Goal: Task Accomplishment & Management: Use online tool/utility

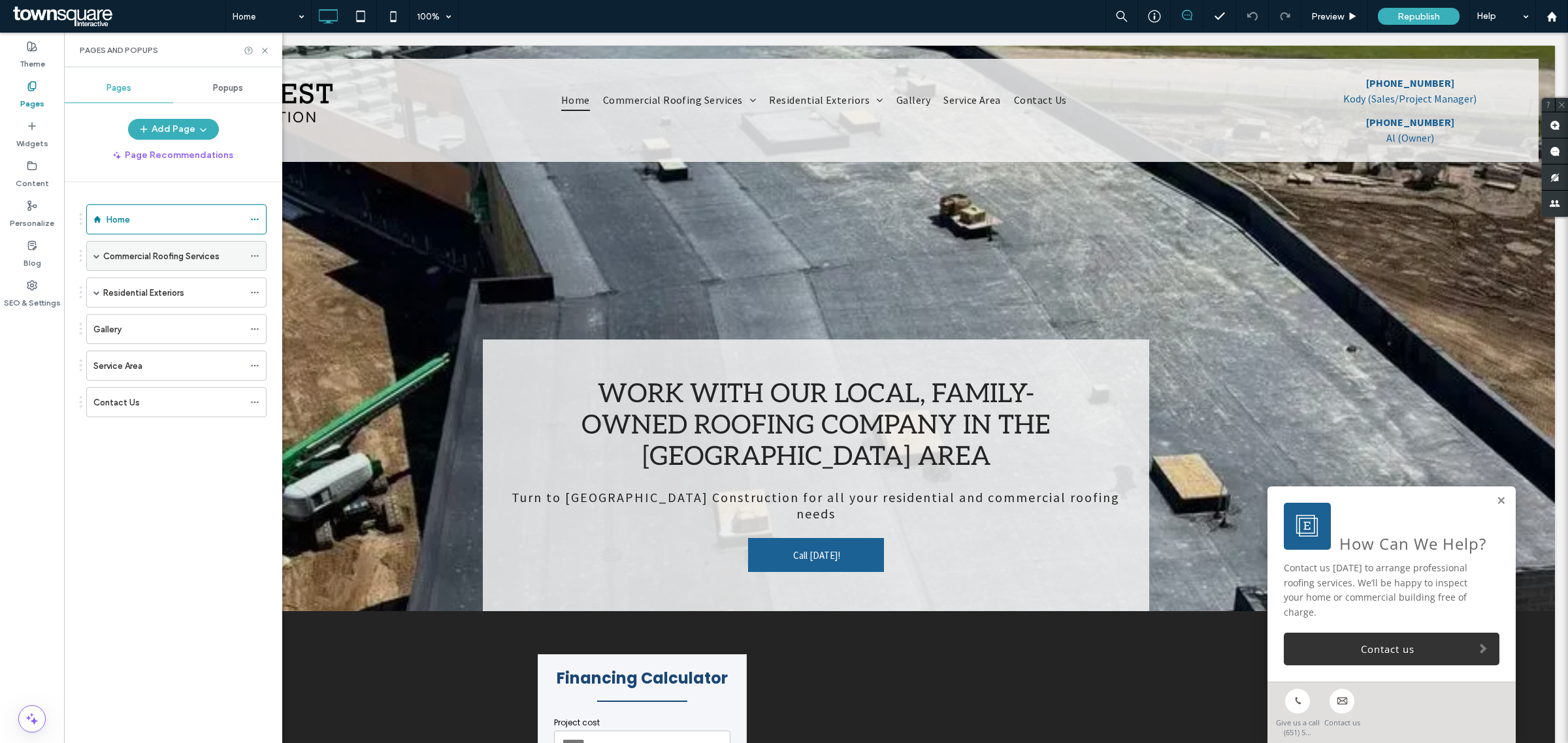
click at [168, 252] on label "Commercial Roofing Services" at bounding box center [161, 256] width 116 height 23
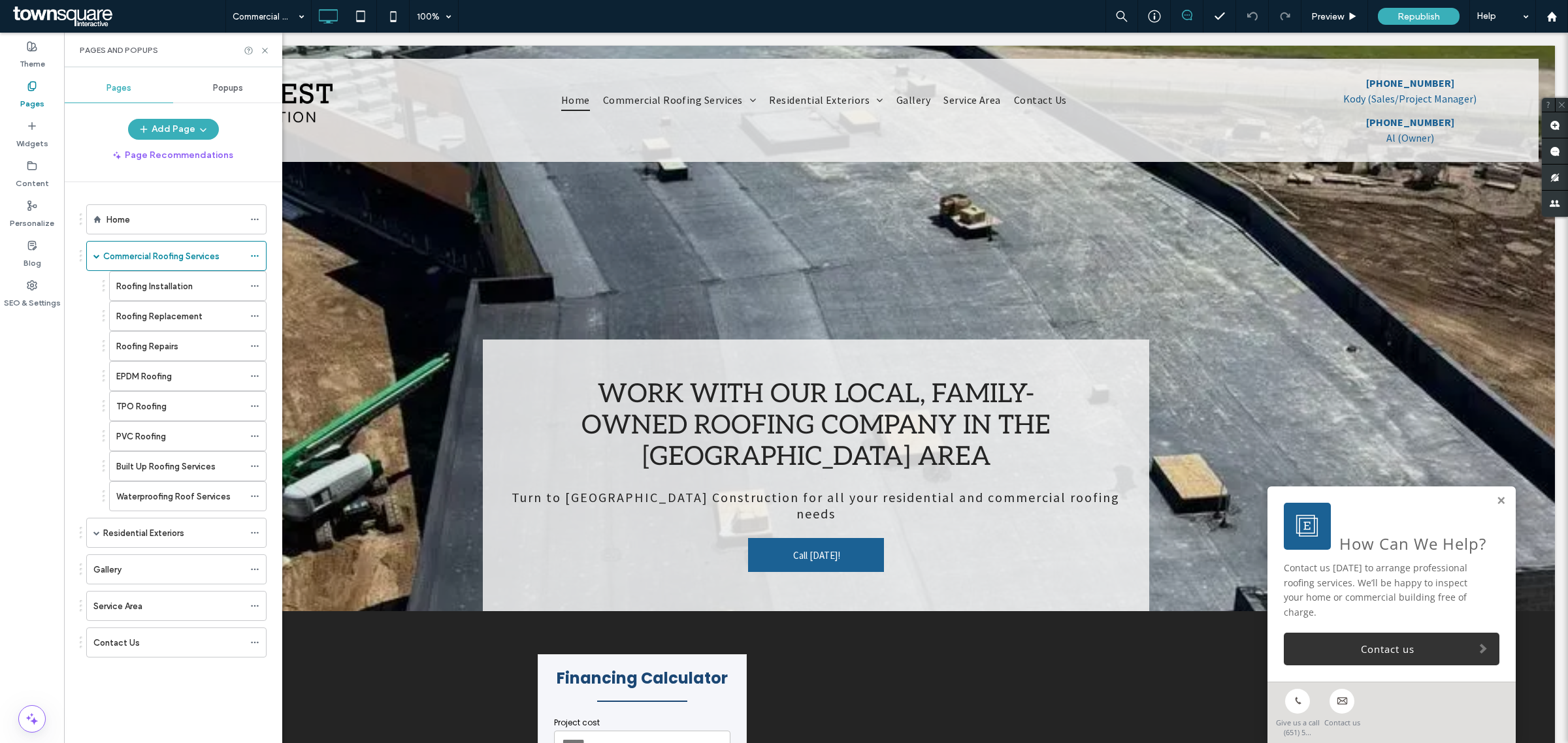
click at [145, 286] on div at bounding box center [784, 371] width 1568 height 743
click at [121, 292] on label "Roofing Installation" at bounding box center [154, 286] width 76 height 23
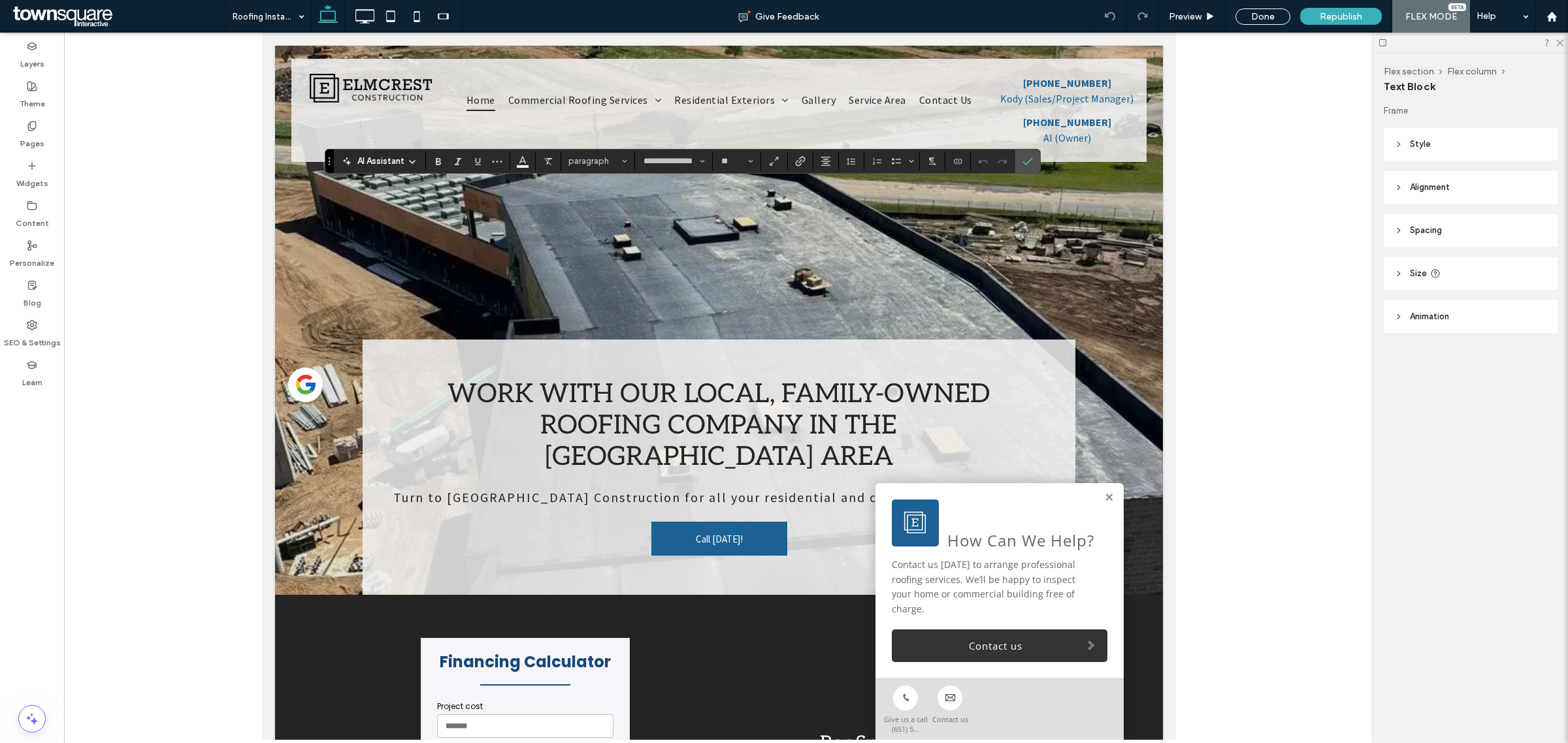
click at [383, 157] on span "AI Assistant" at bounding box center [381, 161] width 47 height 13
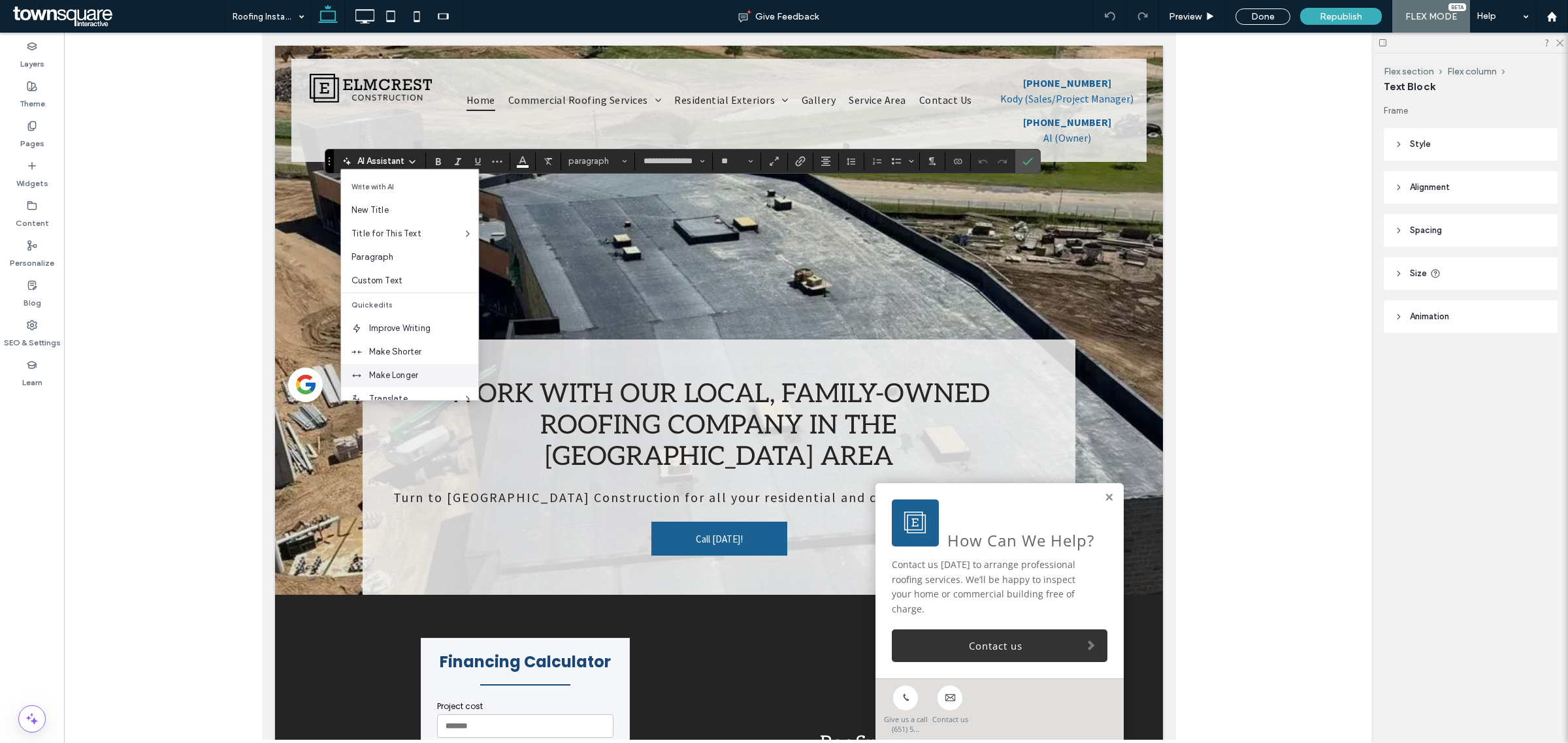
click at [409, 369] on span "Make Longer" at bounding box center [424, 376] width 109 height 13
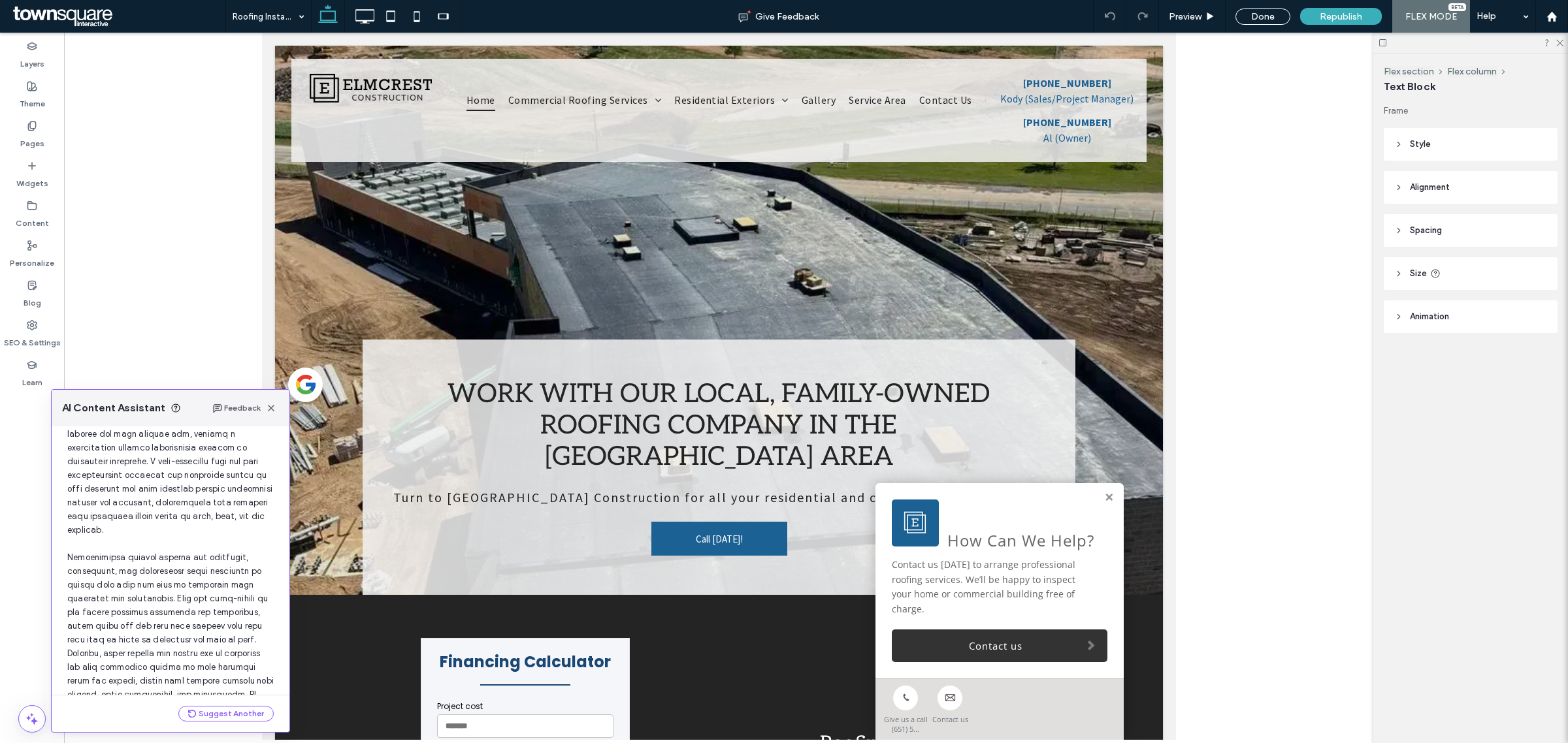
scroll to position [197, 0]
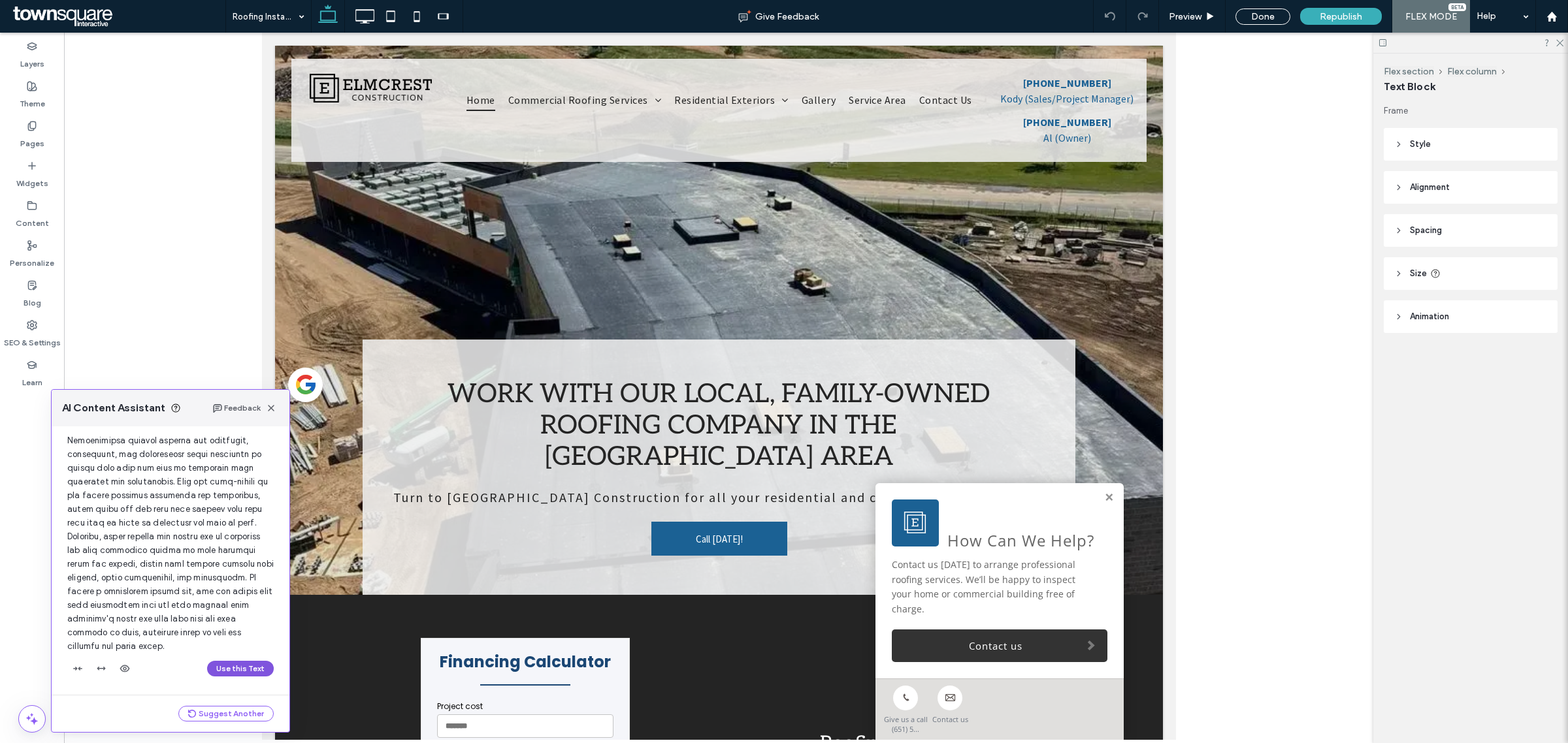
click at [254, 663] on button "Use this Text" at bounding box center [240, 669] width 66 height 16
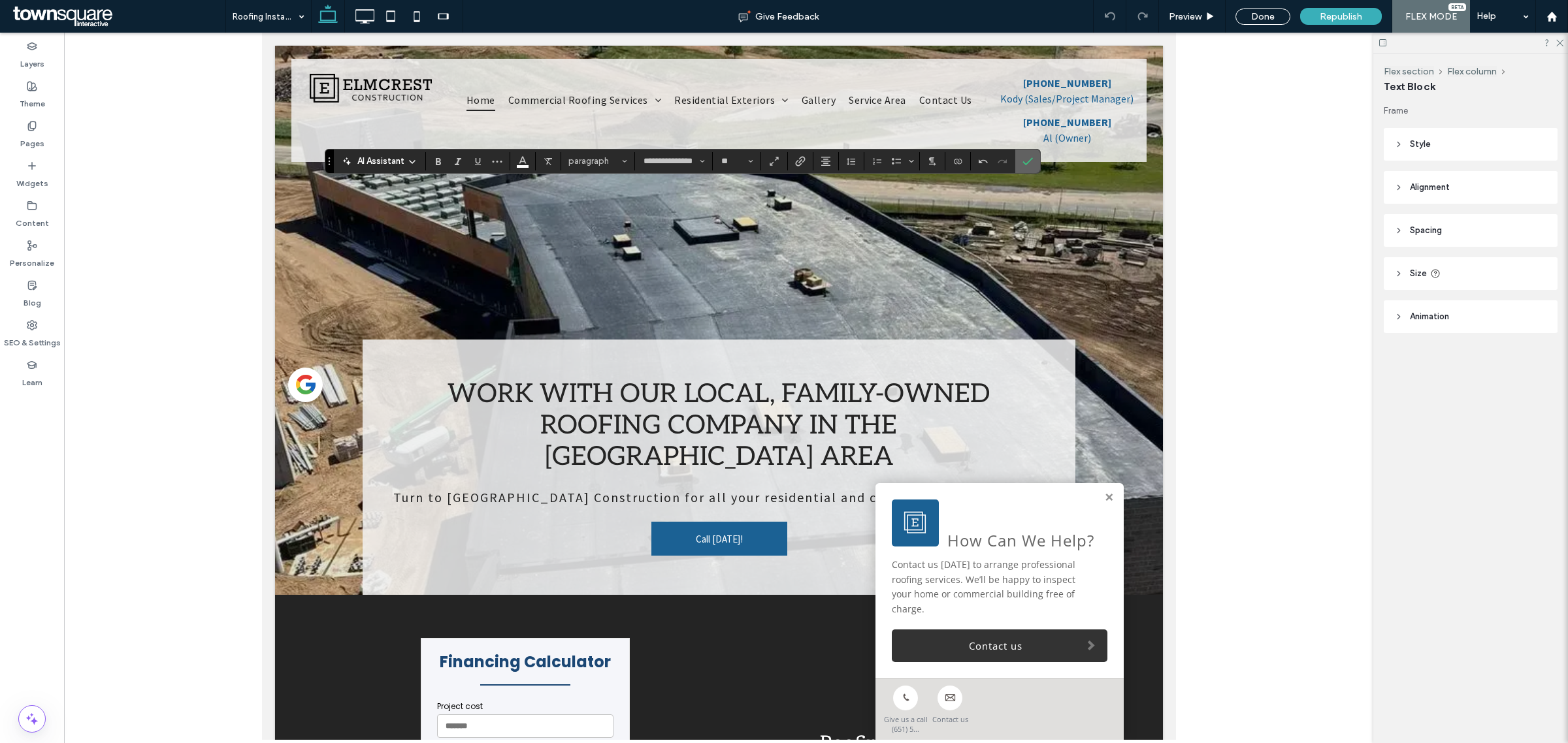
click at [1027, 165] on label "Confirm" at bounding box center [1028, 161] width 20 height 23
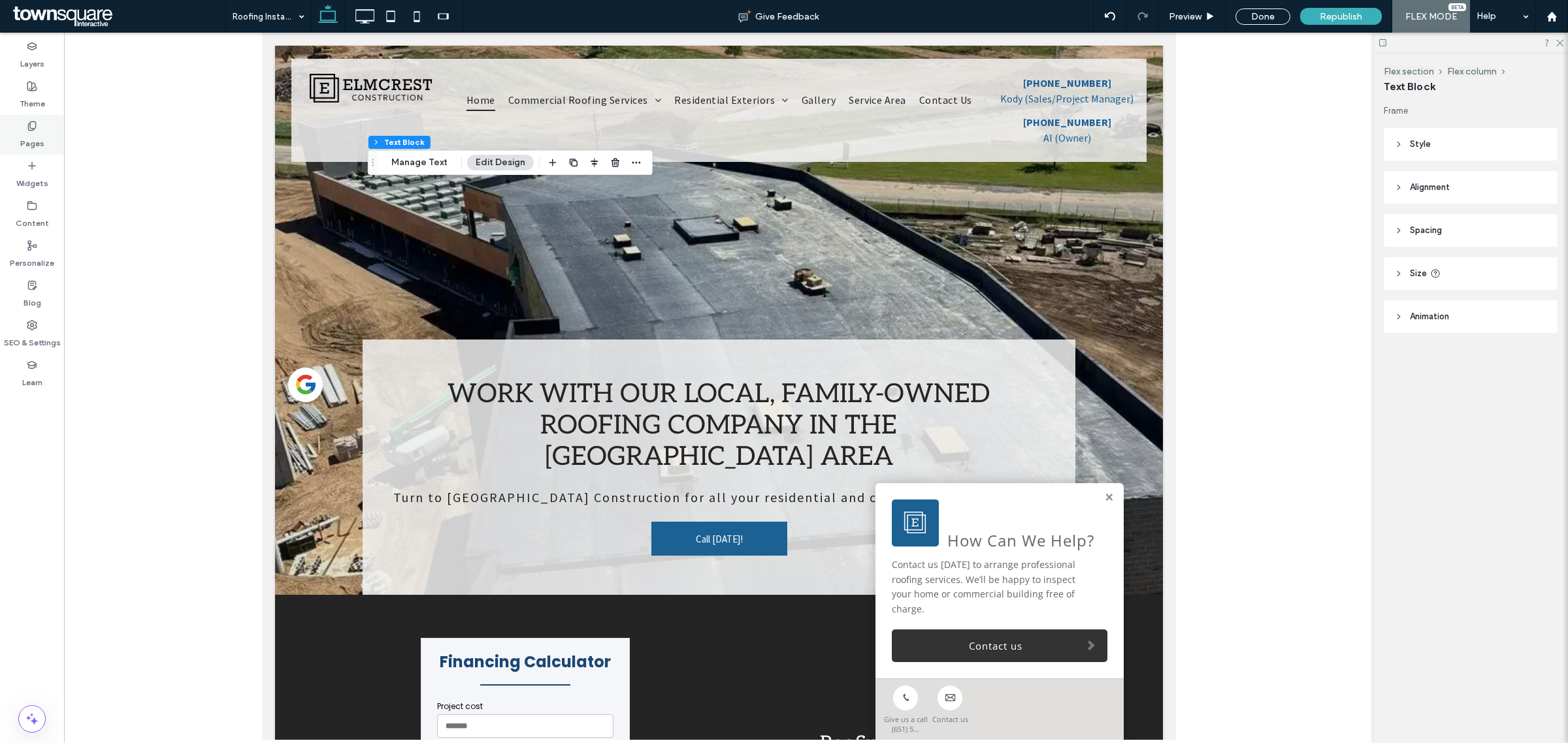
click at [24, 143] on label "Pages" at bounding box center [32, 141] width 24 height 19
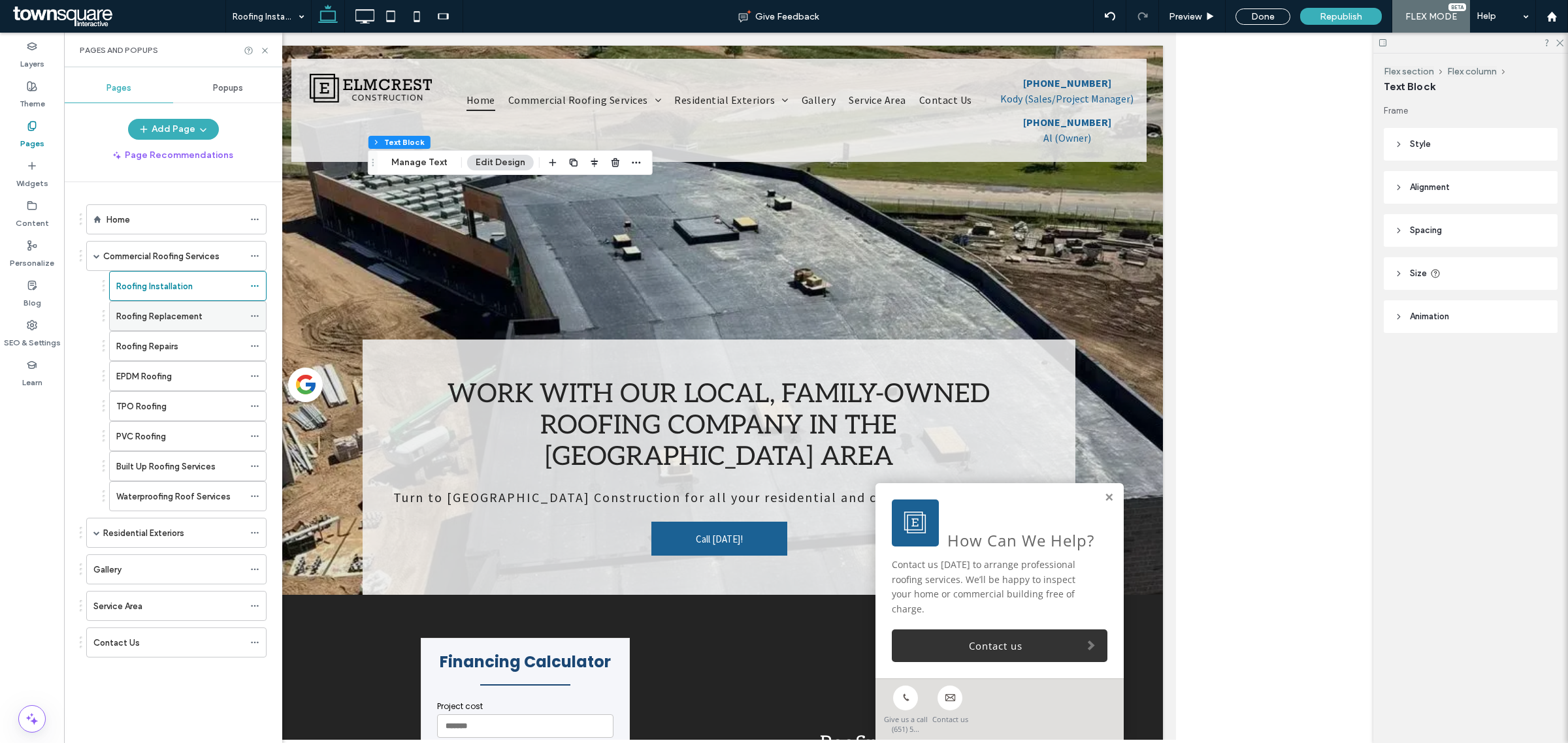
click at [147, 325] on div "Roofing Replacement" at bounding box center [180, 315] width 128 height 29
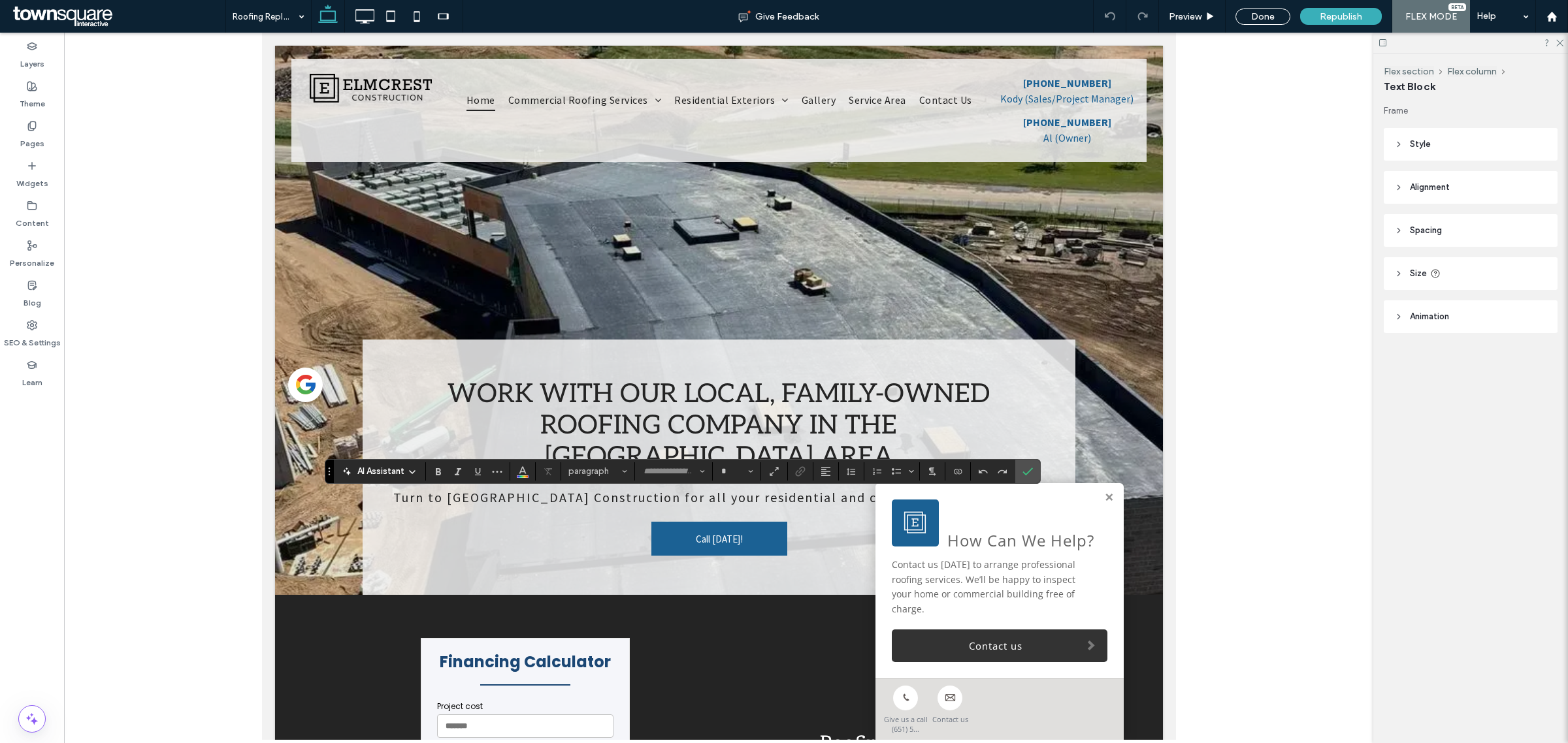
type input "**********"
type input "**"
click at [373, 463] on div "AI Assistant" at bounding box center [380, 470] width 86 height 16
click at [378, 471] on span "AI Assistant" at bounding box center [381, 471] width 47 height 13
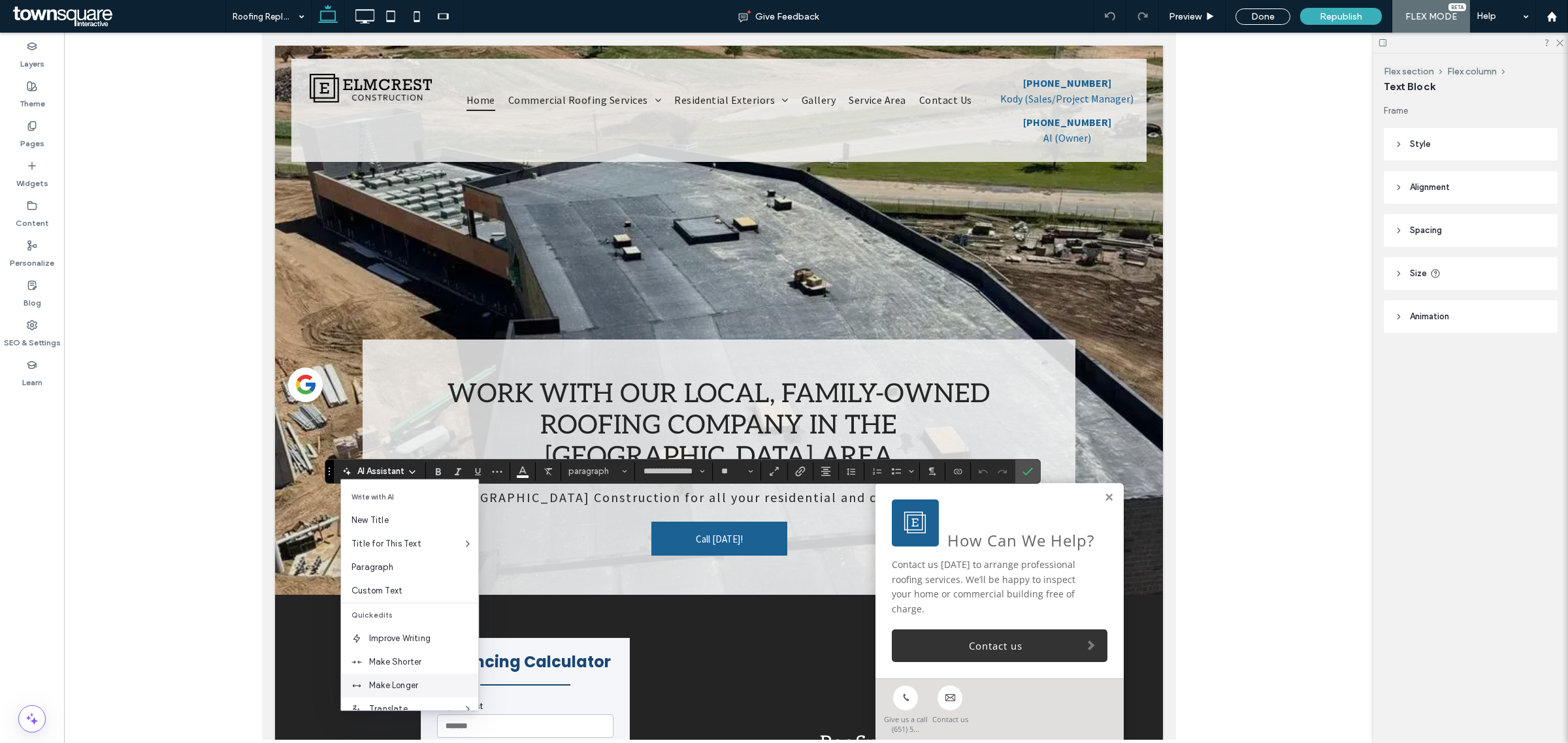
click at [426, 685] on span "Make Longer" at bounding box center [424, 686] width 109 height 13
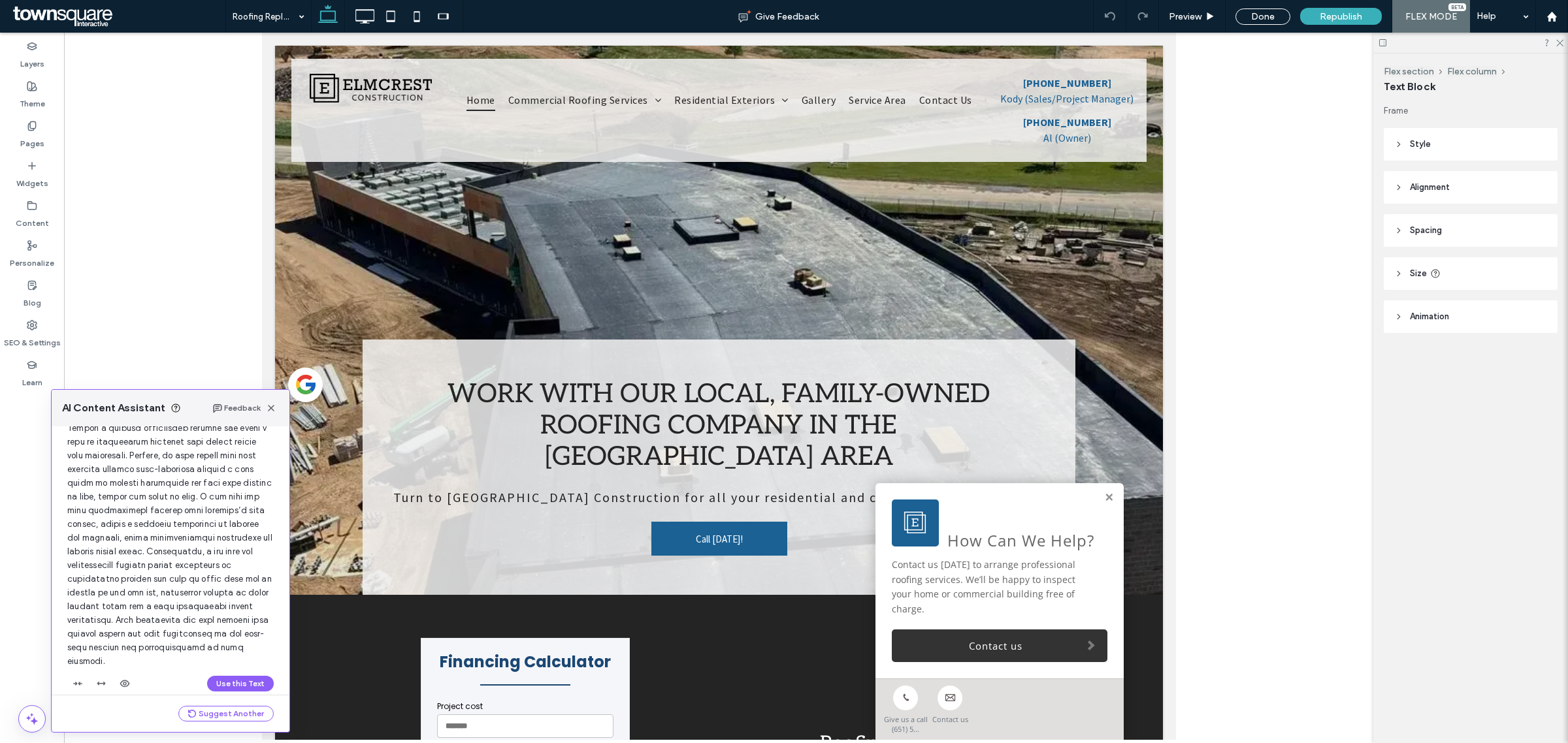
scroll to position [281, 0]
click at [227, 669] on button "Use this Text" at bounding box center [240, 677] width 66 height 16
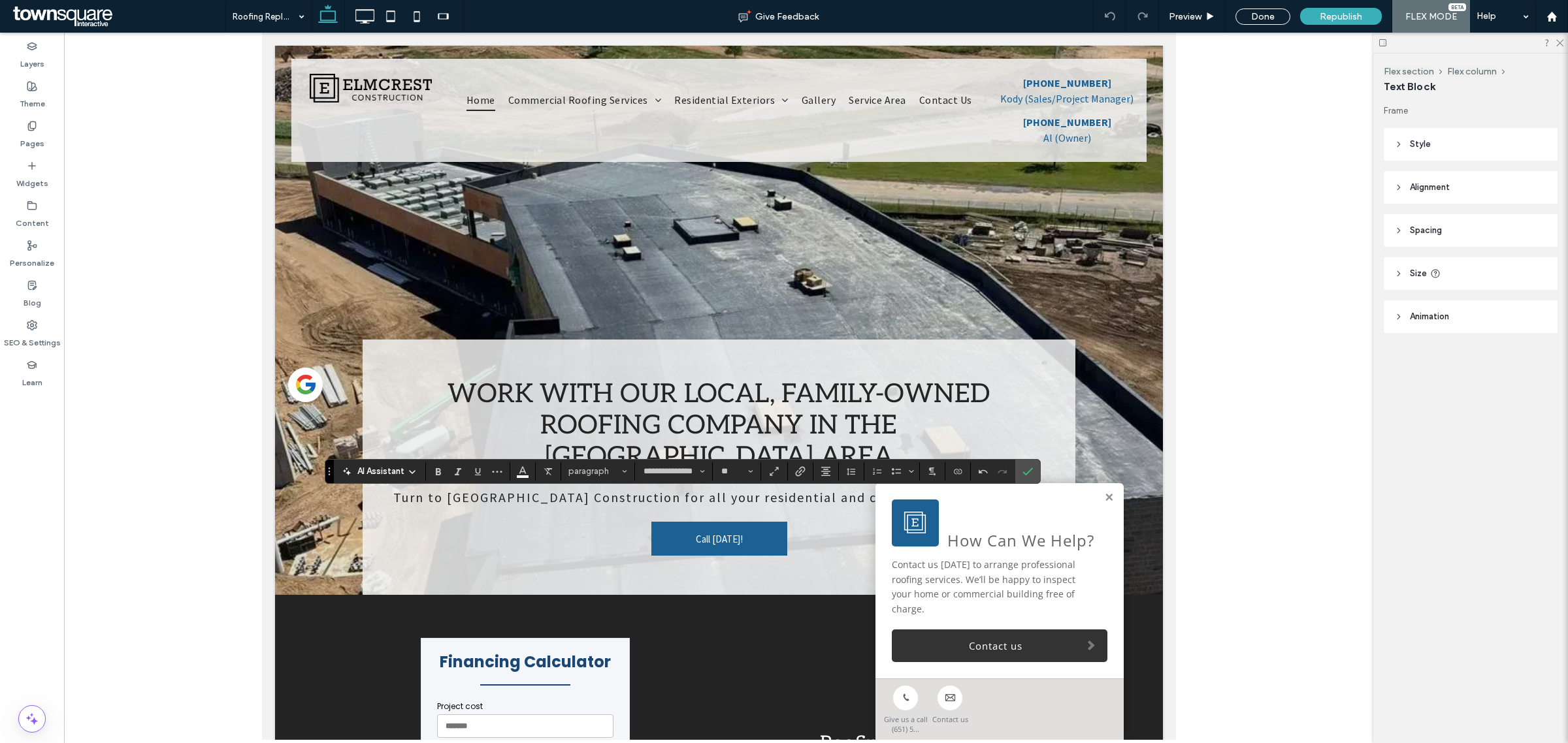
click at [1041, 469] on div "**********" at bounding box center [683, 471] width 716 height 25
click at [1029, 471] on icon "Confirm" at bounding box center [1027, 471] width 11 height 11
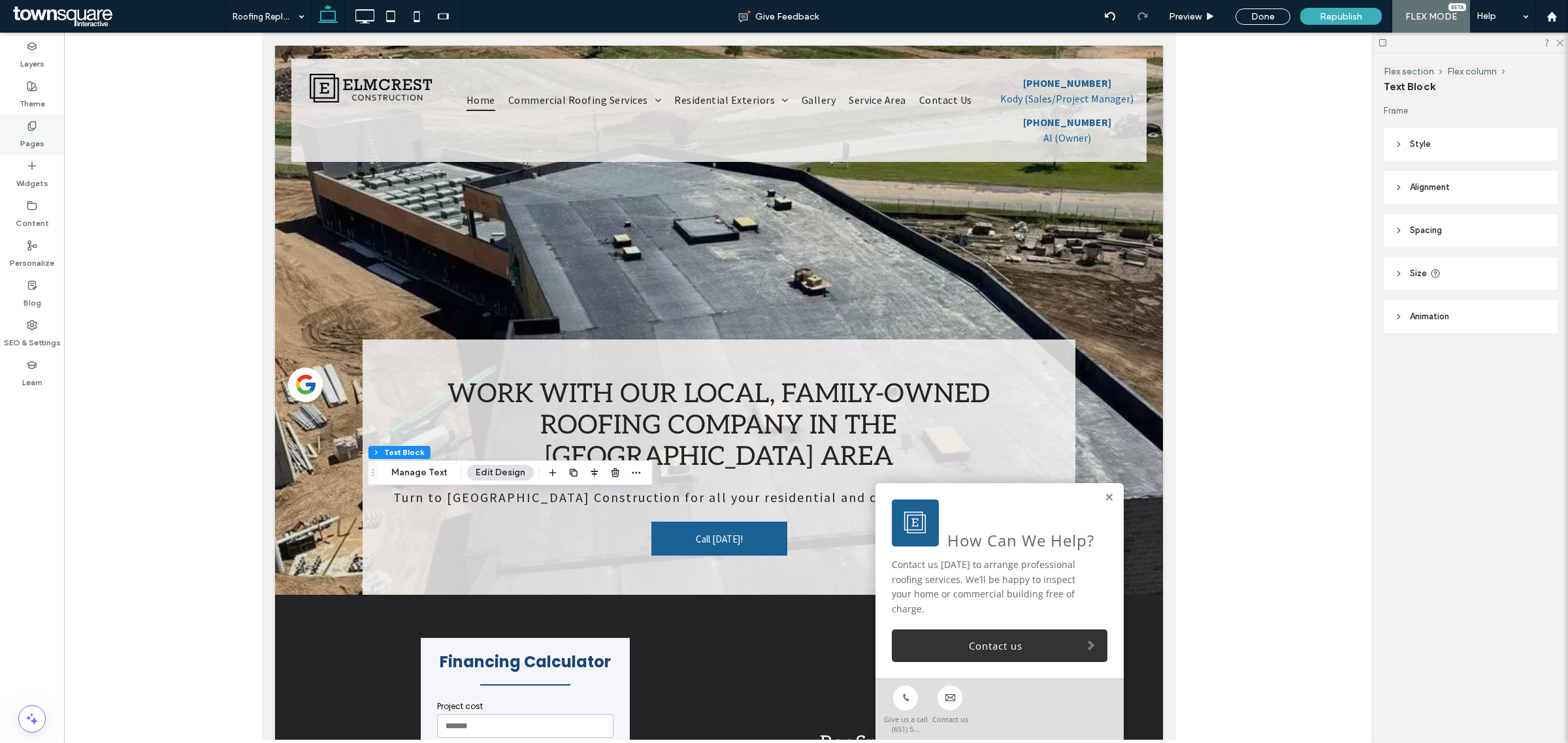
click at [38, 134] on label "Pages" at bounding box center [32, 141] width 24 height 19
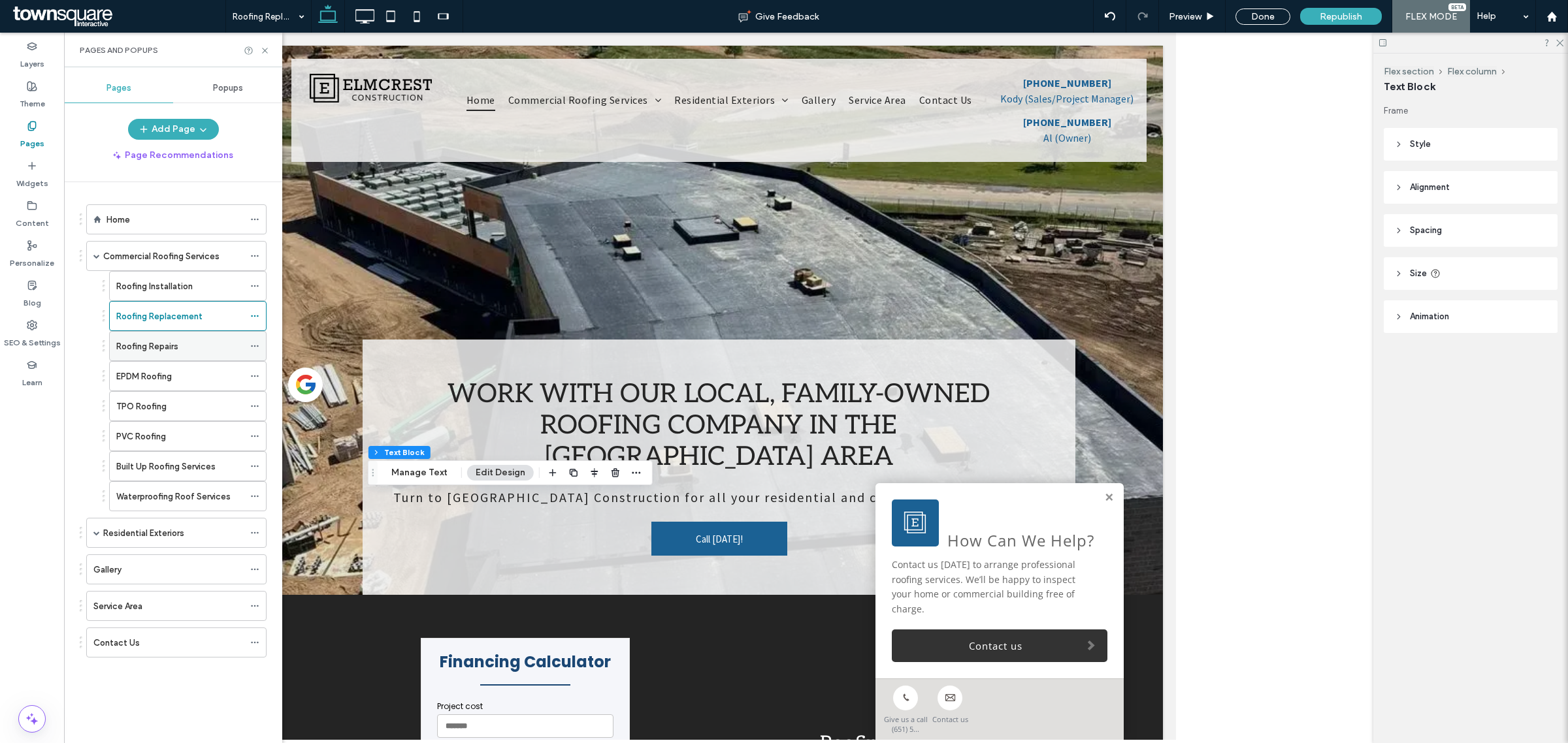
click at [131, 338] on div "Roofing Repairs" at bounding box center [180, 346] width 128 height 29
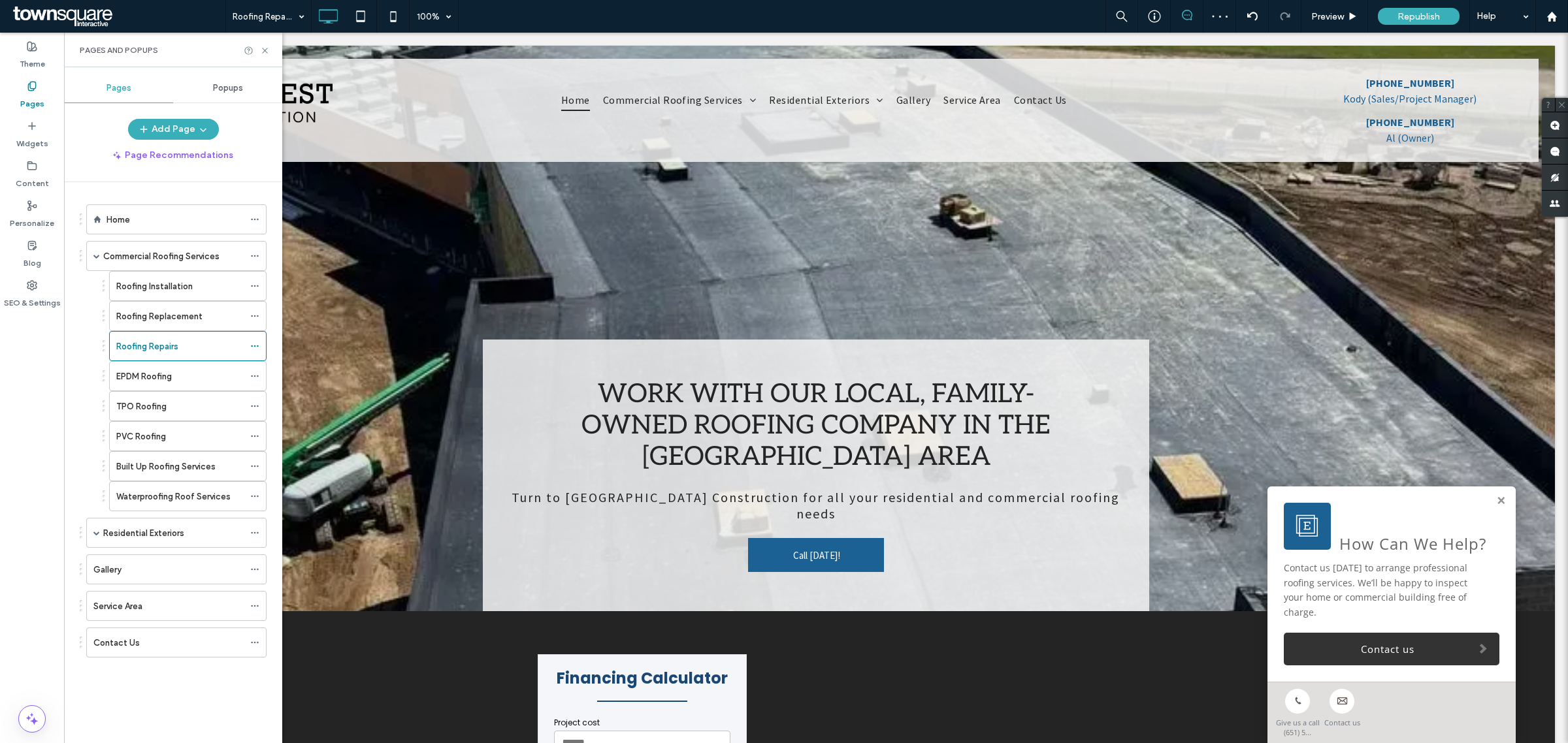
click at [631, 578] on div at bounding box center [784, 371] width 1568 height 743
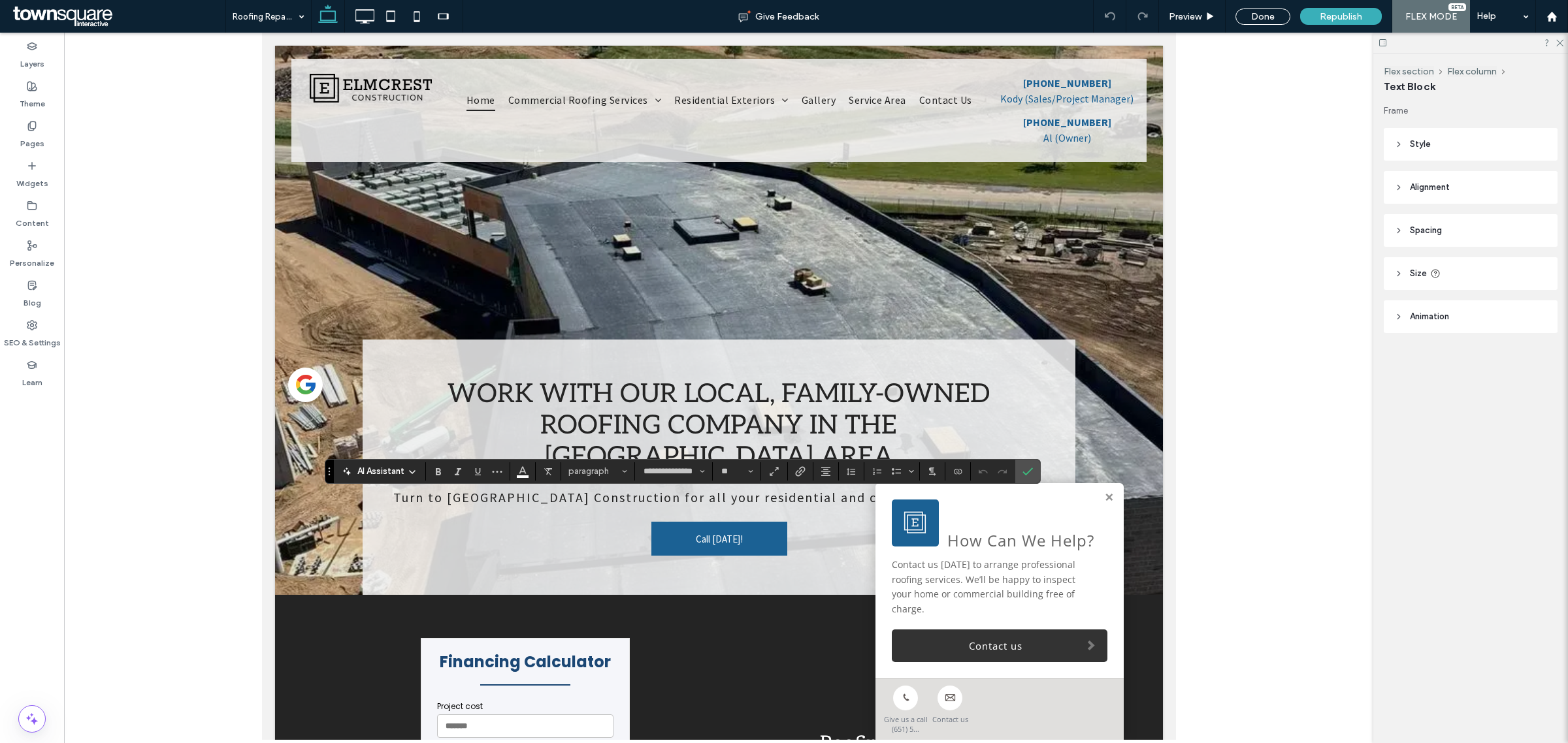
click at [374, 471] on span "AI Assistant" at bounding box center [381, 471] width 47 height 13
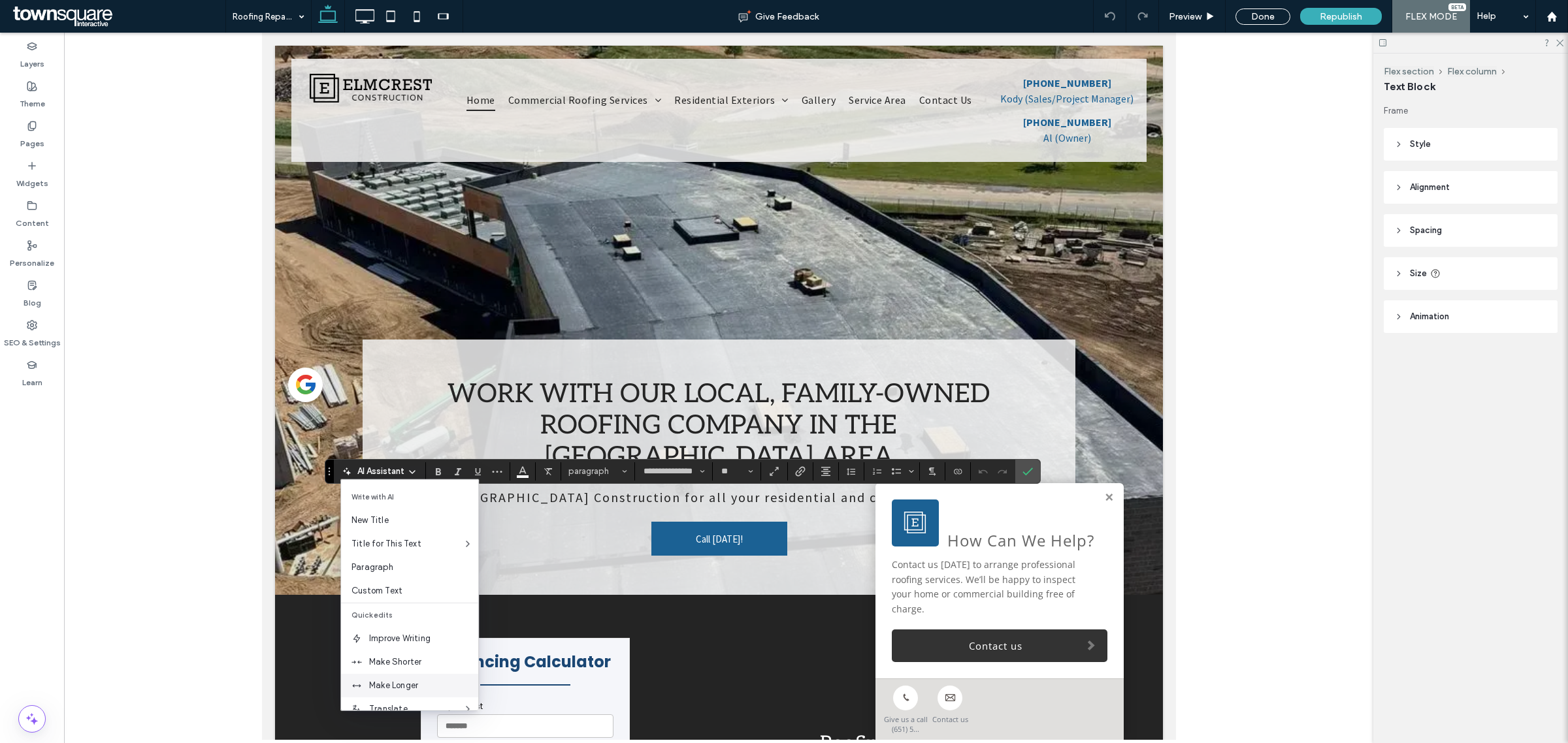
click at [428, 677] on div "Make Longer" at bounding box center [409, 685] width 137 height 23
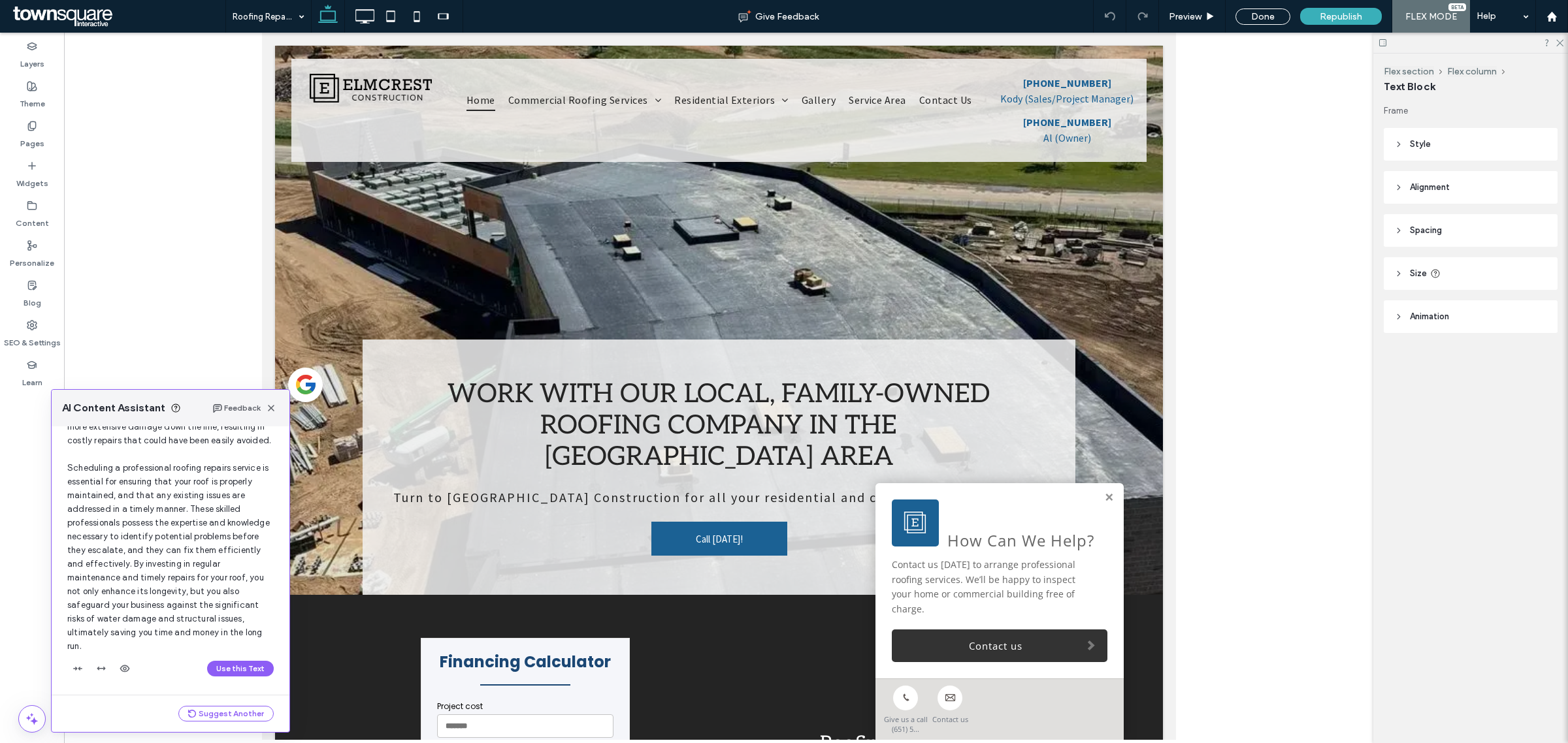
scroll to position [155, 0]
click at [230, 659] on div "Use this Text" at bounding box center [170, 669] width 207 height 21
click at [230, 663] on button "Use this Text" at bounding box center [240, 669] width 66 height 16
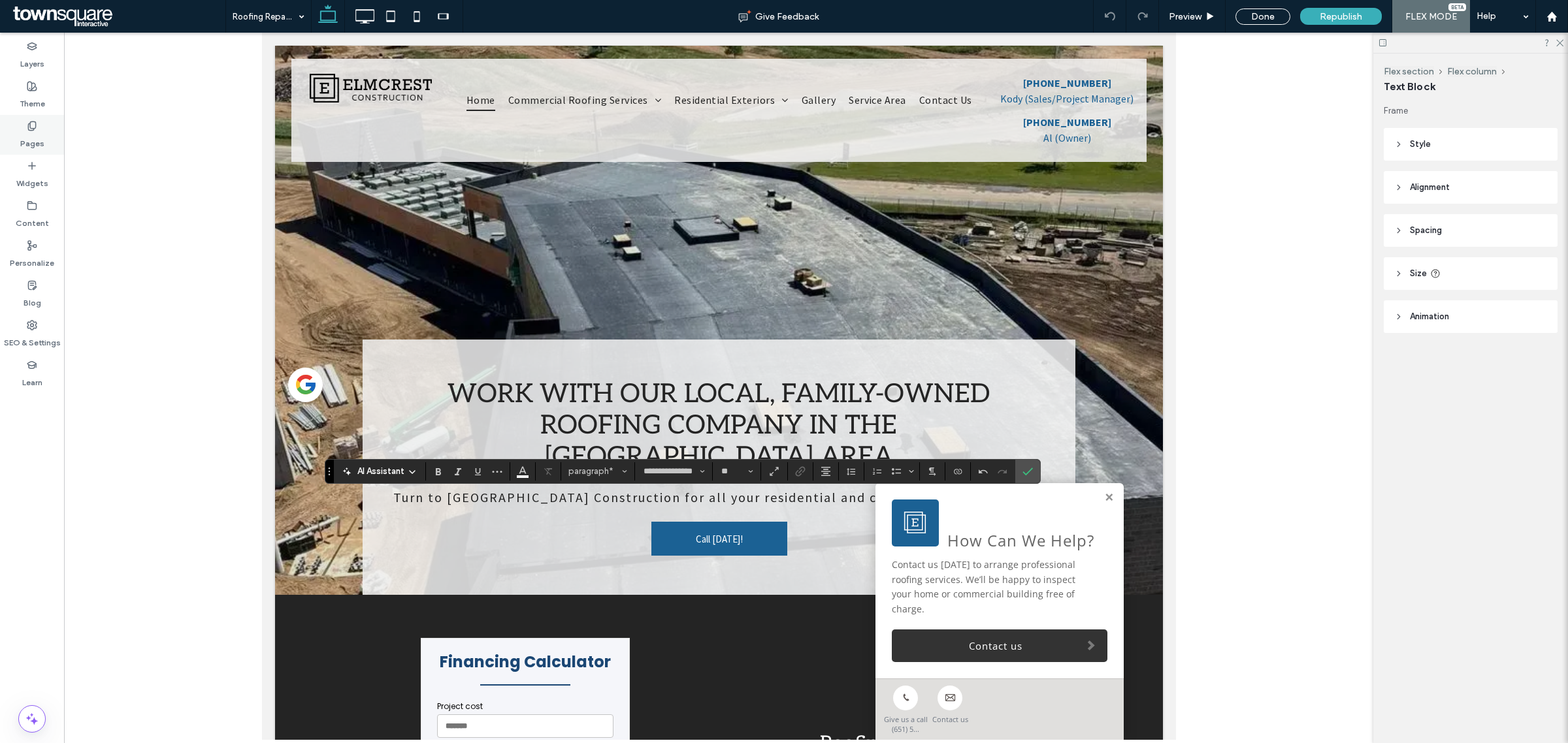
click at [33, 137] on label "Pages" at bounding box center [32, 141] width 24 height 19
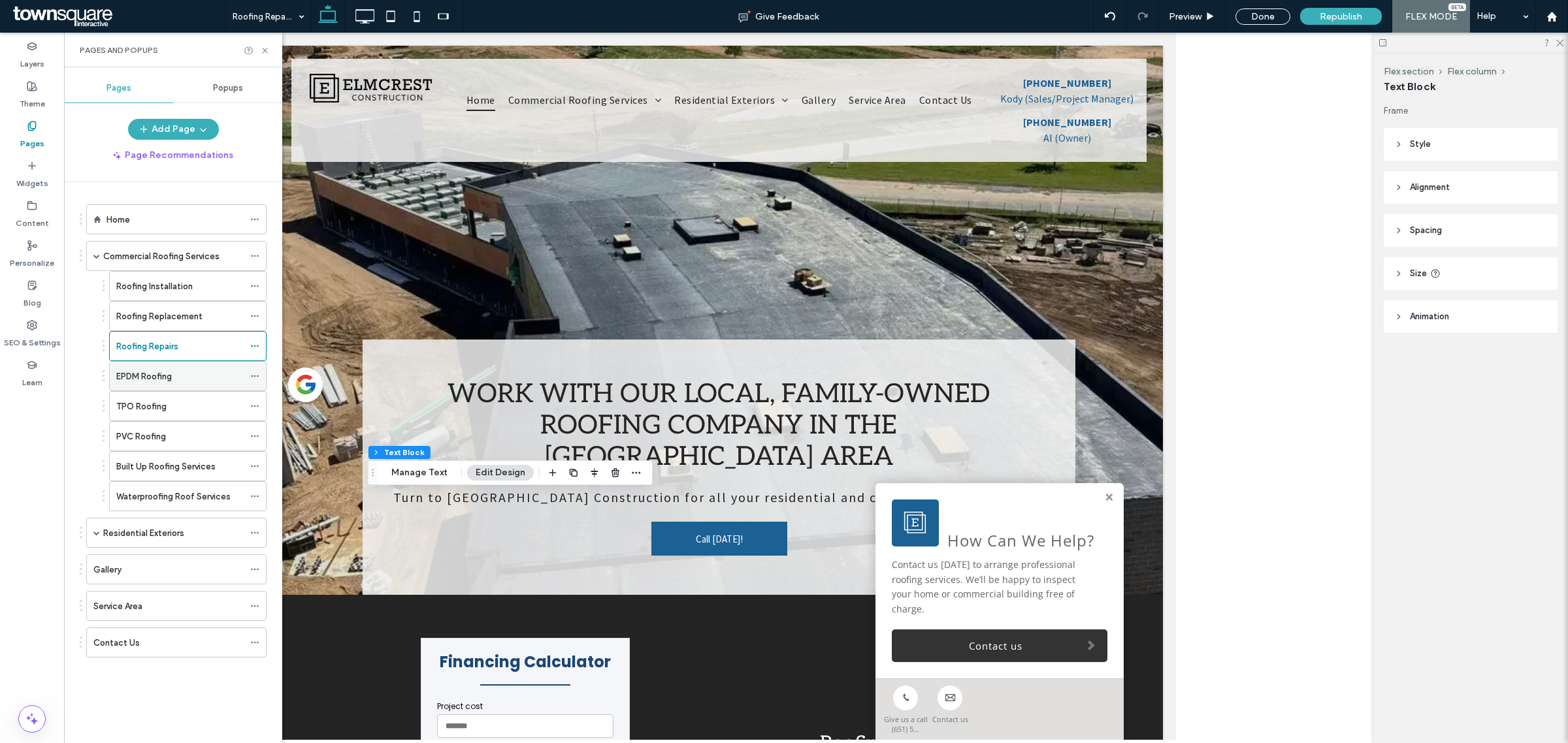
click at [161, 376] on label "EPDM Roofing" at bounding box center [144, 376] width 56 height 23
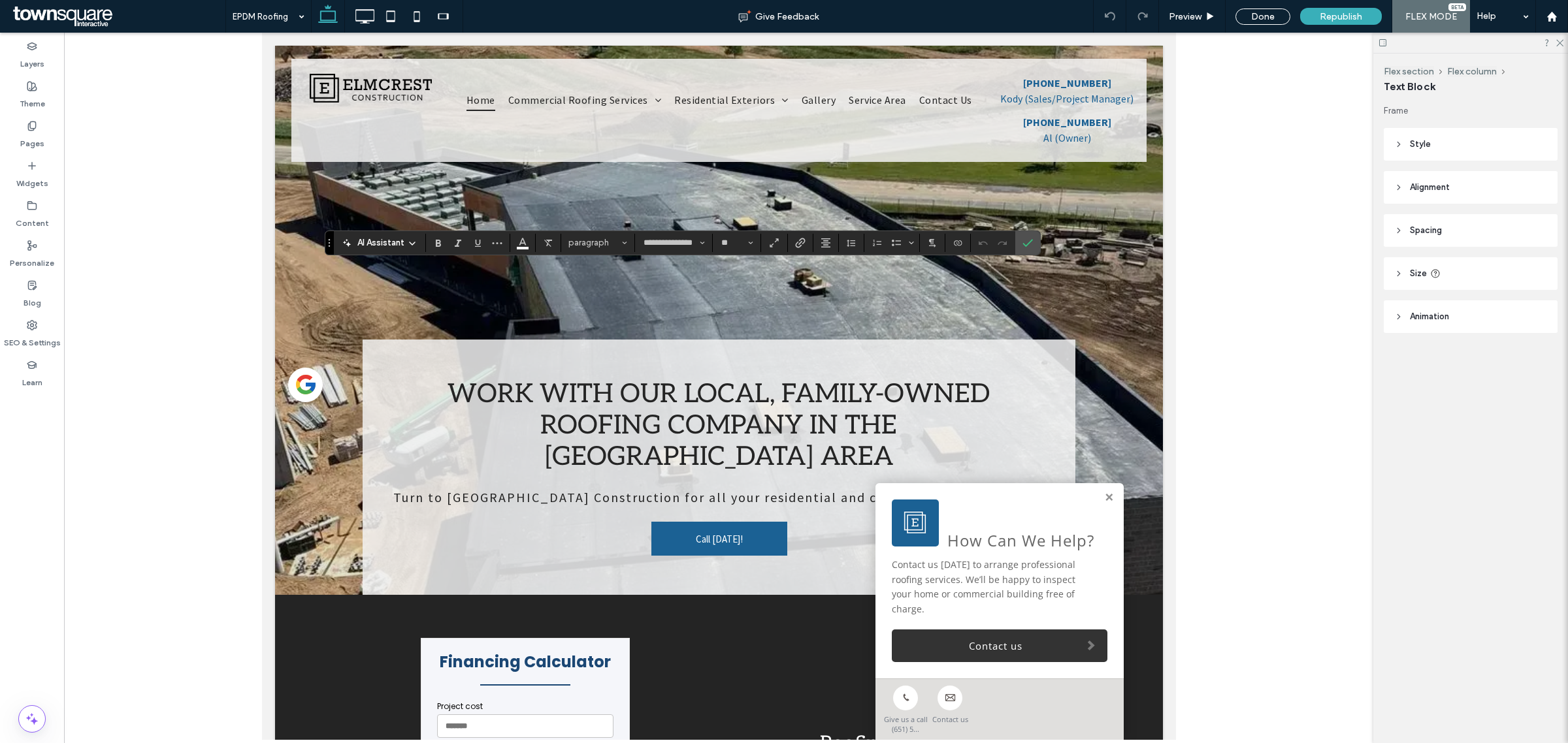
click at [410, 240] on icon at bounding box center [412, 244] width 11 height 11
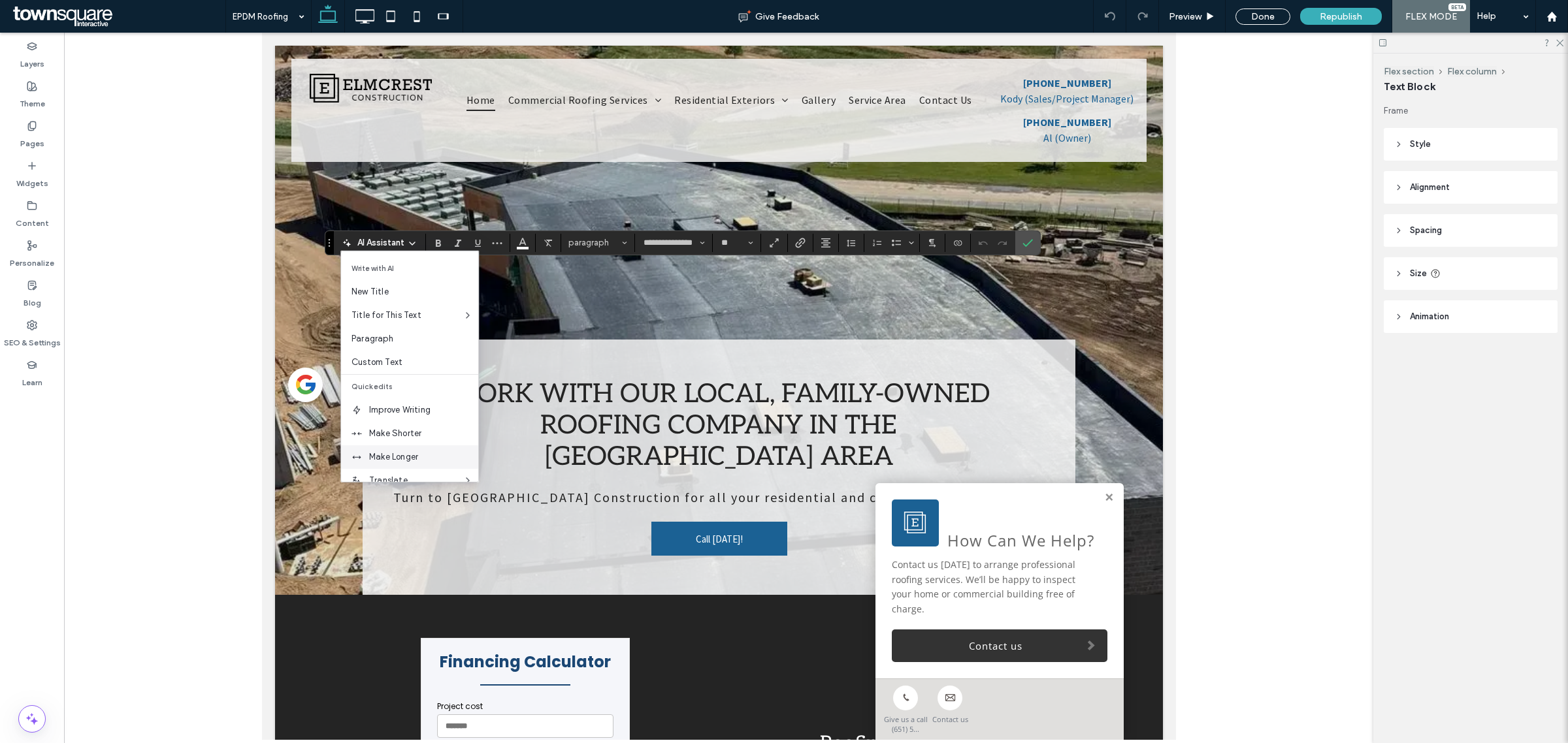
click at [417, 452] on span "Make Longer" at bounding box center [424, 457] width 109 height 13
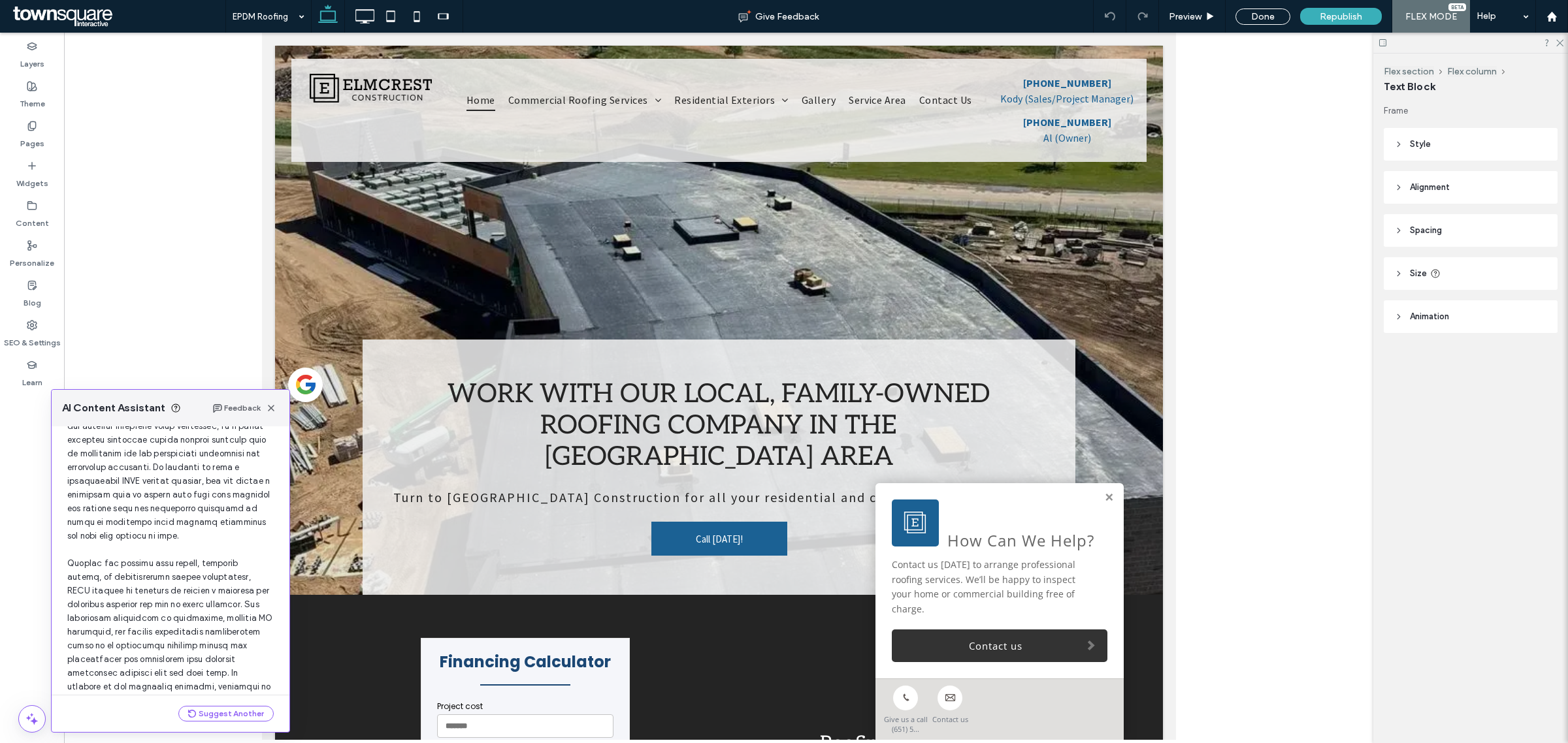
scroll to position [211, 0]
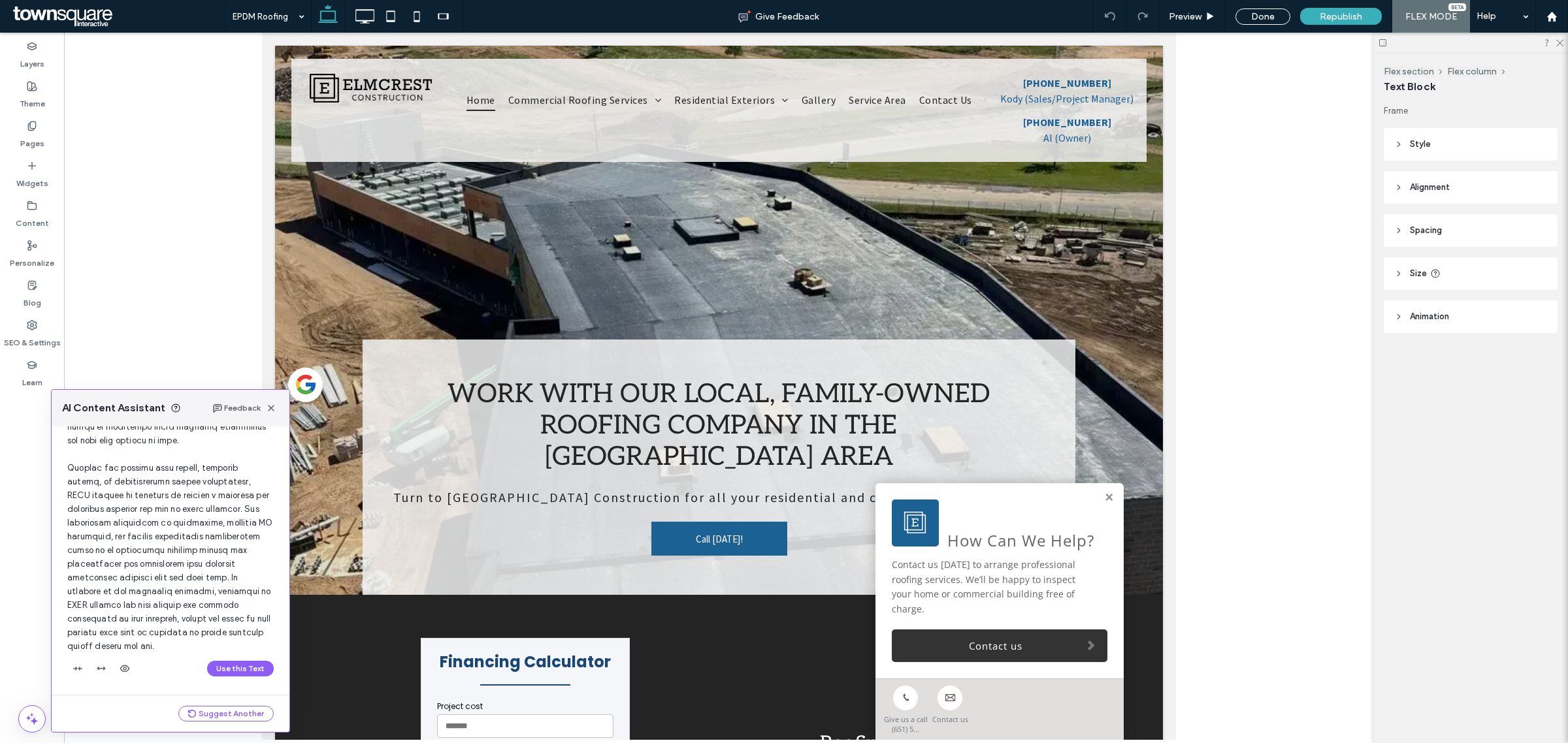
click at [236, 659] on div "Use this Text" at bounding box center [170, 669] width 207 height 21
click at [234, 665] on button "Use this Text" at bounding box center [240, 669] width 66 height 16
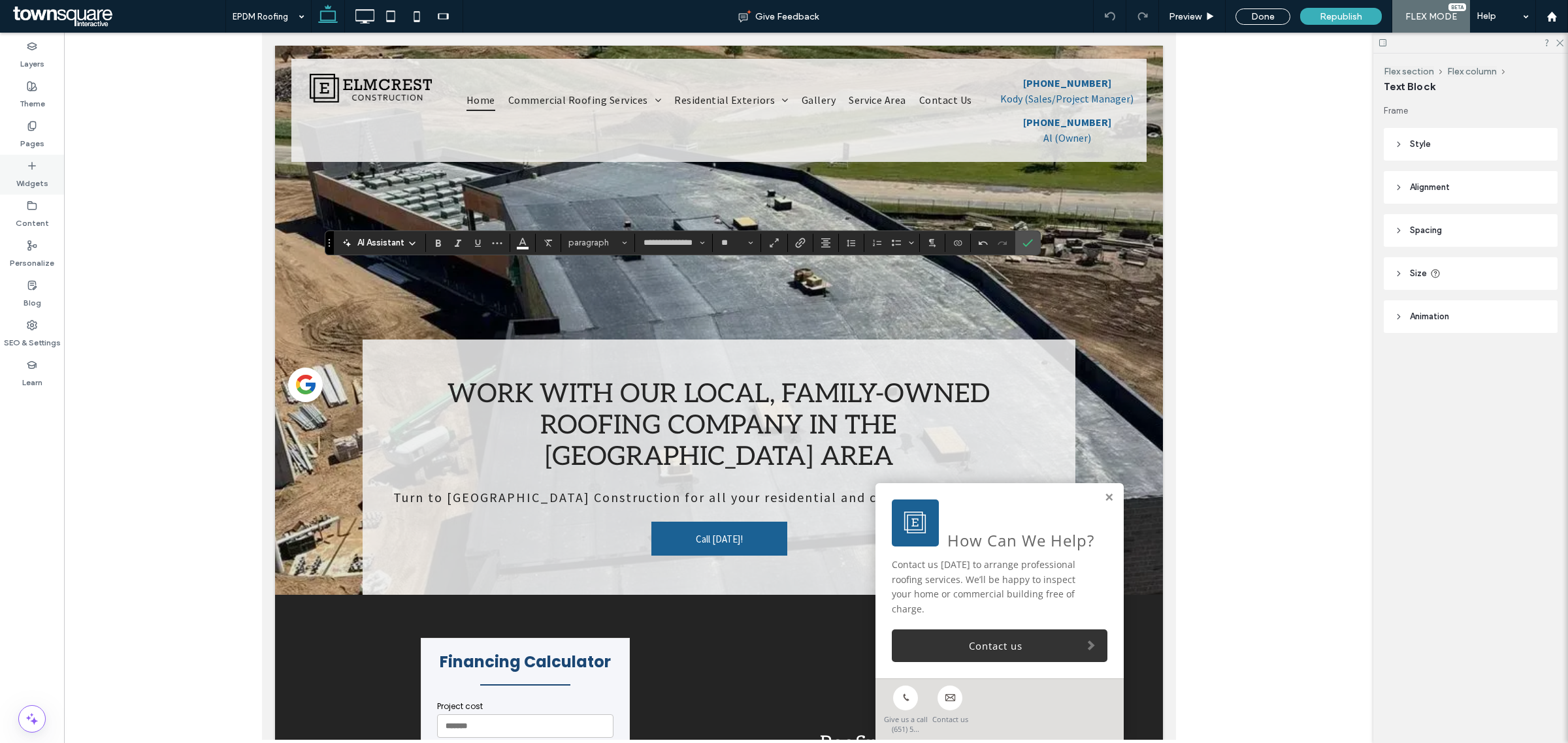
click at [46, 135] on div "Pages" at bounding box center [32, 135] width 64 height 40
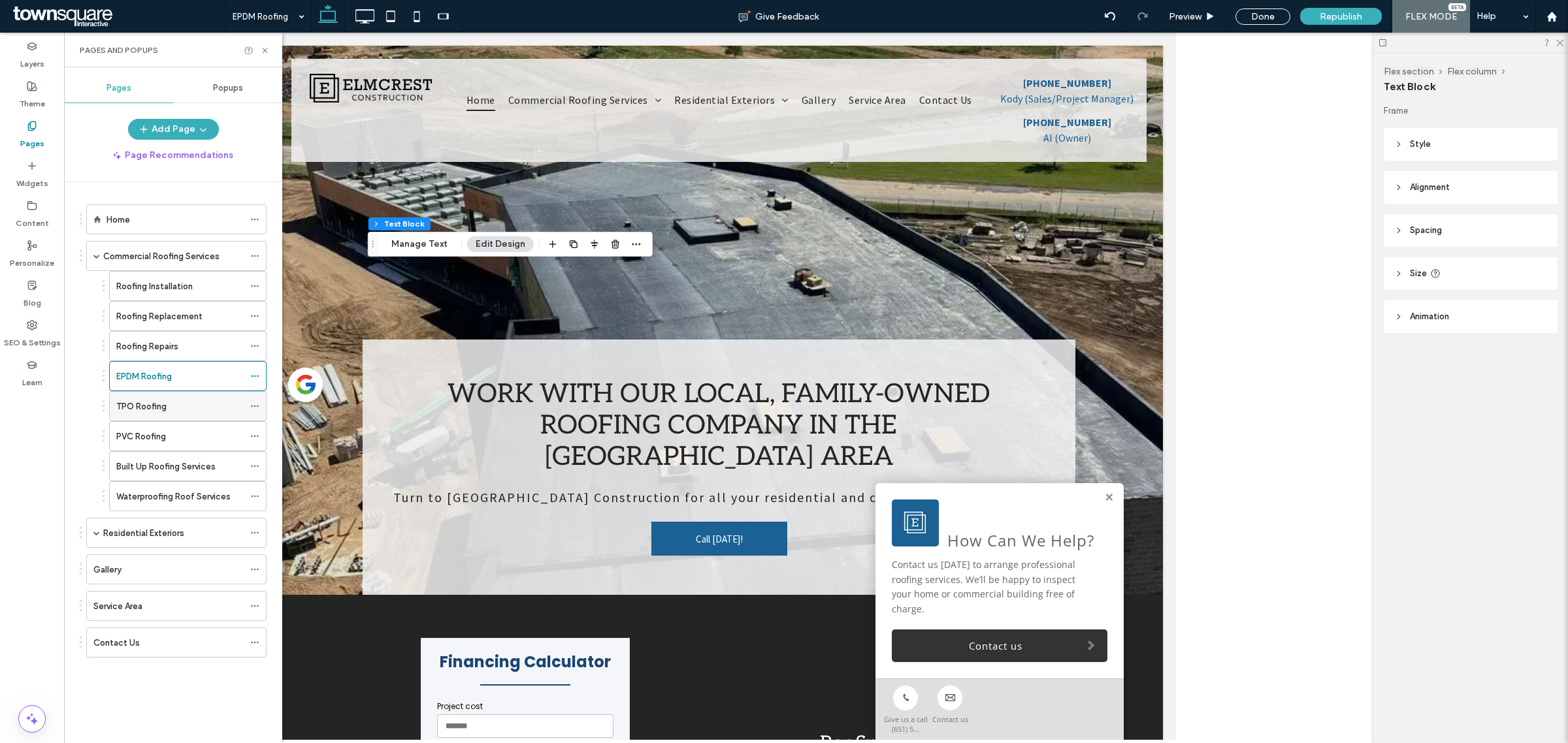
click at [152, 403] on label "TPO Roofing" at bounding box center [141, 406] width 50 height 23
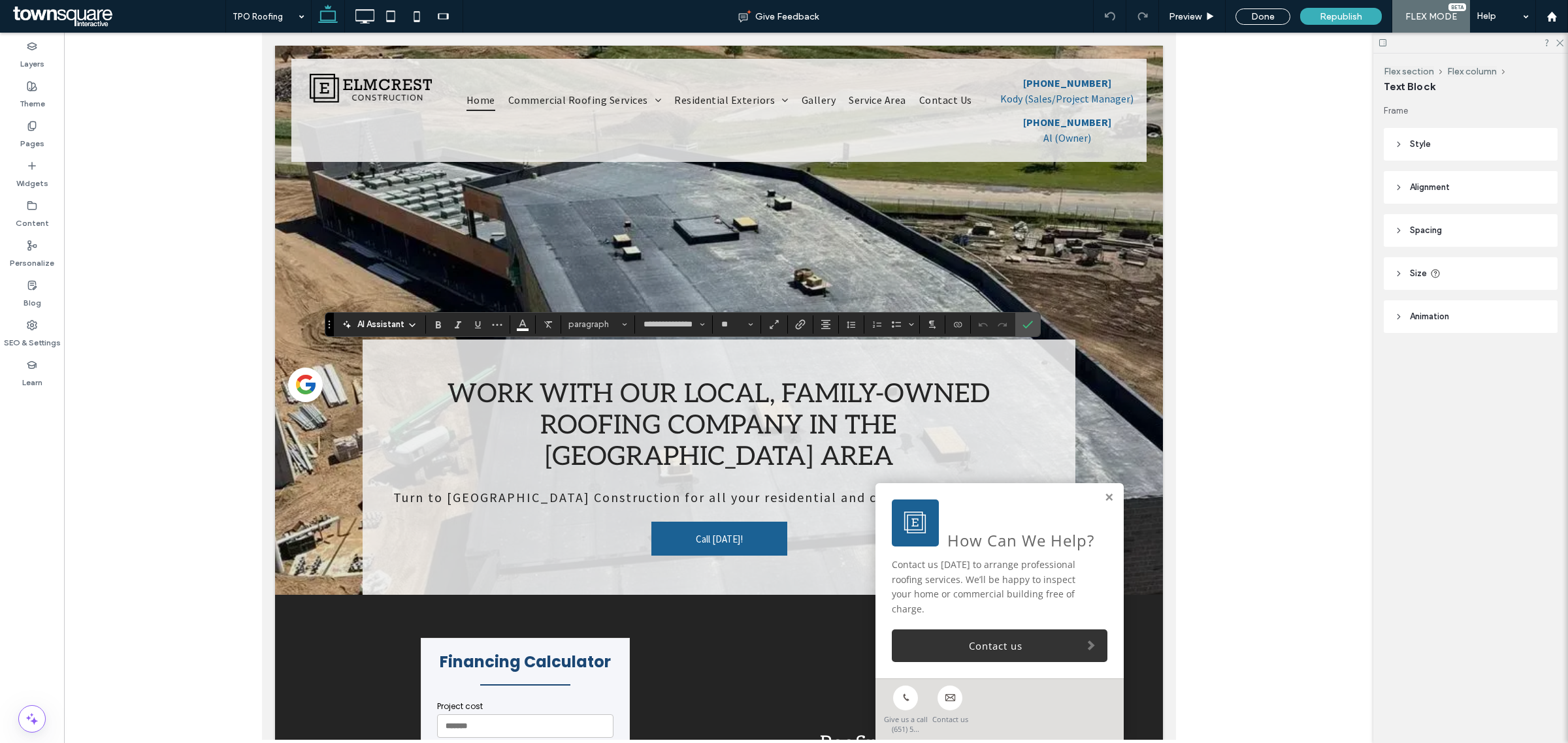
click at [383, 322] on span "AI Assistant" at bounding box center [381, 325] width 47 height 13
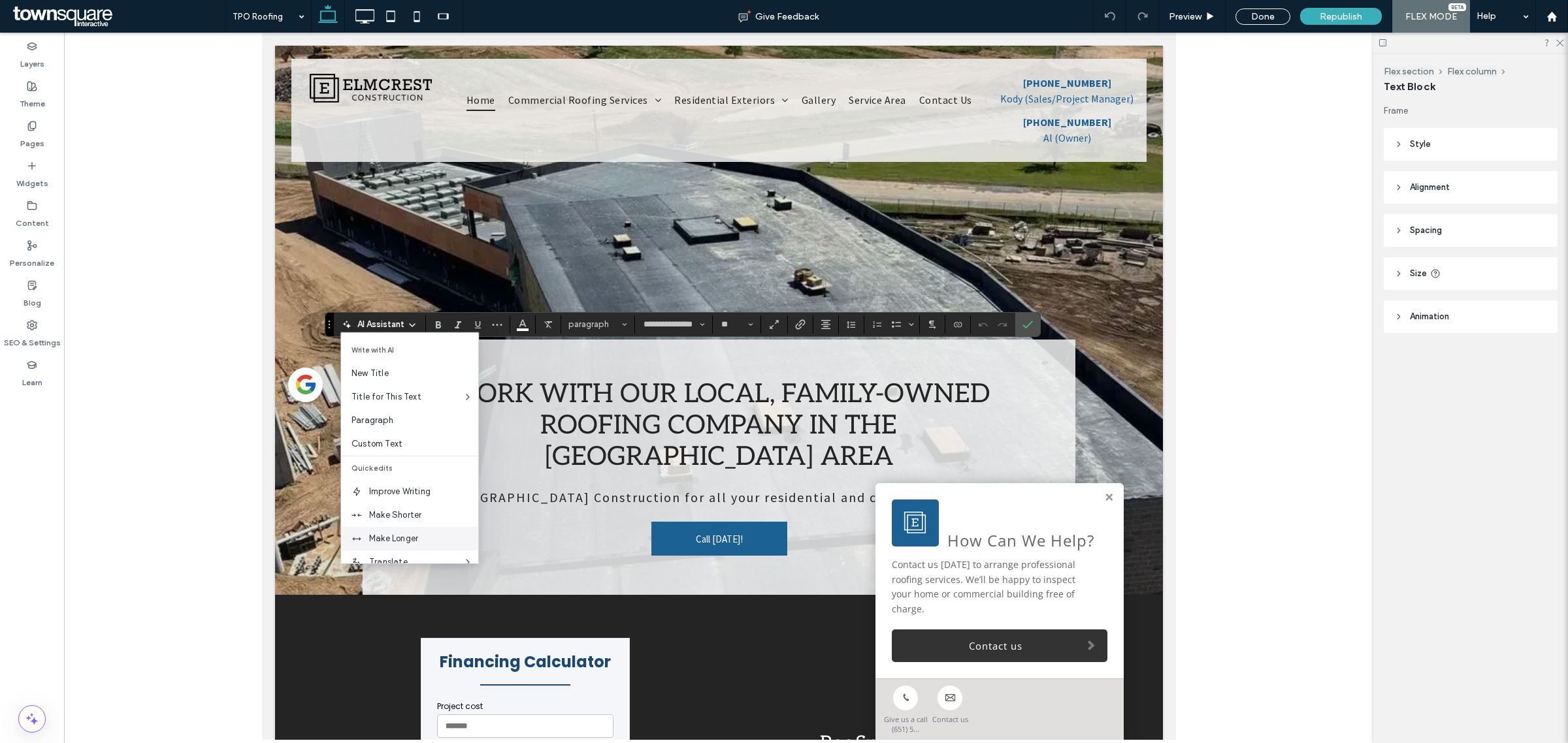
click at [404, 535] on span "Make Longer" at bounding box center [424, 539] width 109 height 13
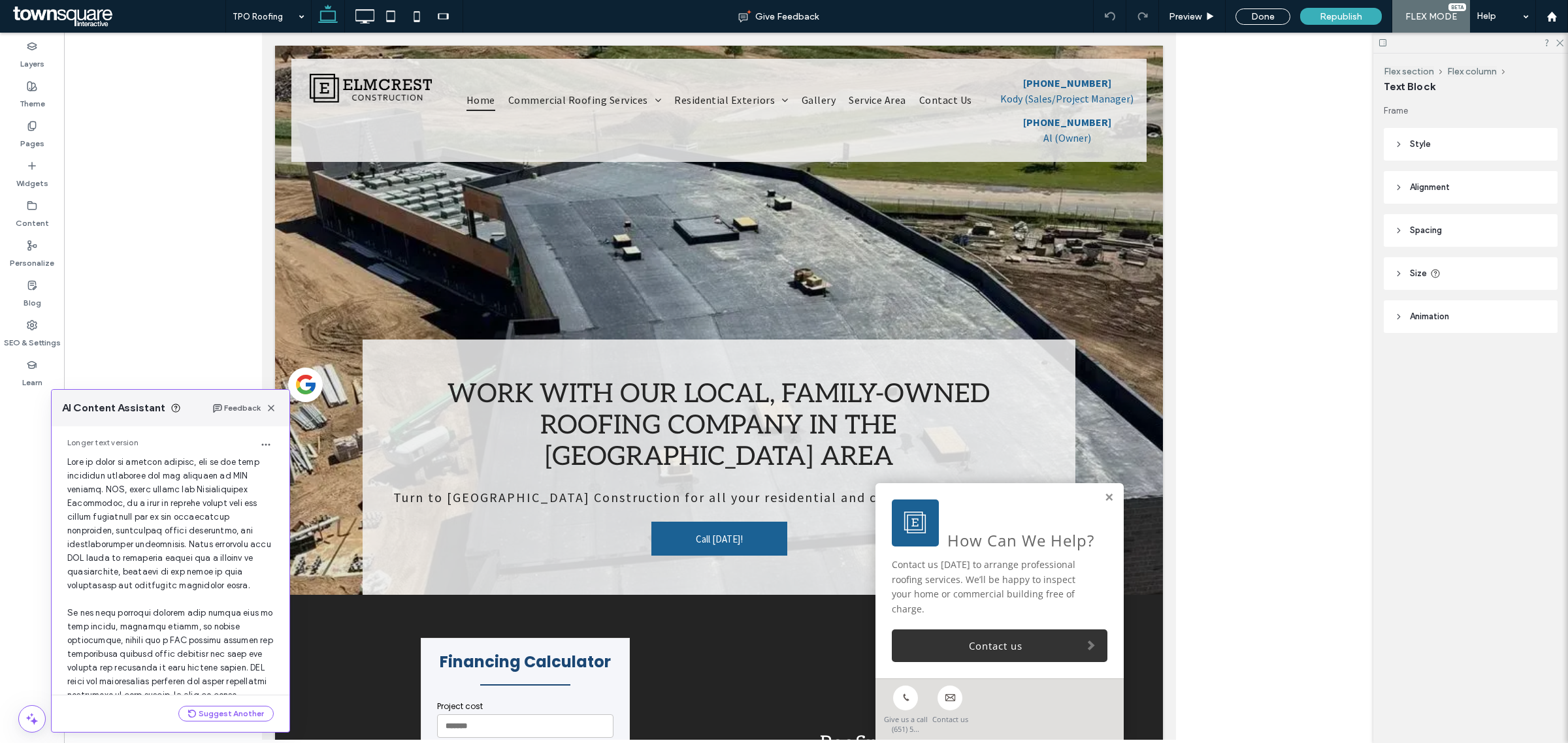
scroll to position [183, 0]
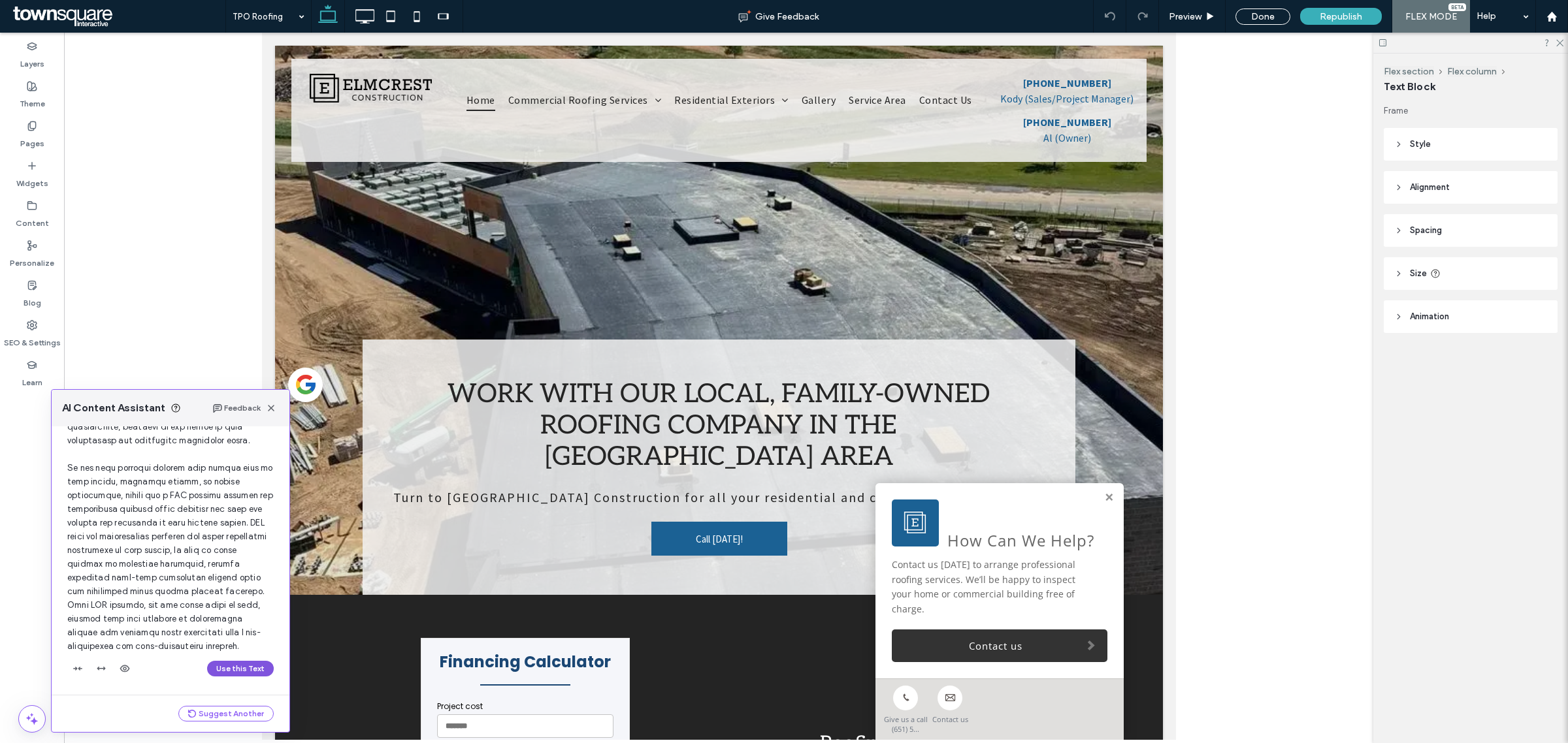
click at [254, 665] on button "Use this Text" at bounding box center [240, 669] width 66 height 16
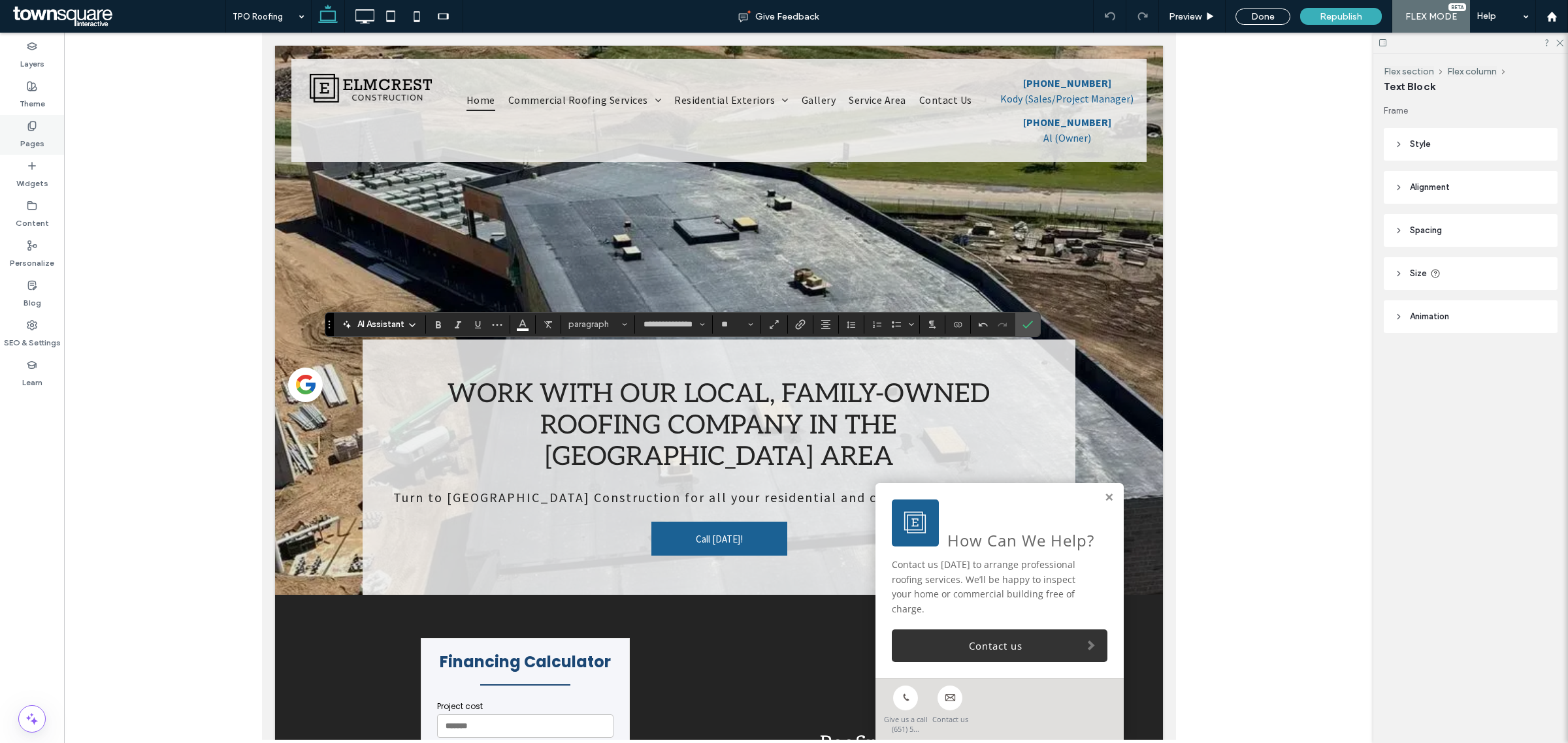
click at [31, 127] on icon at bounding box center [32, 126] width 11 height 11
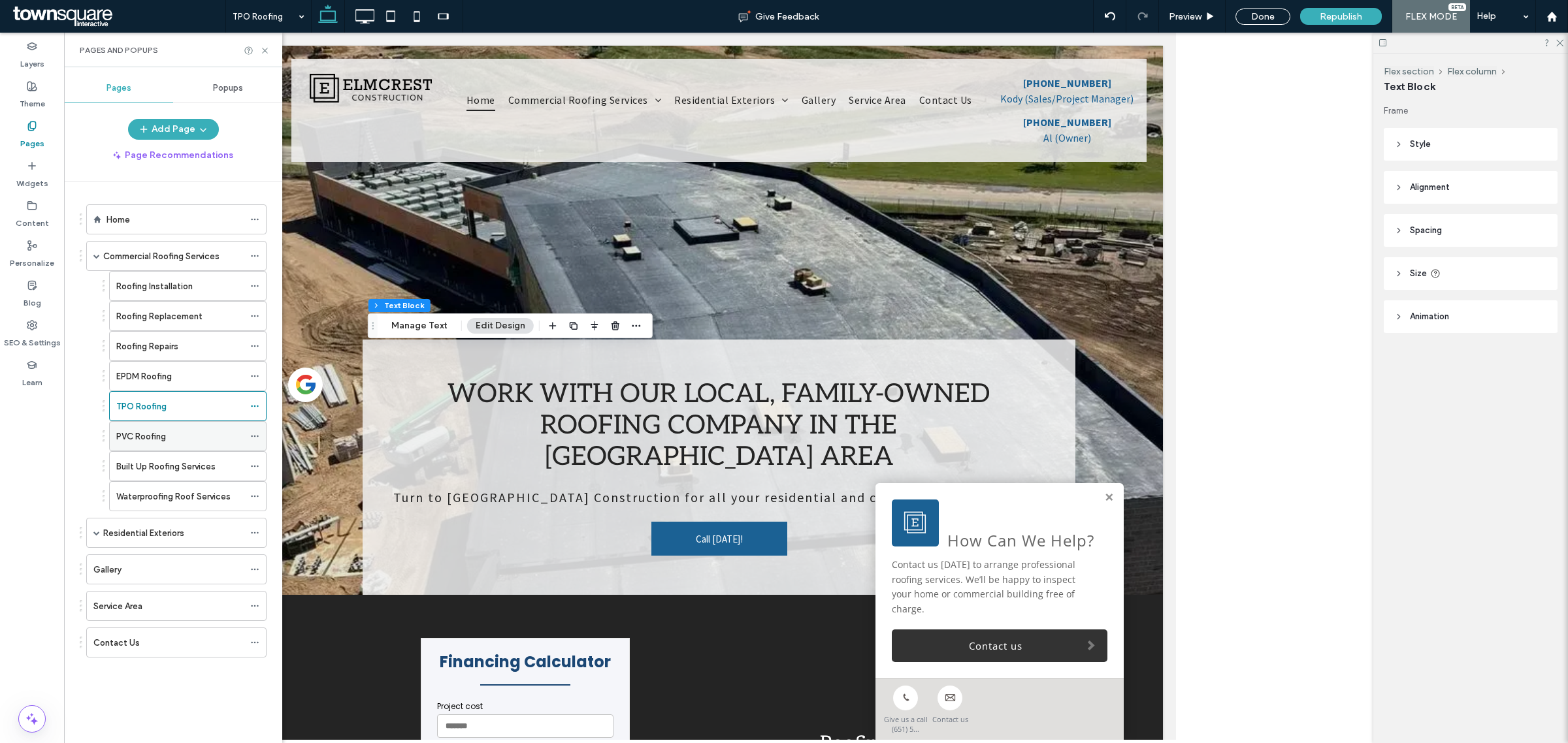
click at [128, 441] on label "PVC Roofing" at bounding box center [141, 436] width 50 height 23
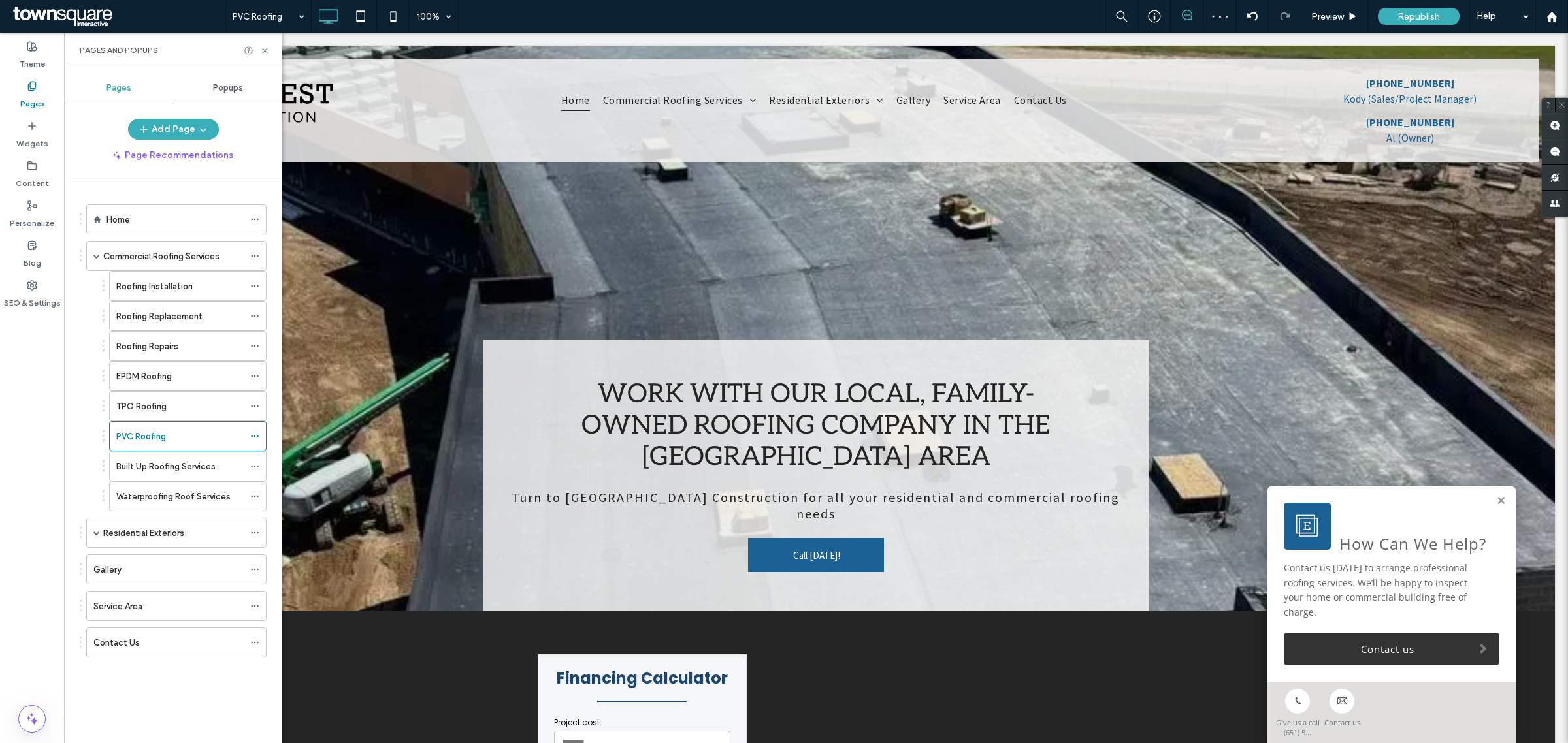
click at [511, 416] on div at bounding box center [784, 371] width 1568 height 743
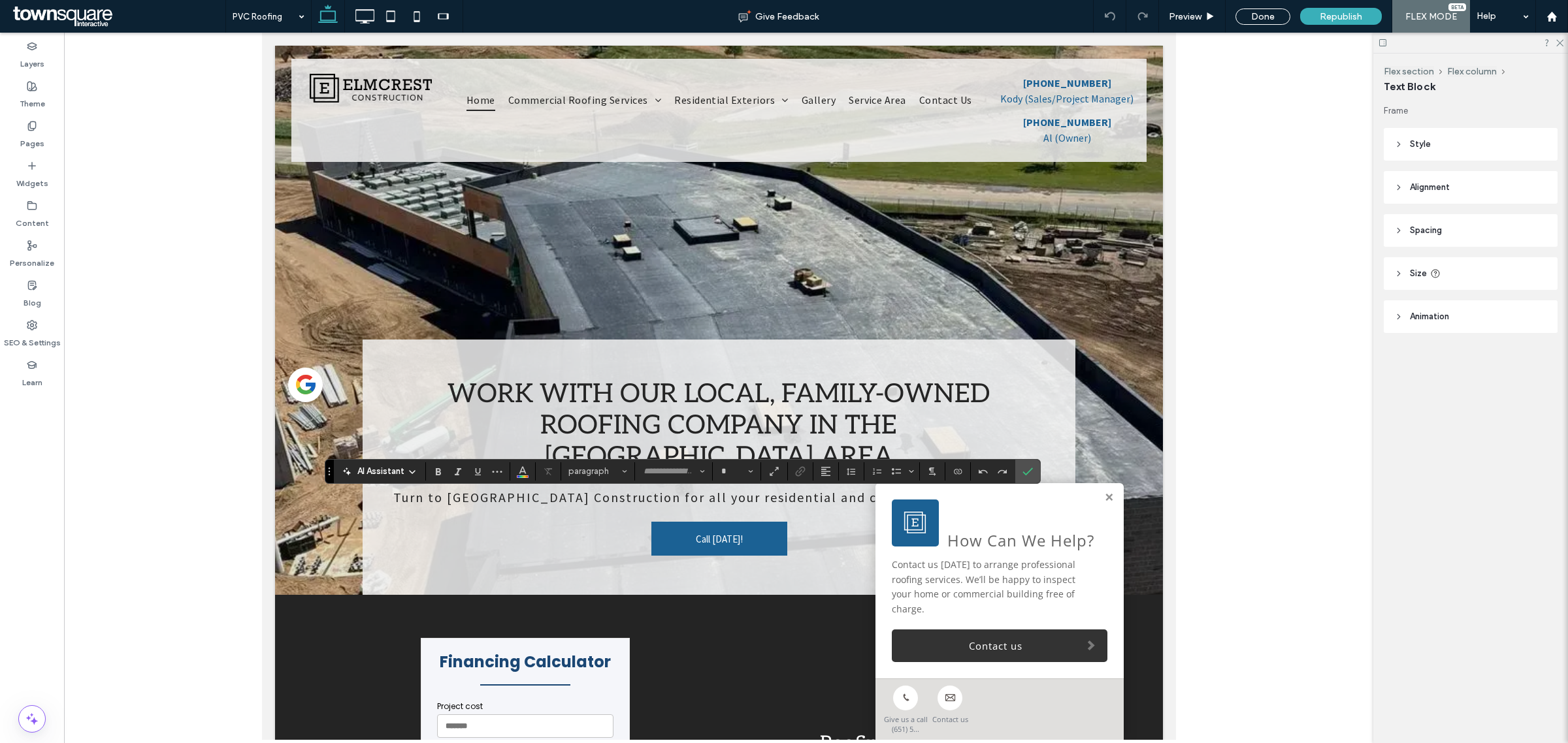
type input "**********"
type input "**"
click at [390, 468] on span "AI Assistant" at bounding box center [381, 471] width 47 height 13
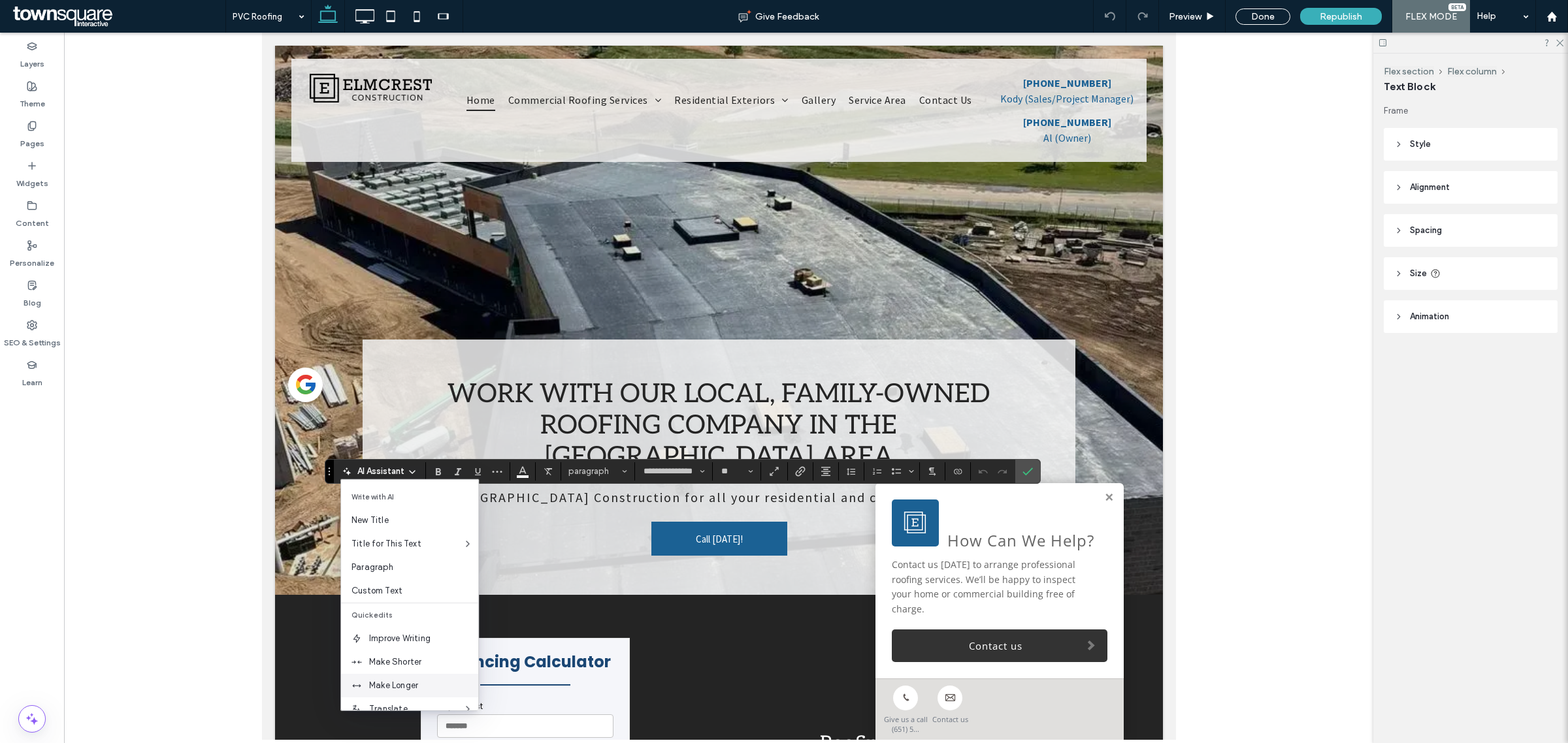
click at [407, 683] on span "Make Longer" at bounding box center [424, 686] width 109 height 13
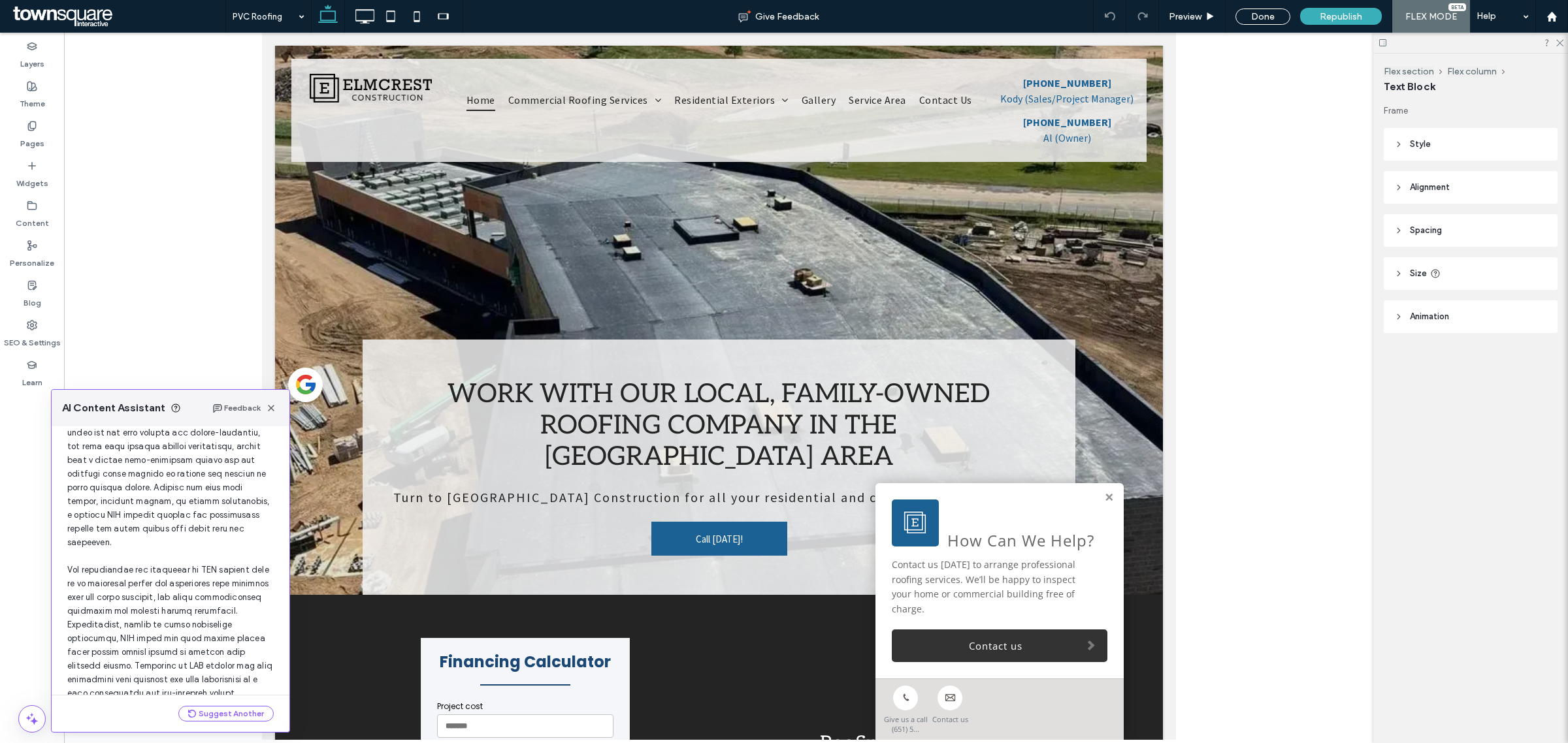
scroll to position [211, 0]
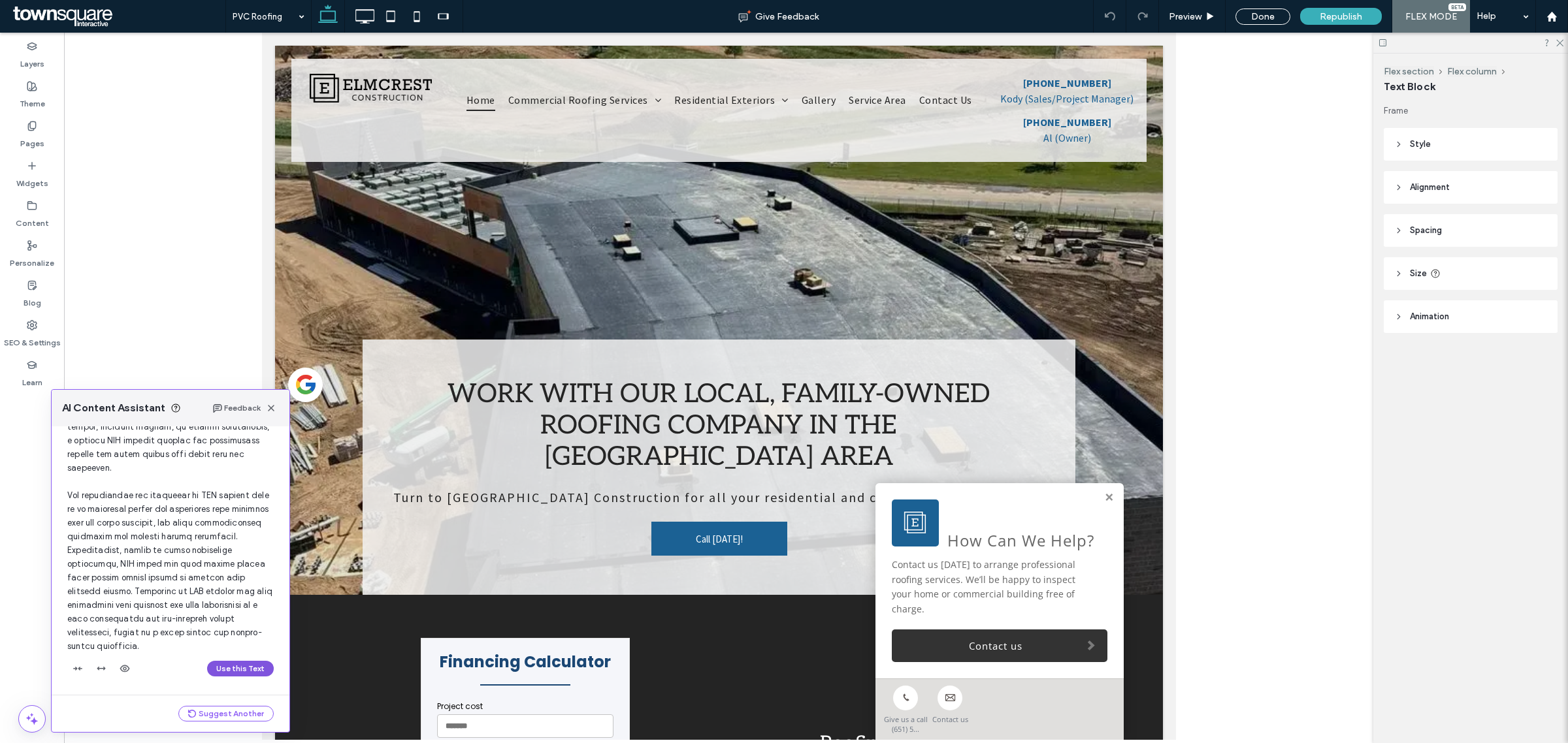
click at [236, 667] on button "Use this Text" at bounding box center [240, 669] width 66 height 16
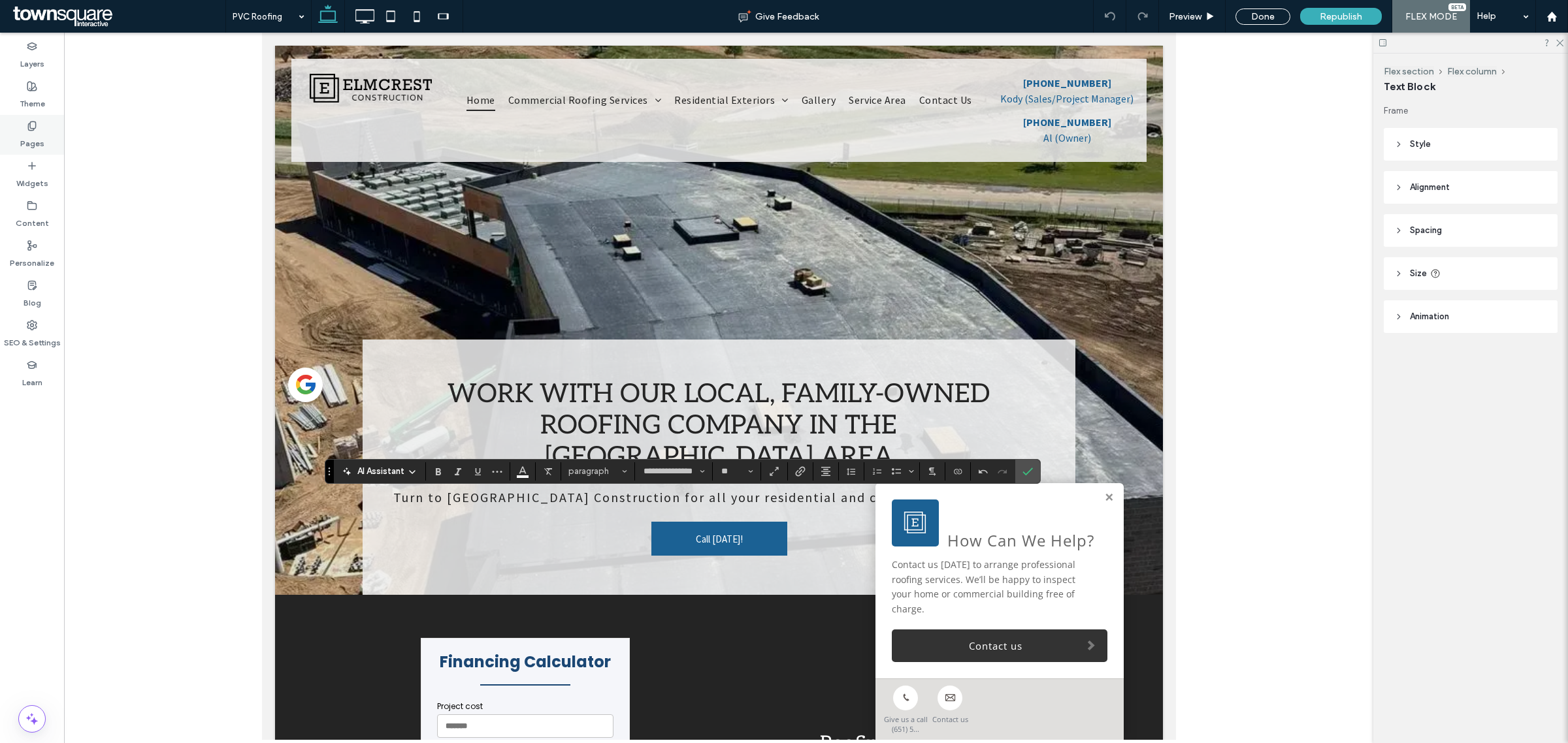
click at [43, 126] on div "Pages" at bounding box center [32, 135] width 64 height 40
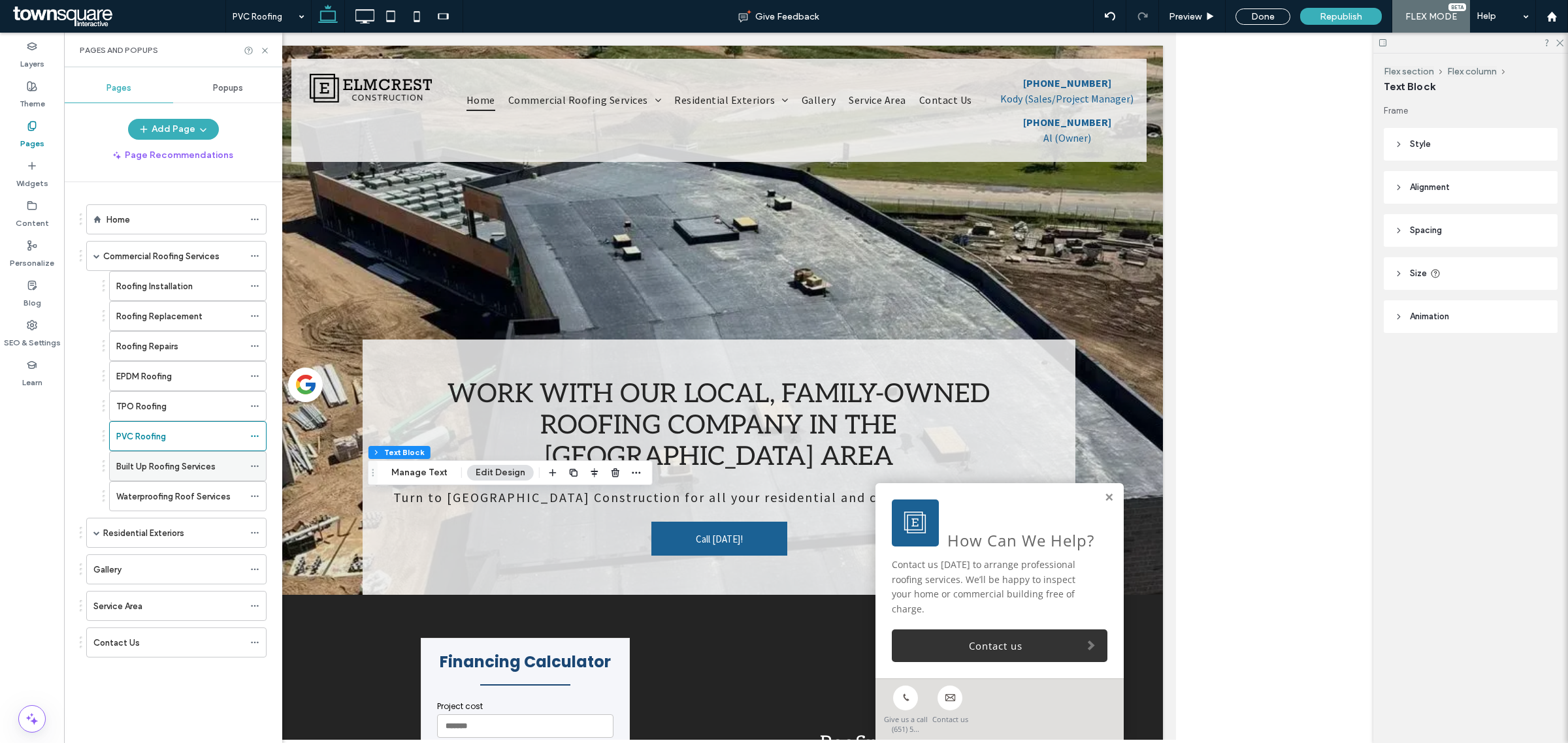
click at [174, 477] on div "Built Up Roofing Services" at bounding box center [180, 466] width 128 height 29
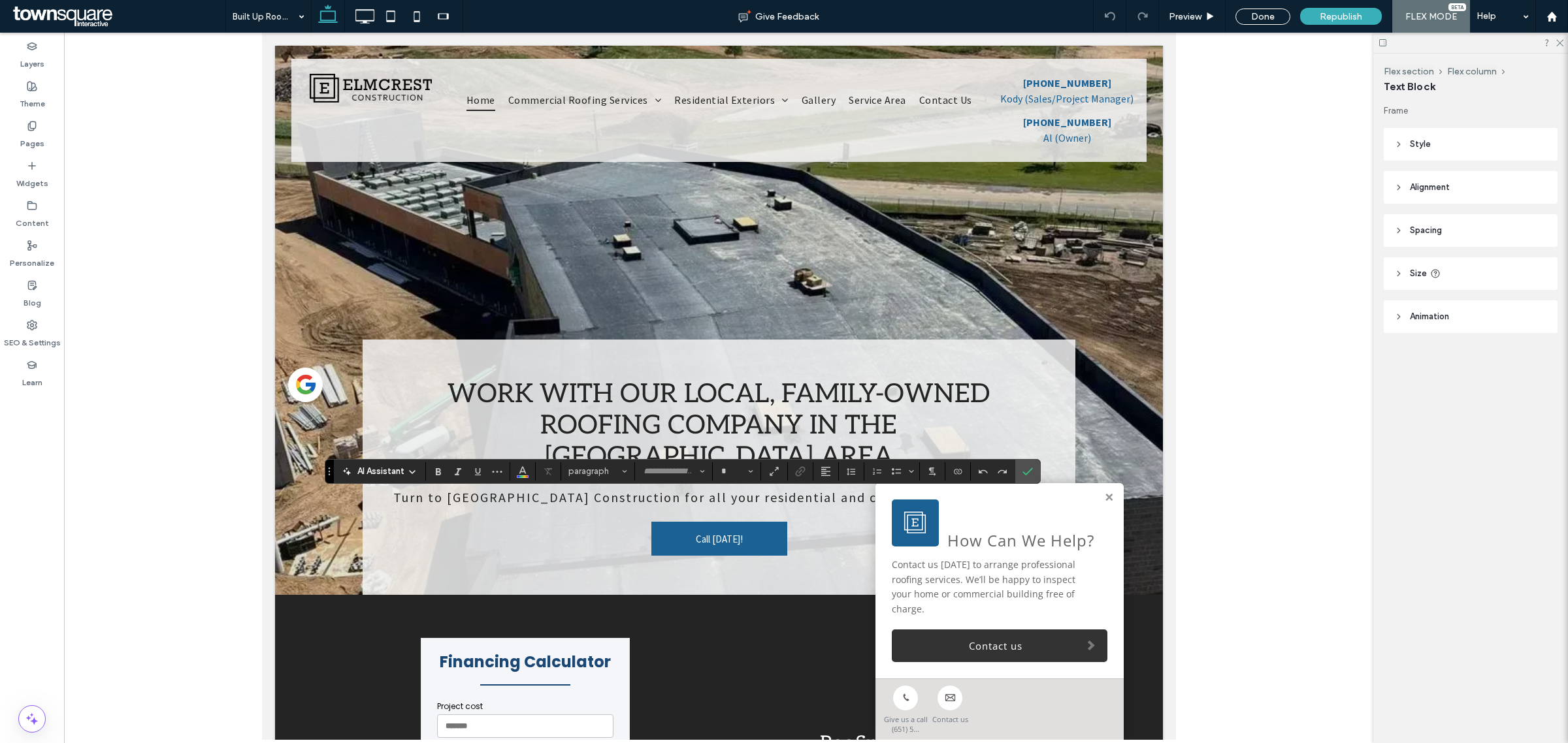
type input "**********"
type input "**"
click at [383, 472] on span "AI Assistant" at bounding box center [381, 471] width 47 height 13
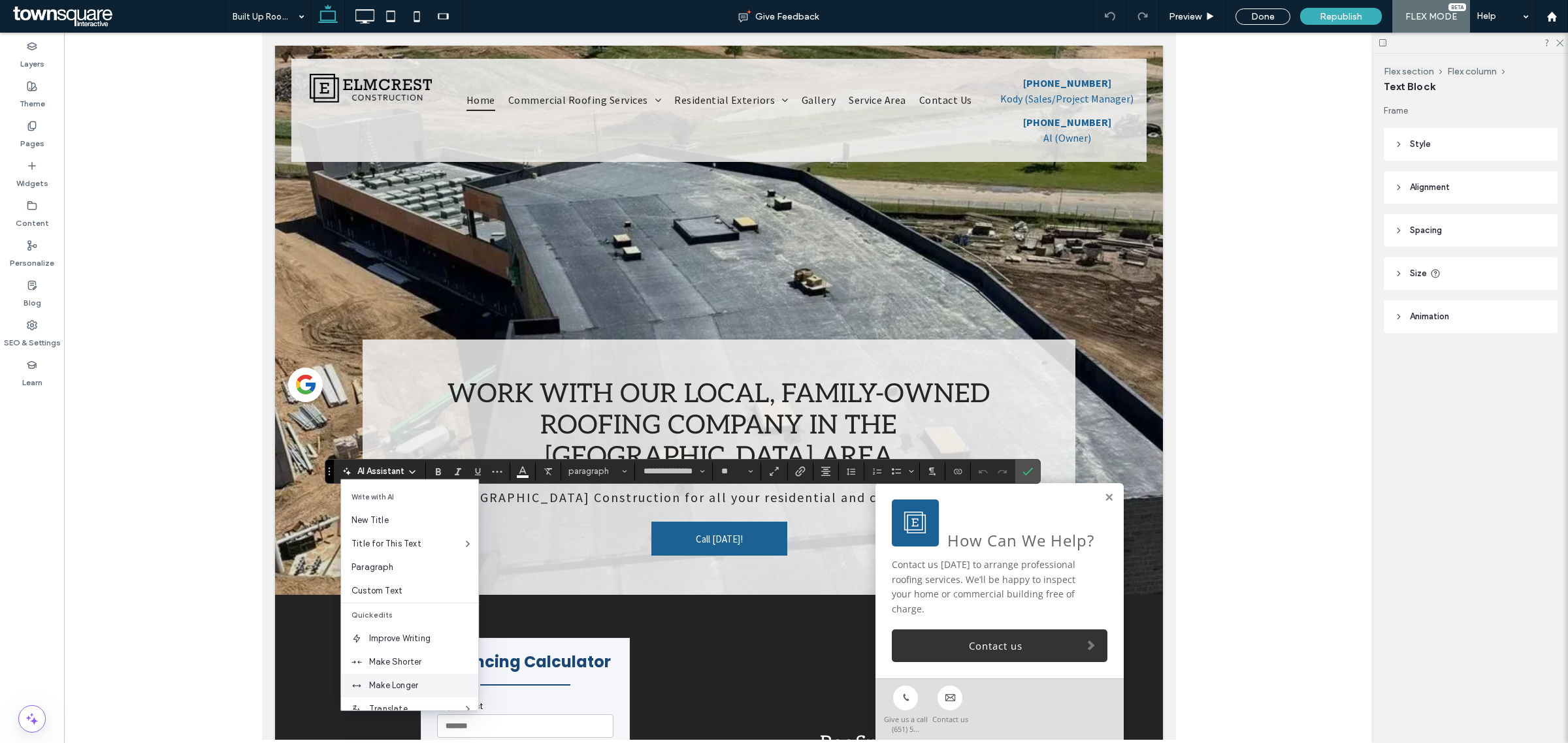
click at [392, 680] on span "Make Longer" at bounding box center [424, 686] width 109 height 13
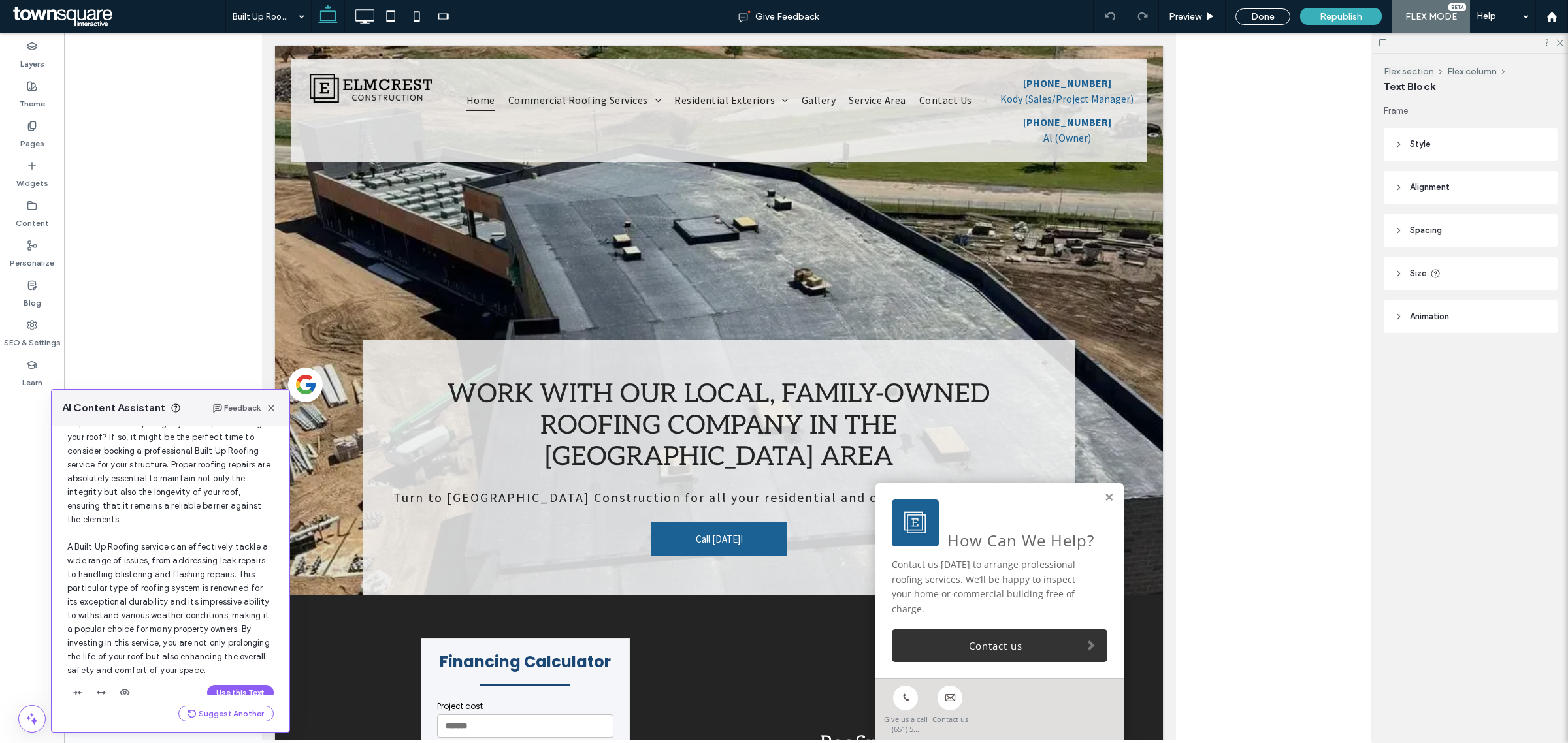
scroll to position [114, 0]
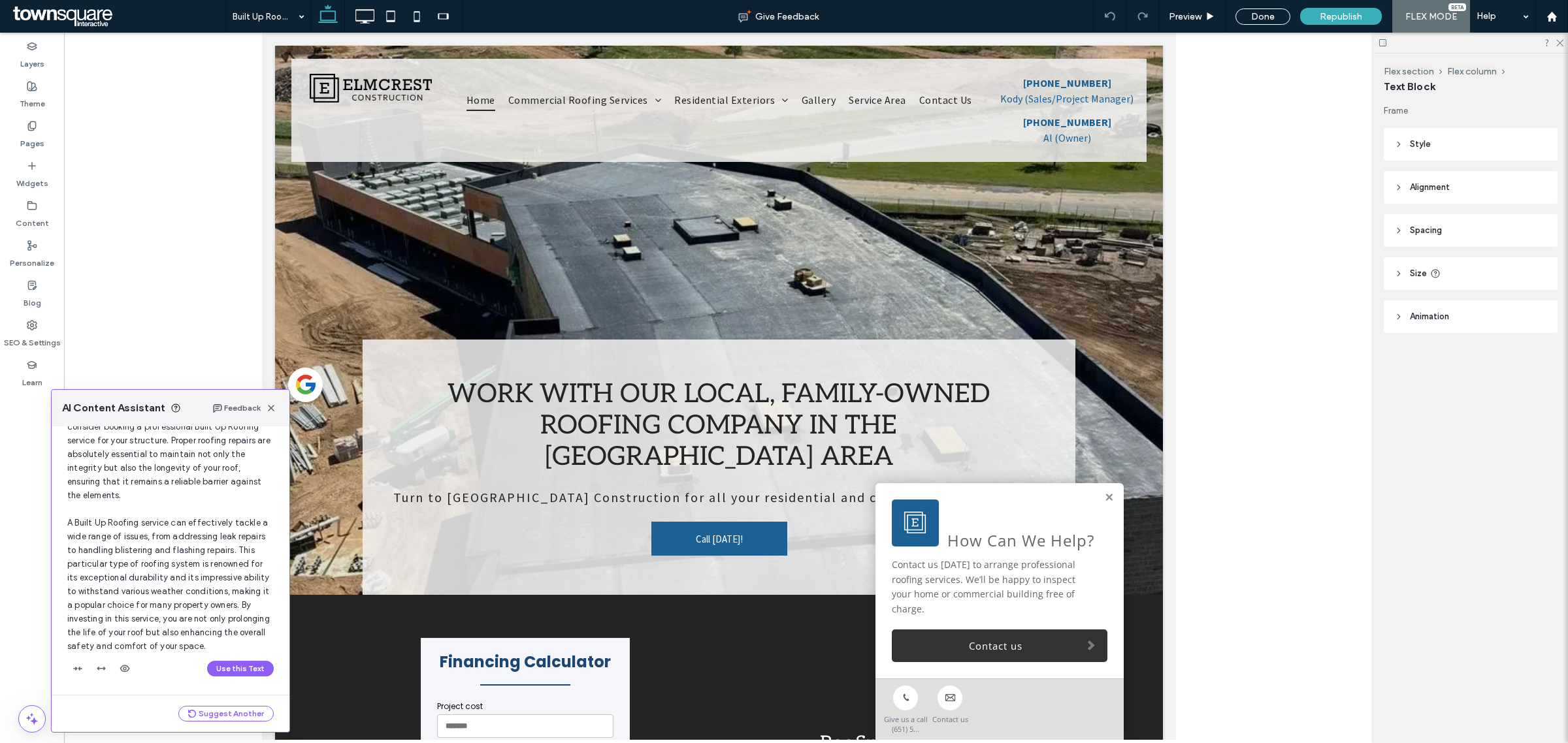
click at [235, 663] on button "Use this Text" at bounding box center [240, 669] width 66 height 16
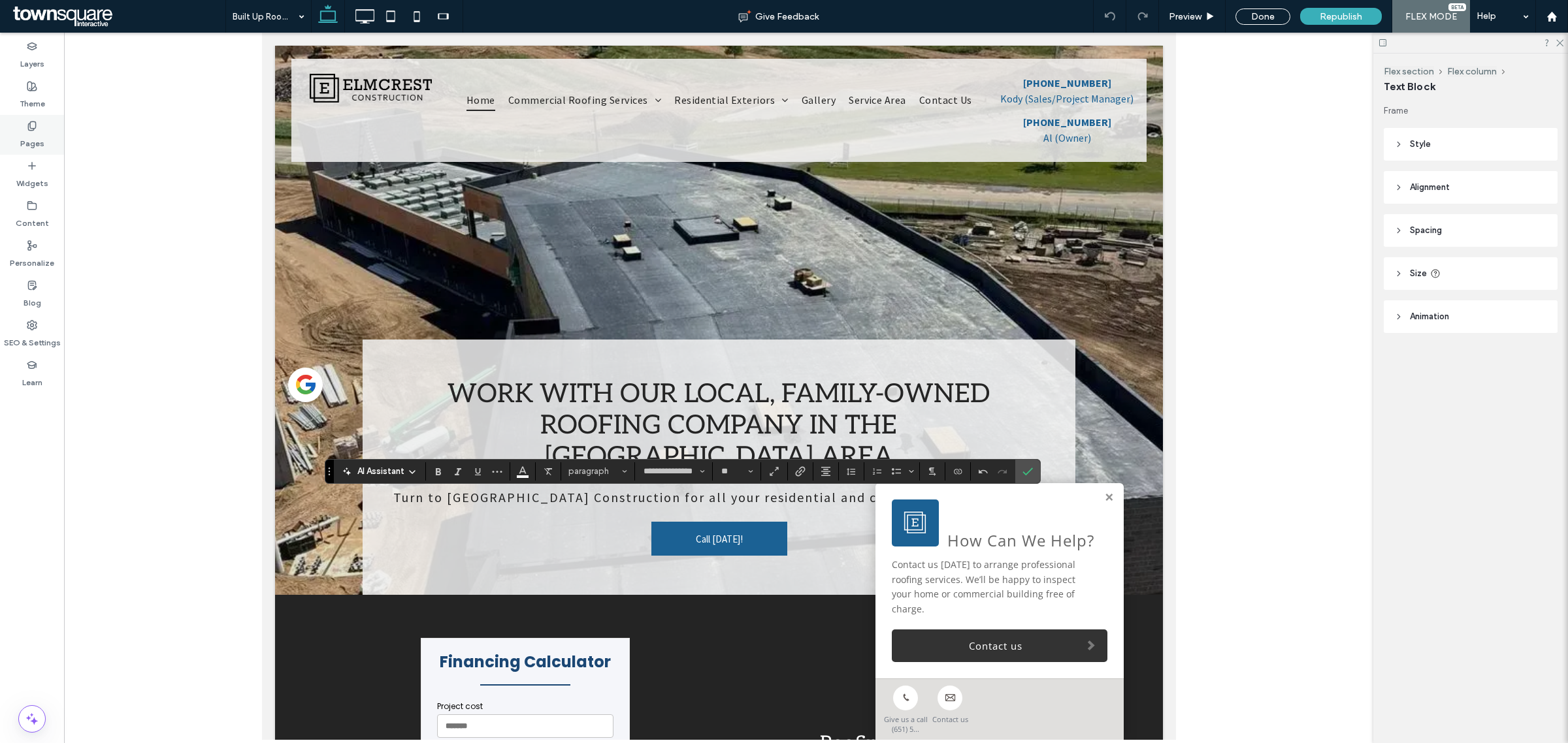
click at [30, 122] on use at bounding box center [31, 125] width 7 height 9
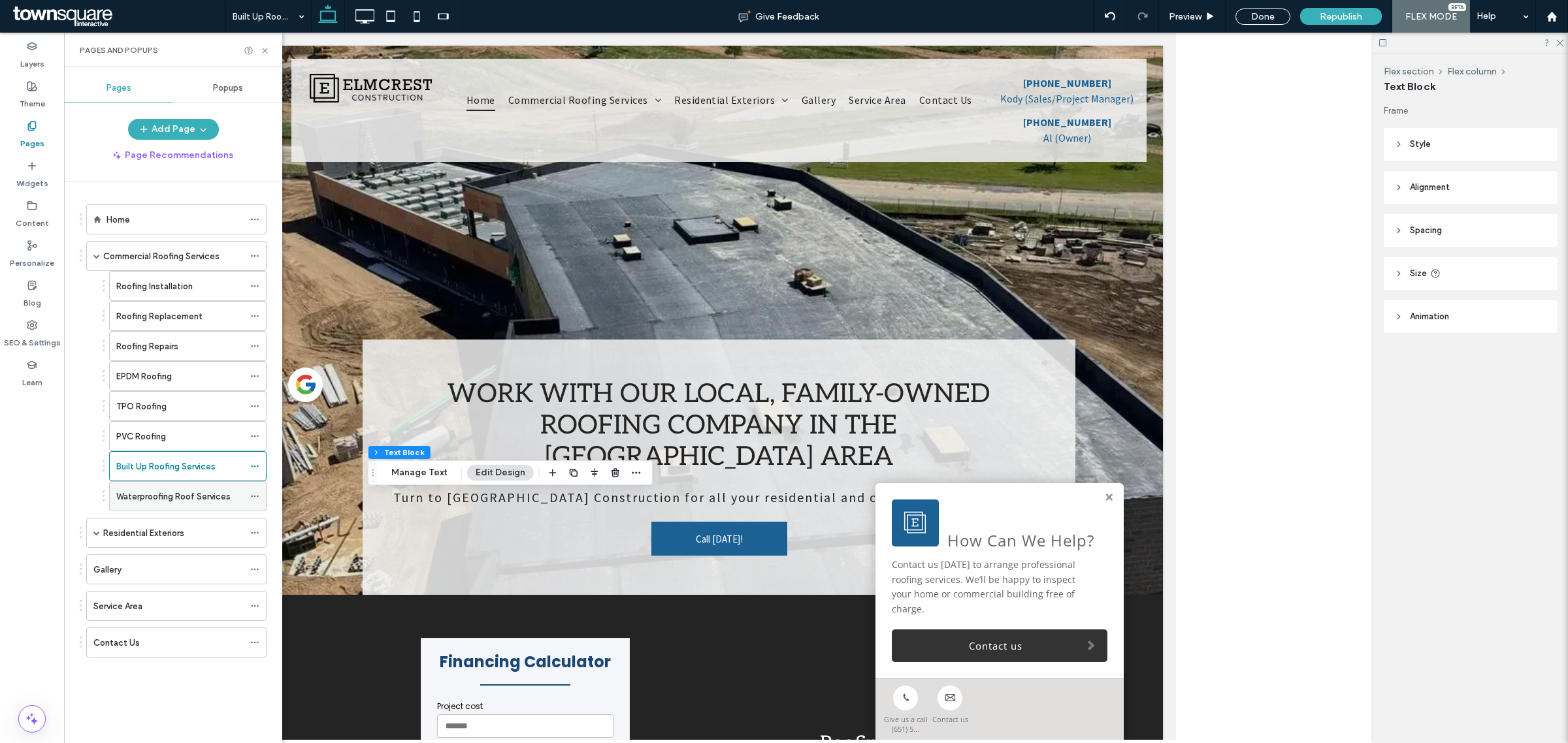
click at [180, 508] on div "Waterproofing Roof Services" at bounding box center [180, 496] width 128 height 29
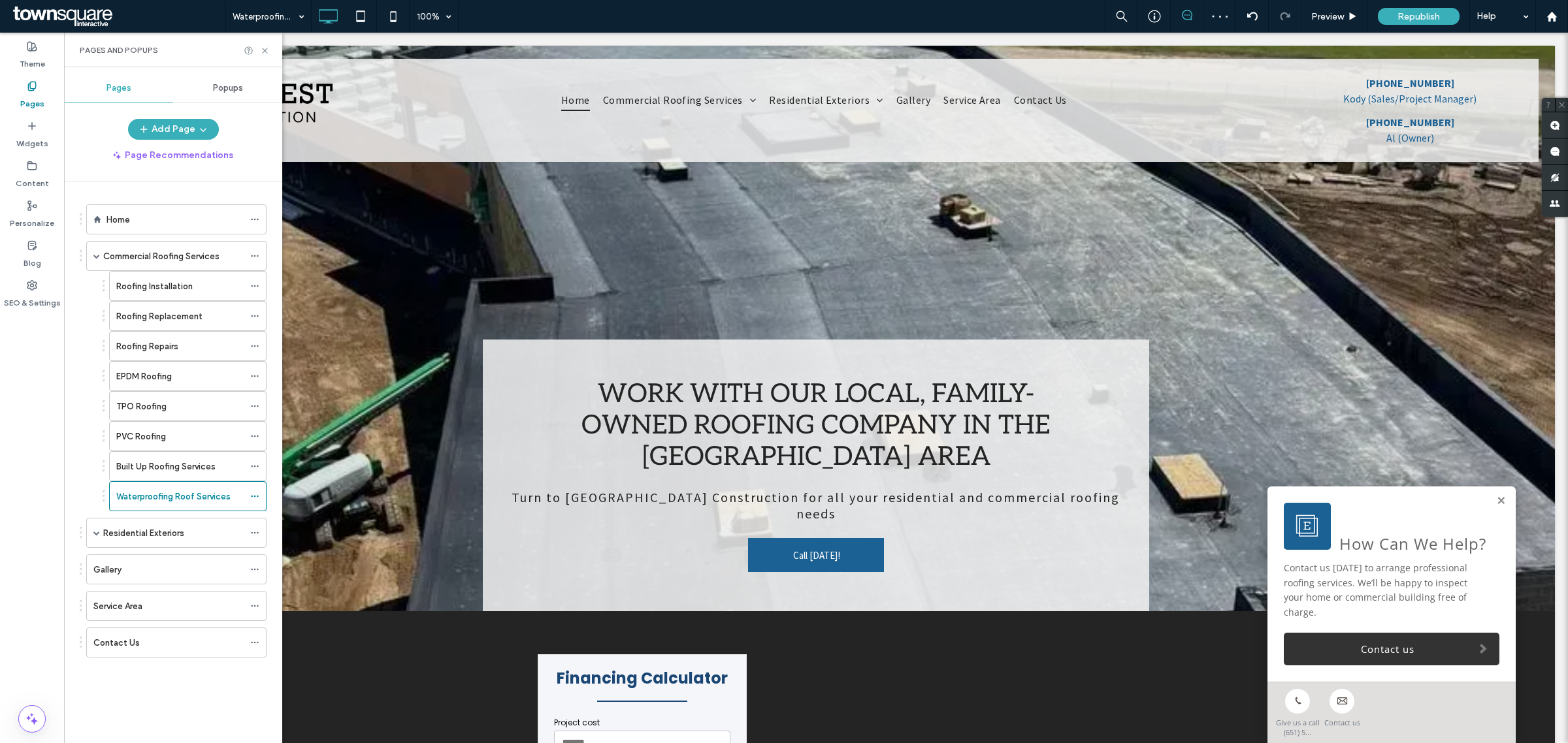
click at [528, 588] on div at bounding box center [784, 371] width 1568 height 743
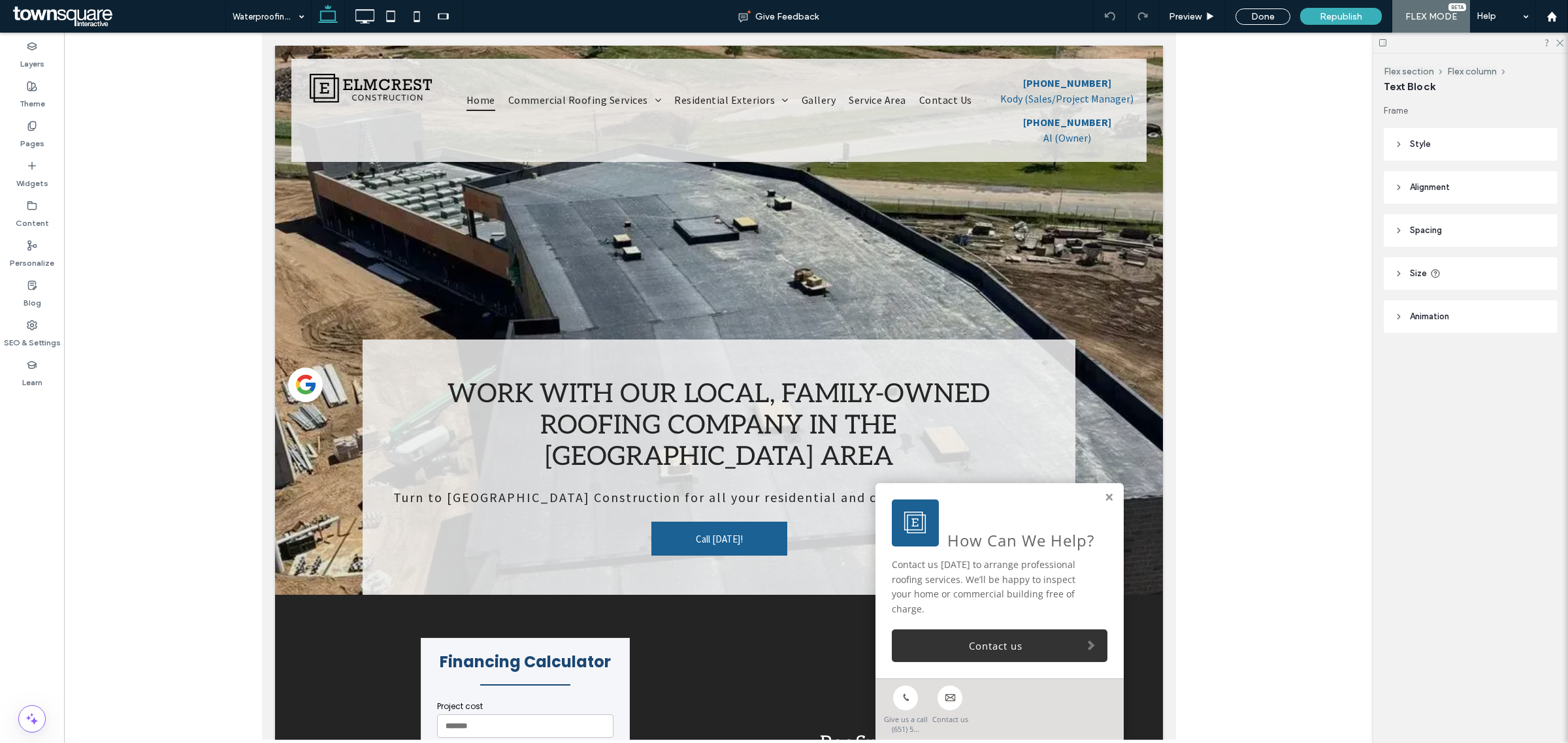
type input "**********"
type input "**"
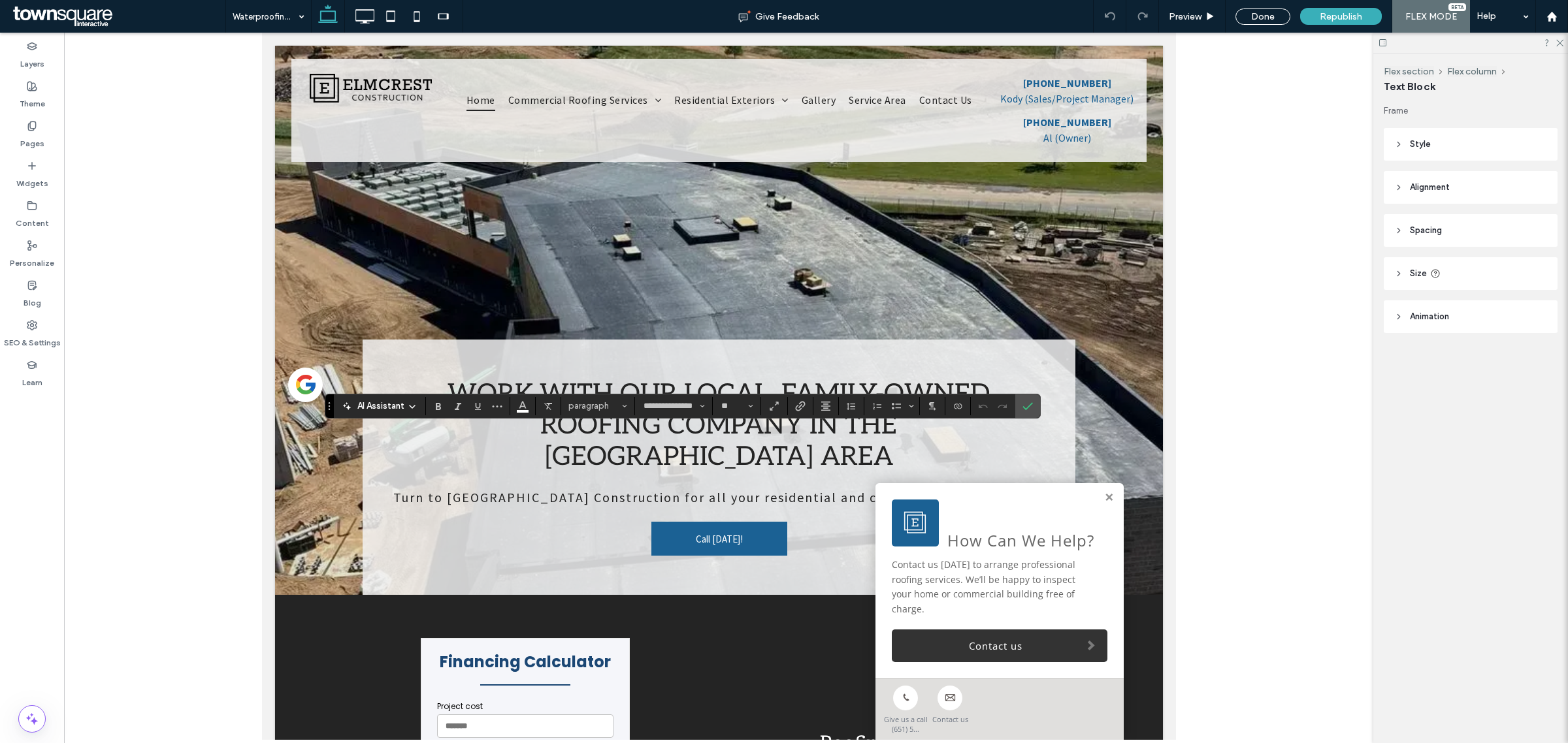
click at [396, 410] on span "AI Assistant" at bounding box center [381, 406] width 47 height 13
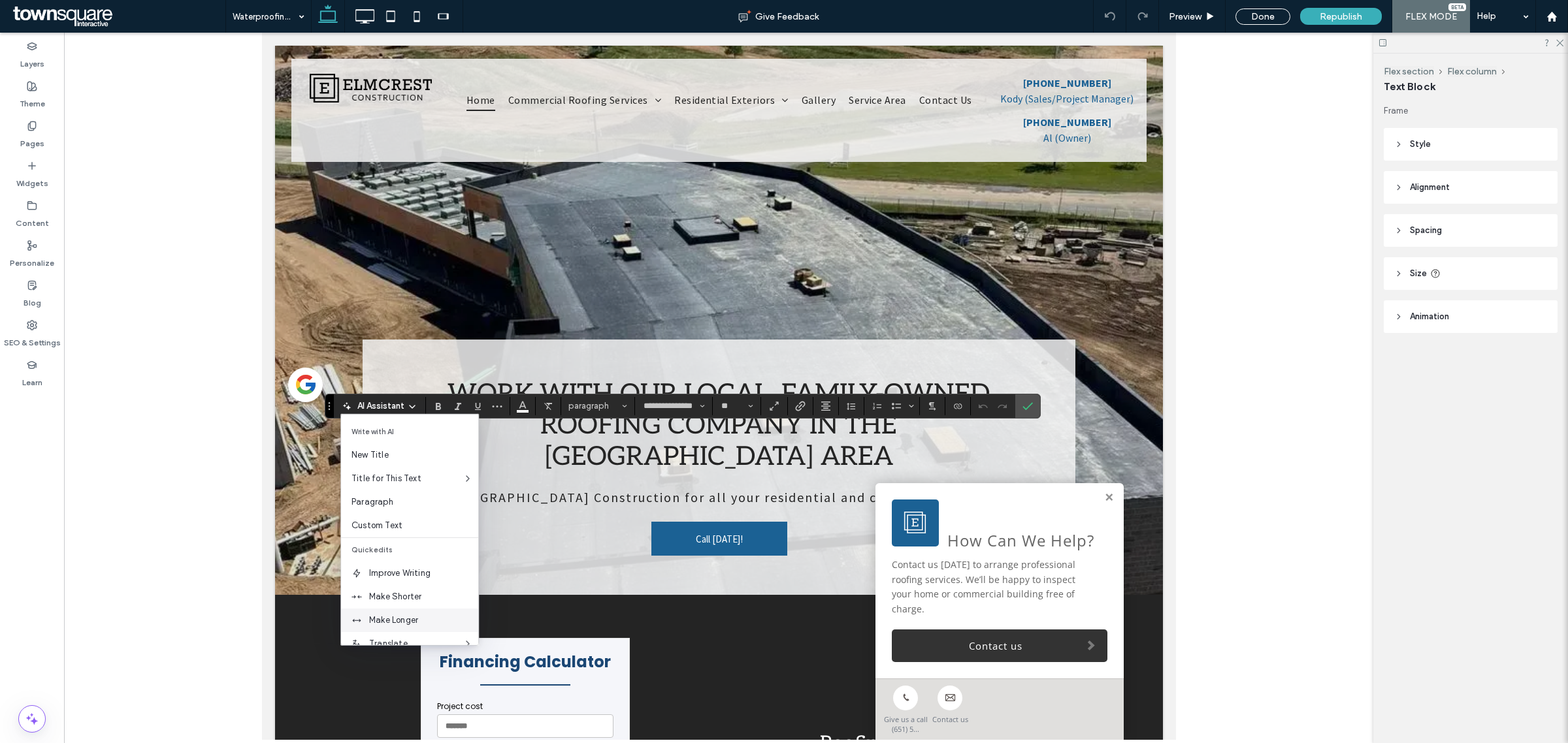
click at [425, 622] on span "Make Longer" at bounding box center [424, 621] width 109 height 13
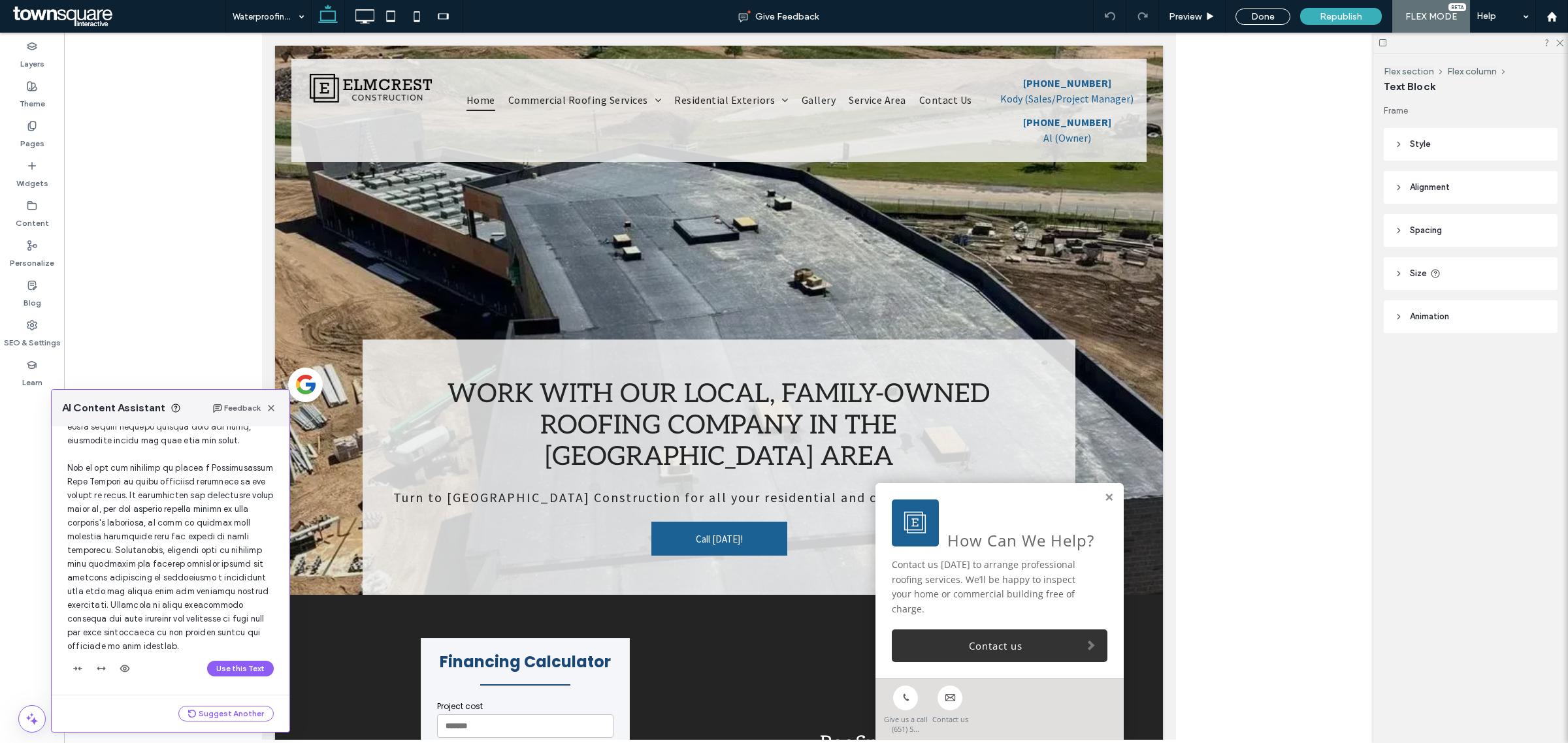
scroll to position [197, 0]
click at [230, 667] on button "Use this Text" at bounding box center [240, 669] width 66 height 16
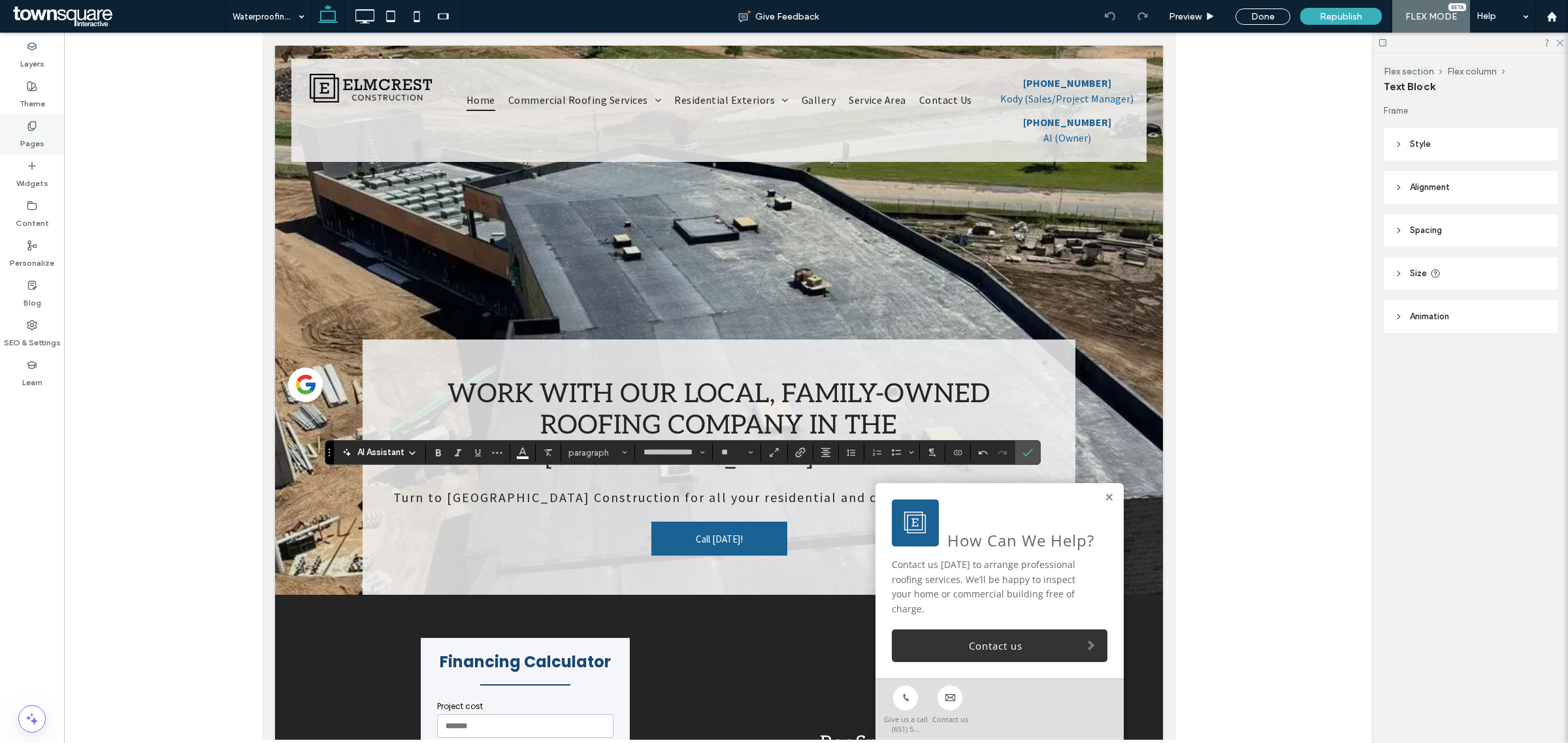
click at [26, 135] on label "Pages" at bounding box center [32, 141] width 24 height 19
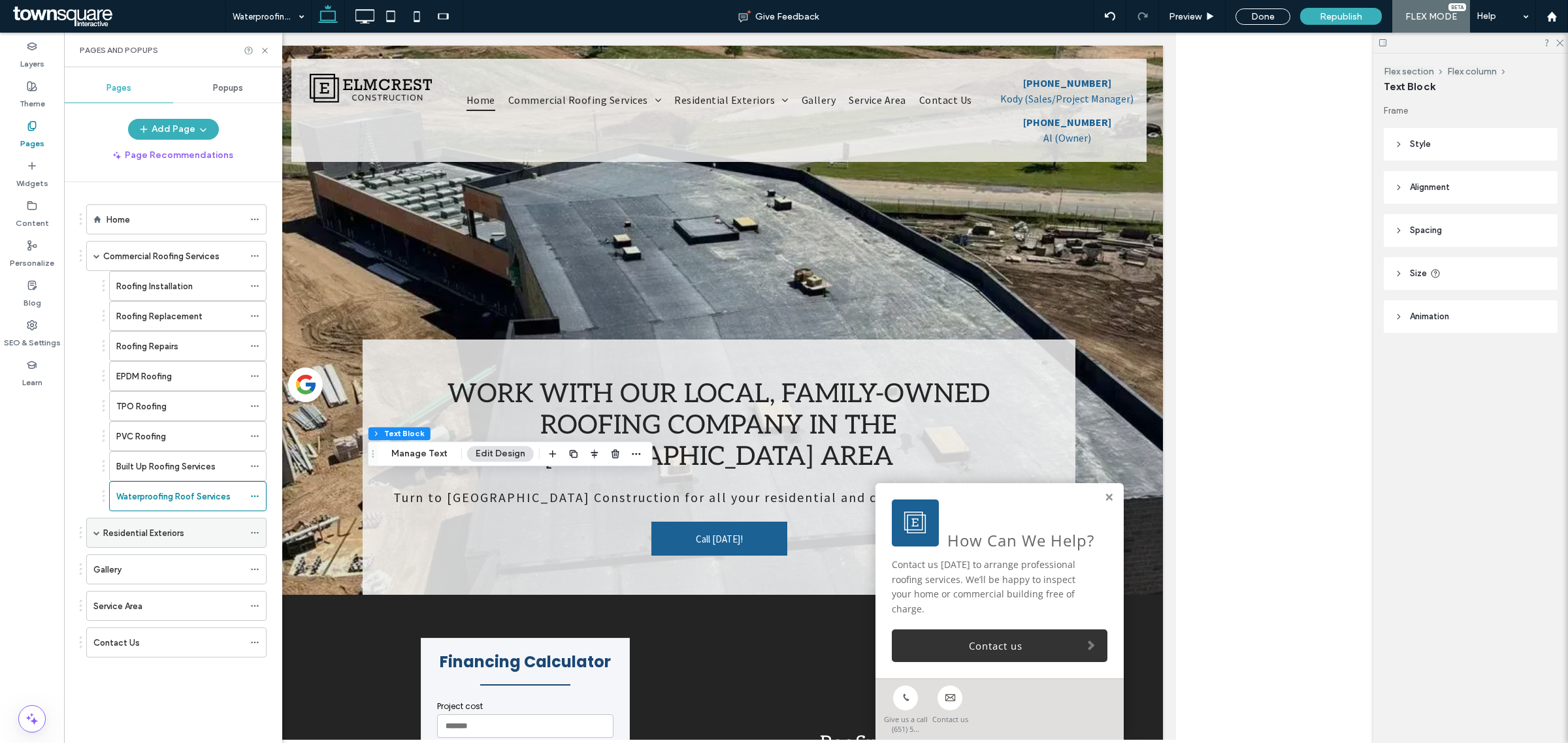
click at [97, 537] on span at bounding box center [97, 533] width 7 height 7
click at [128, 566] on label "Roofing" at bounding box center [131, 563] width 31 height 23
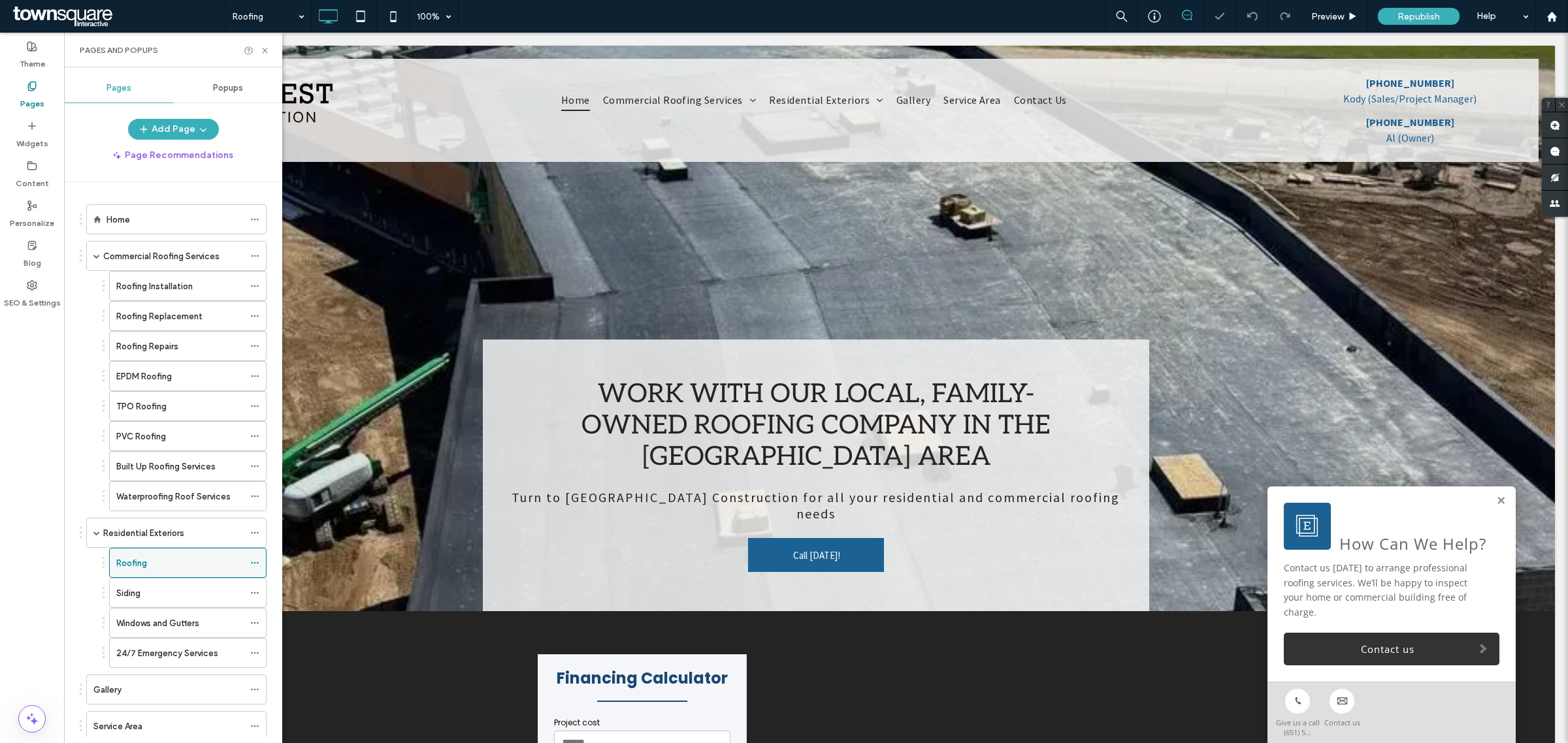
scroll to position [79, 0]
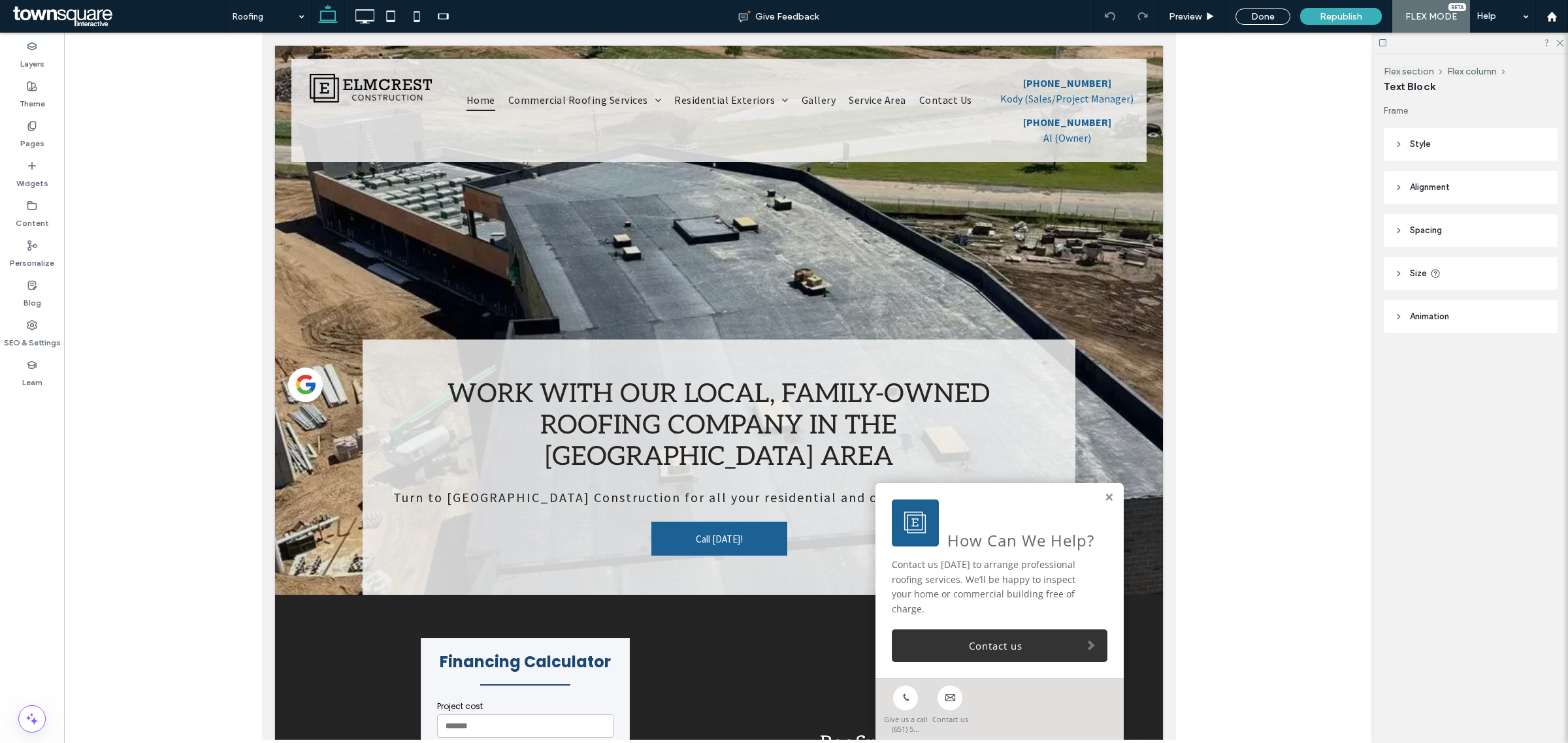
type input "**********"
type input "**"
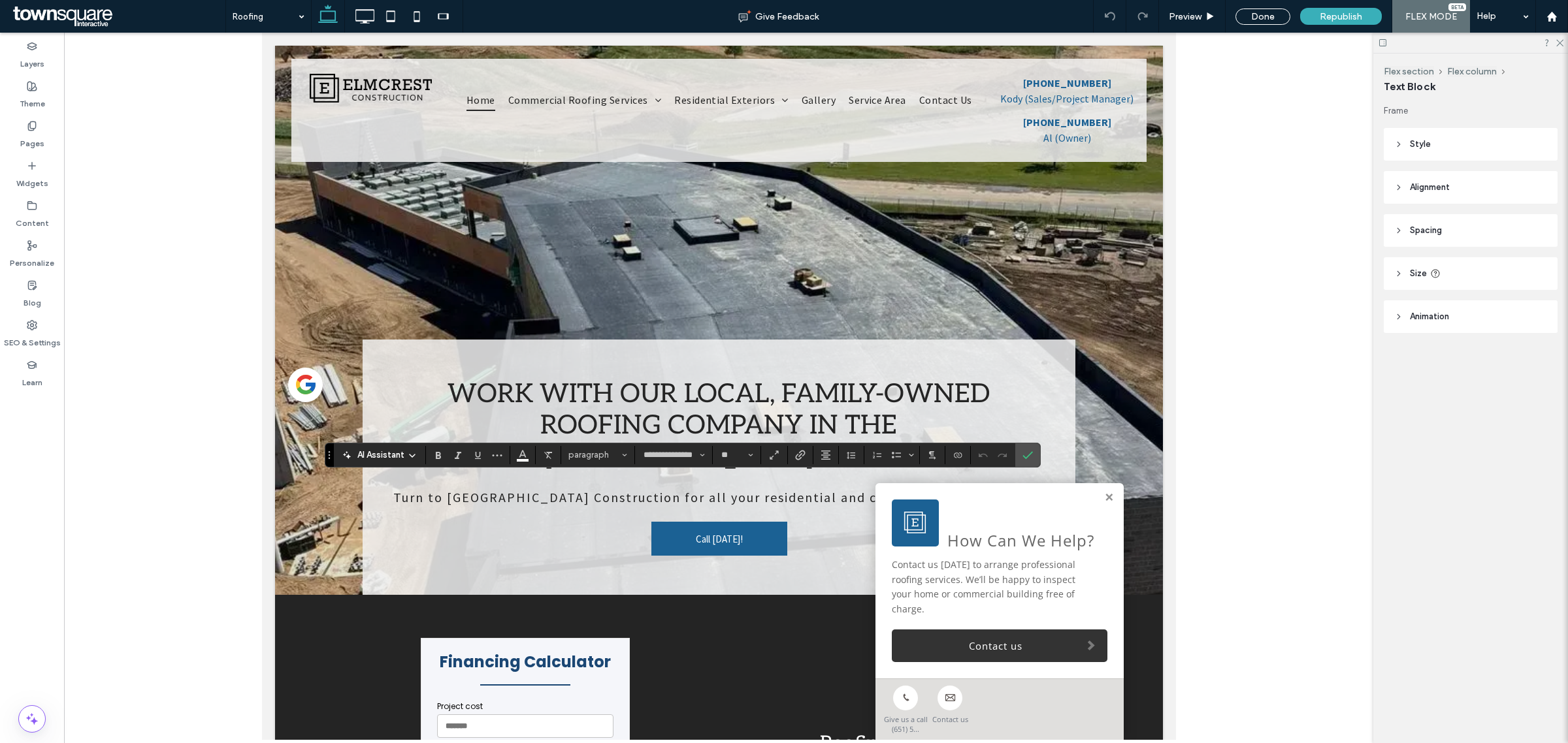
click at [402, 449] on span "AI Assistant" at bounding box center [381, 455] width 47 height 13
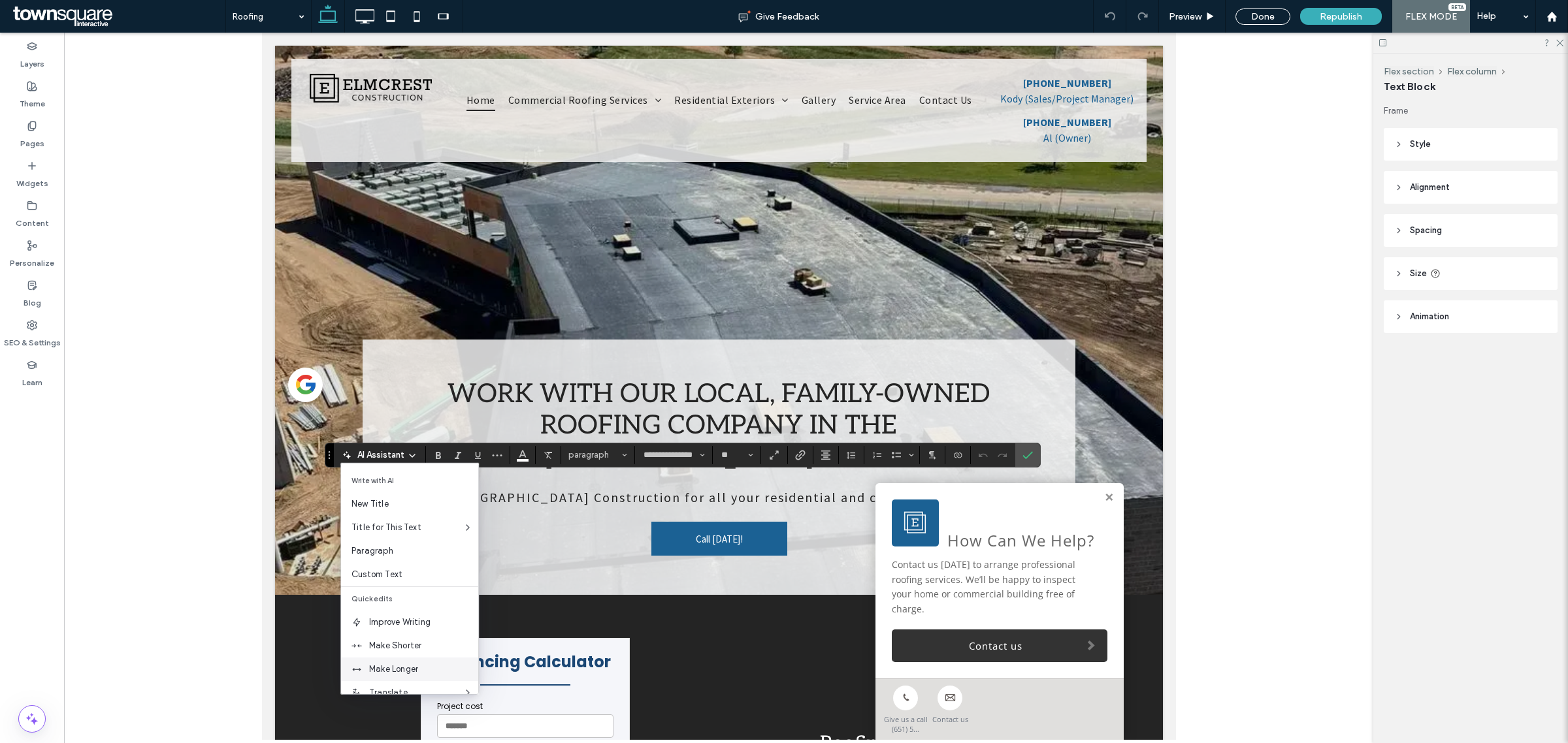
click at [443, 665] on span "Make Longer" at bounding box center [424, 669] width 109 height 13
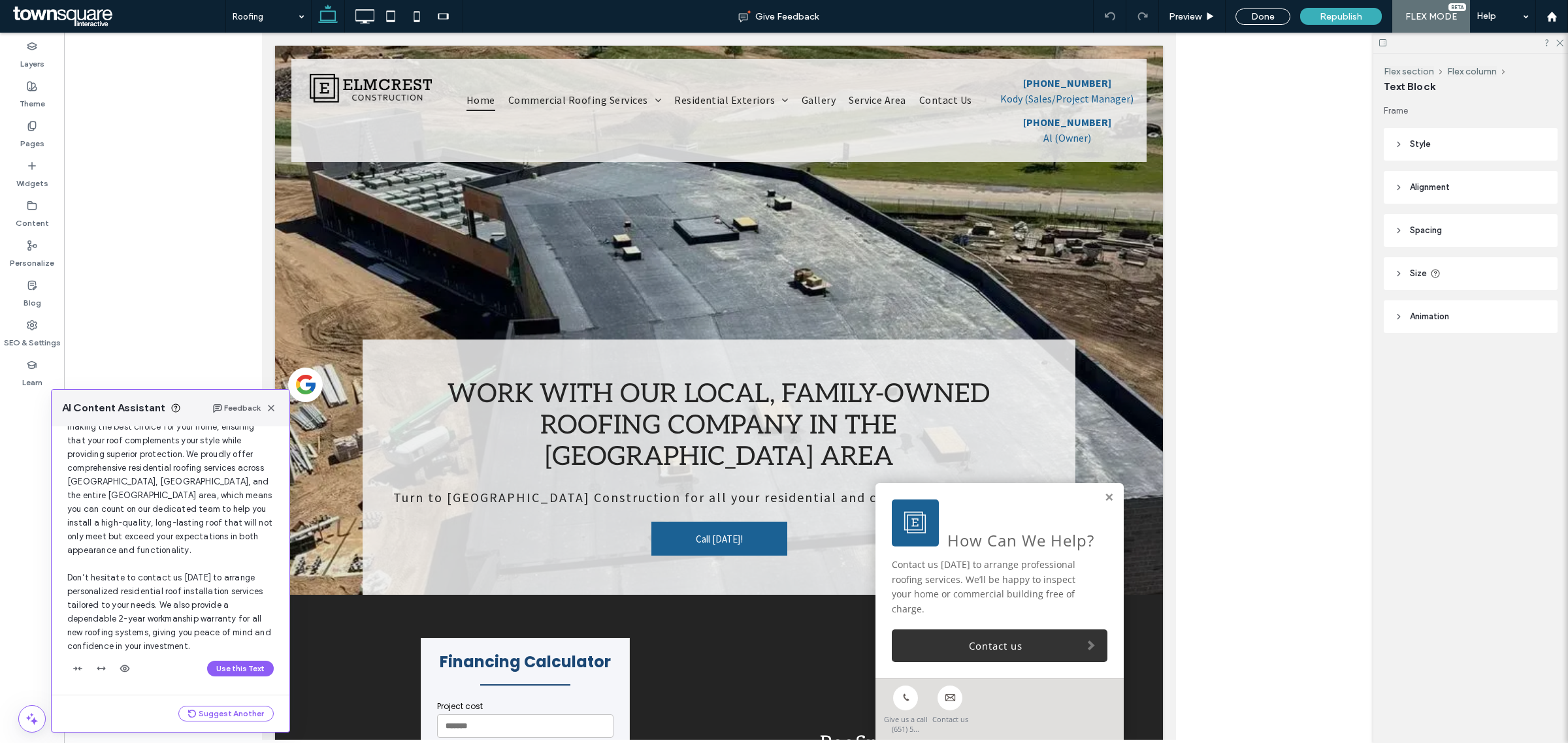
scroll to position [128, 0]
click at [242, 664] on button "Use this Text" at bounding box center [240, 669] width 66 height 16
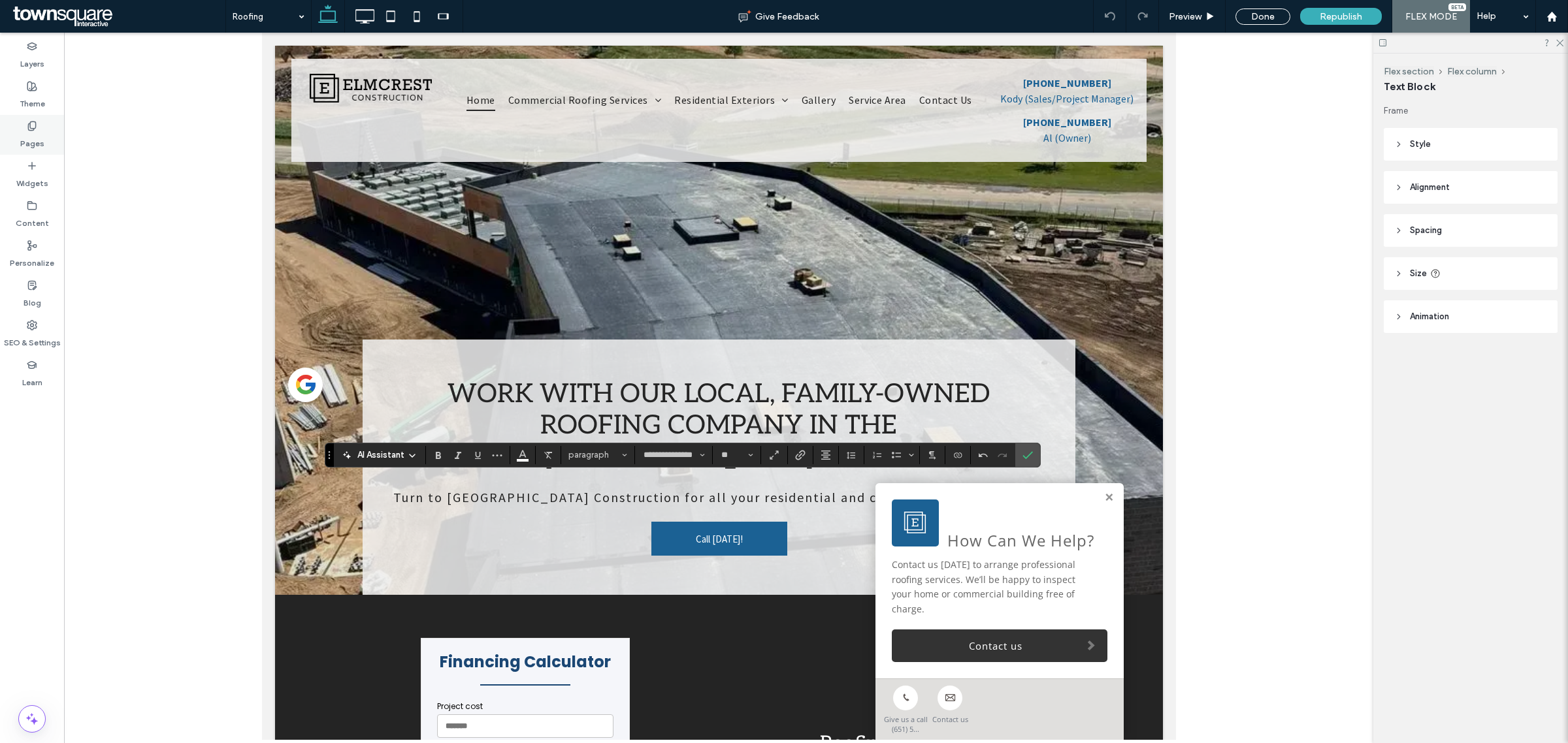
click at [27, 135] on label "Pages" at bounding box center [32, 141] width 24 height 19
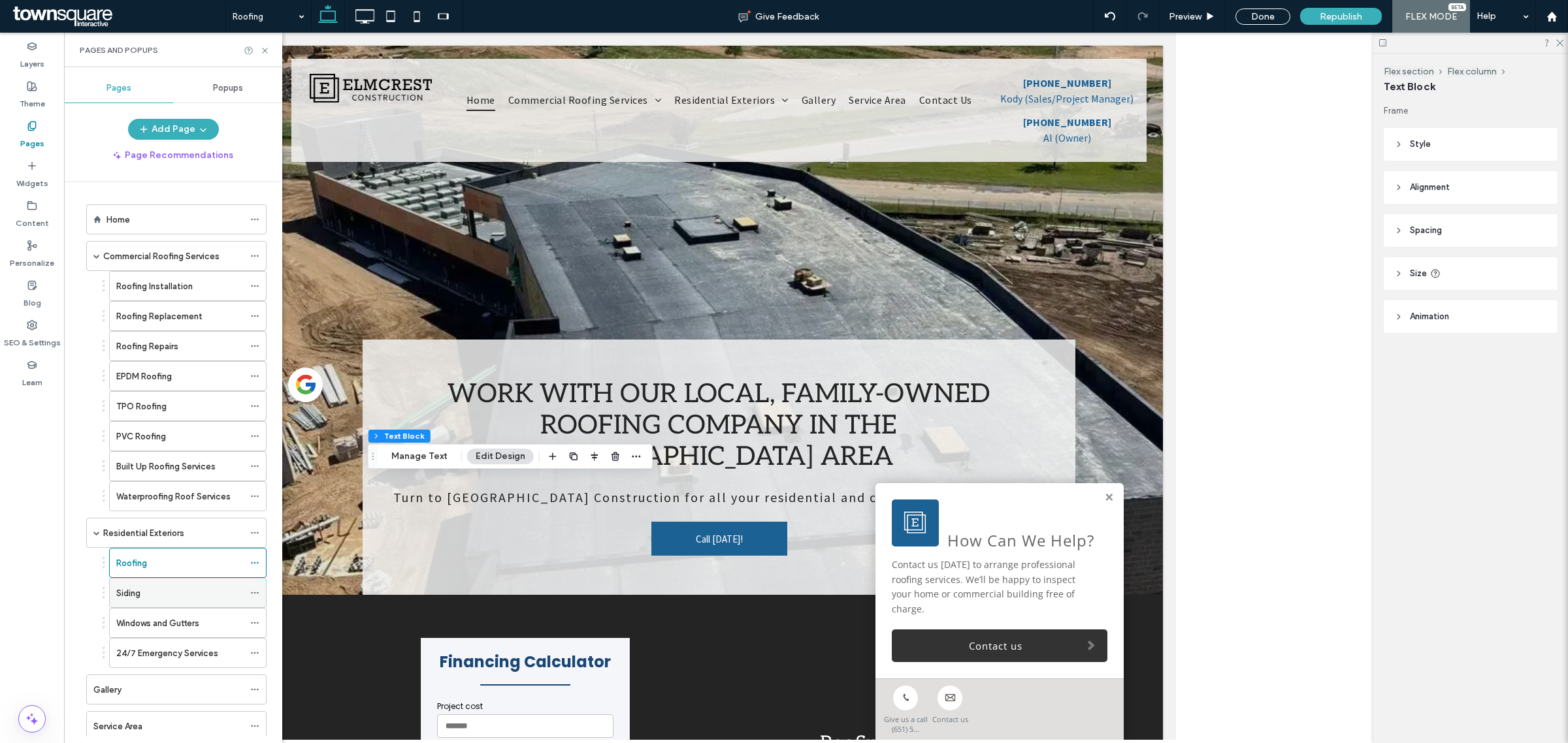
click at [196, 593] on div "Siding" at bounding box center [180, 593] width 128 height 14
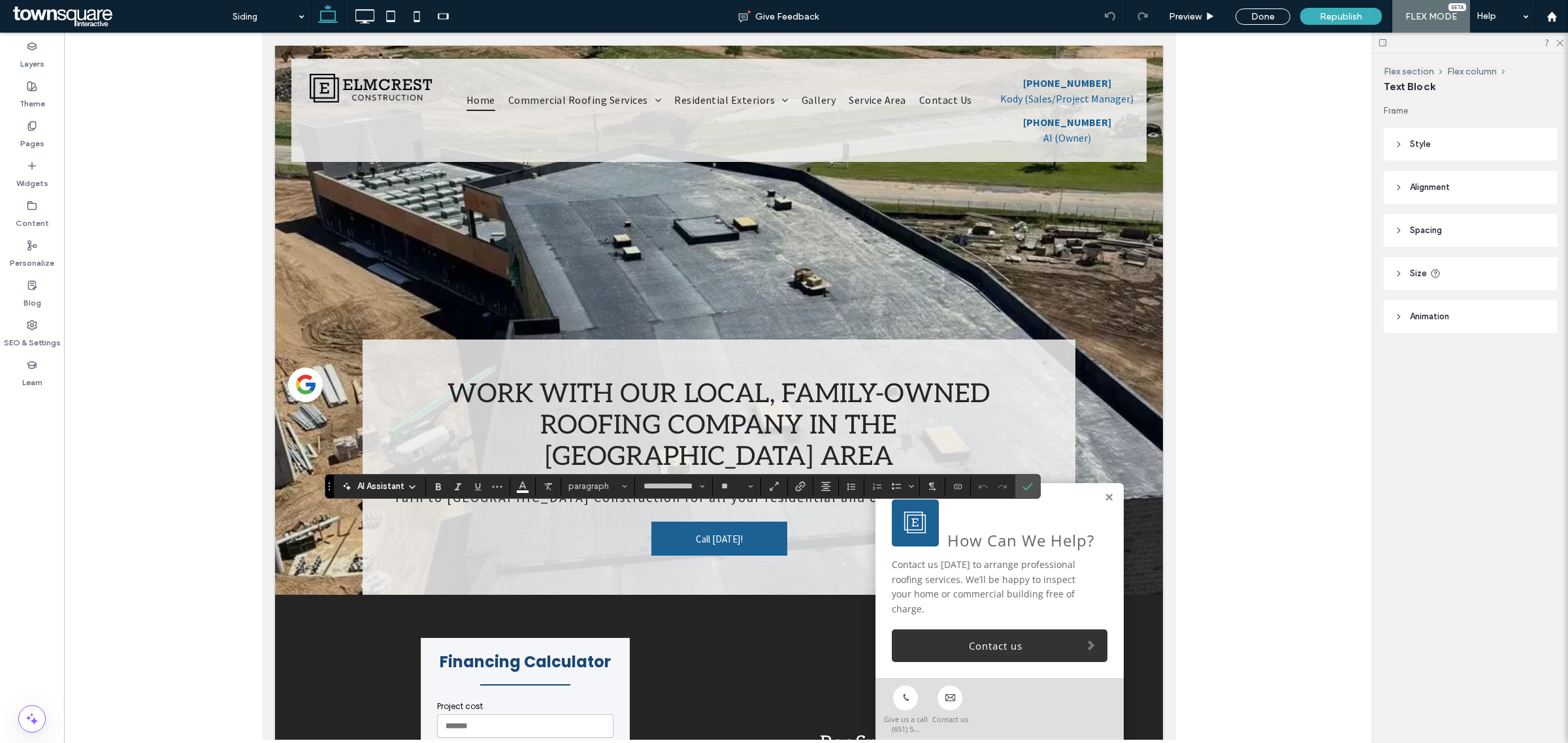
click at [357, 479] on div "AI Assistant" at bounding box center [380, 485] width 86 height 16
click at [373, 482] on span "AI Assistant" at bounding box center [381, 487] width 47 height 13
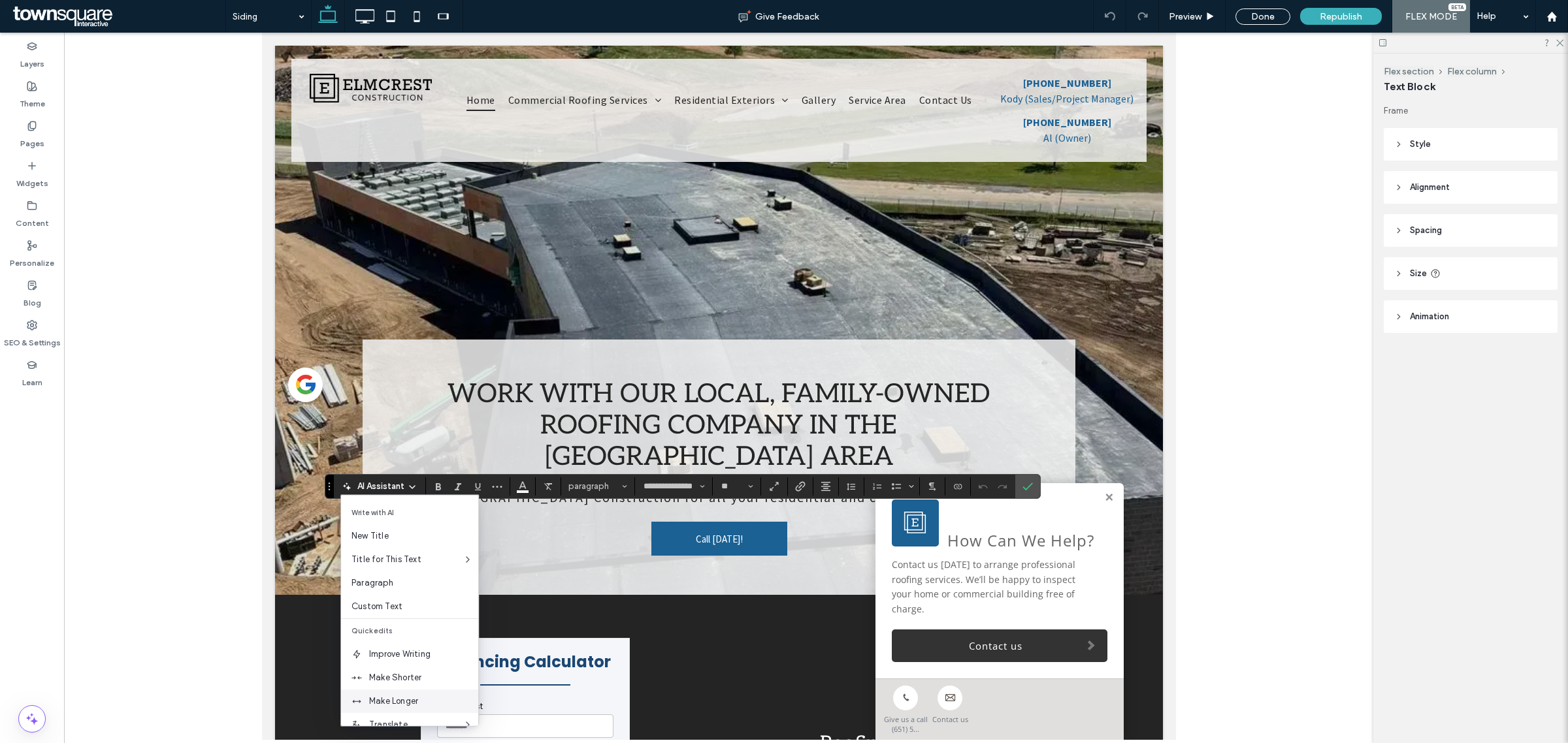
click at [404, 702] on span "Make Longer" at bounding box center [424, 702] width 109 height 13
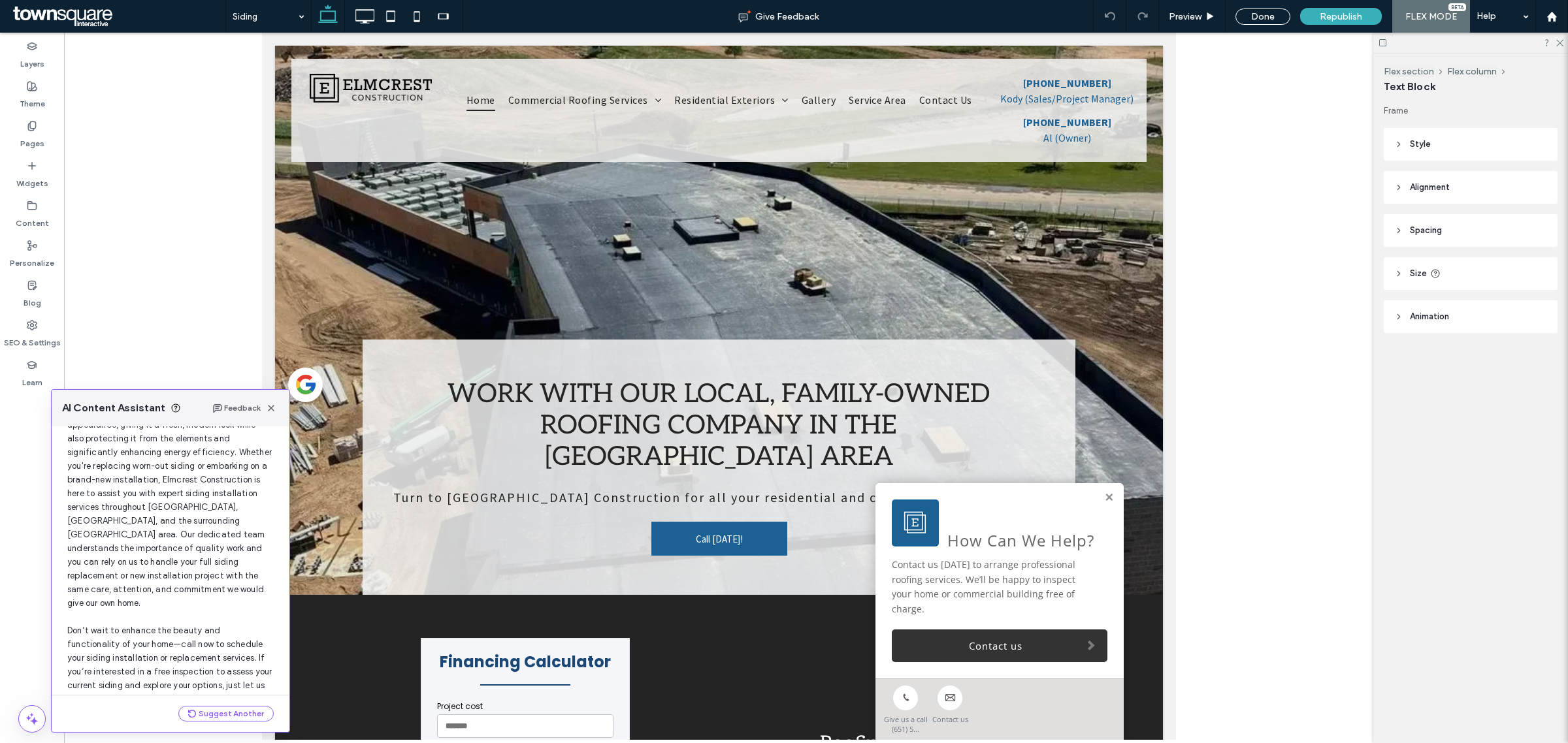
scroll to position [141, 0]
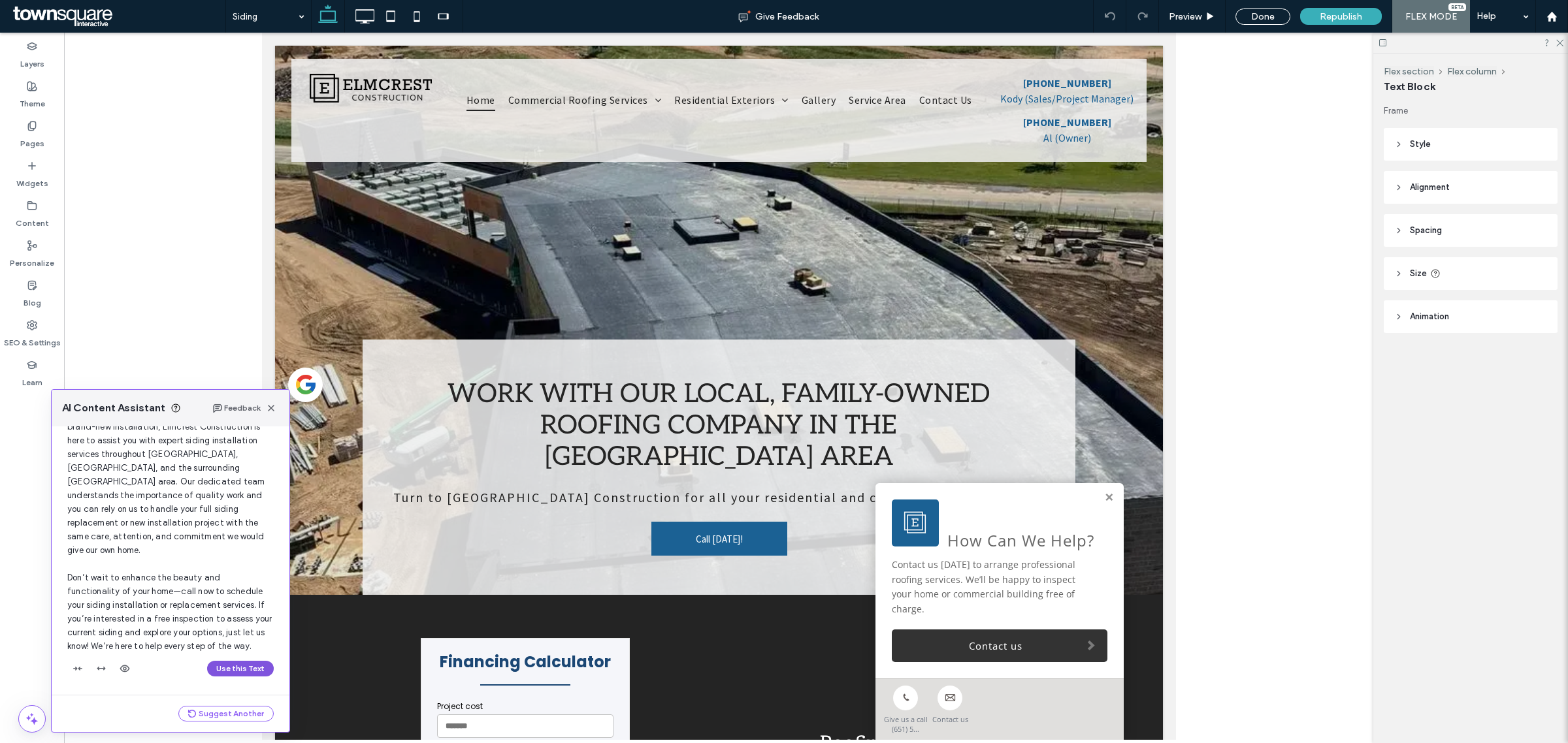
click at [220, 668] on button "Use this Text" at bounding box center [240, 669] width 66 height 16
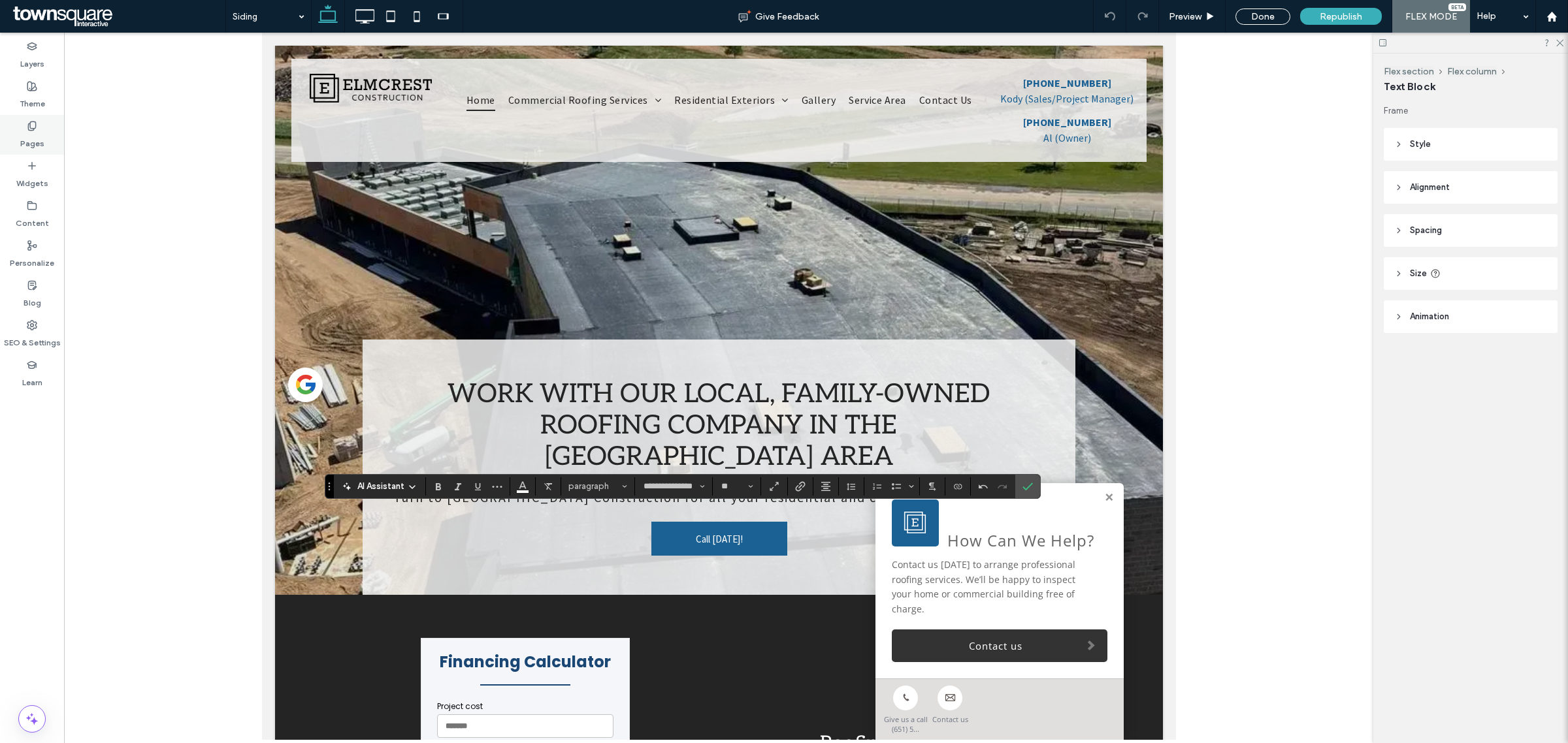
click at [29, 145] on label "Pages" at bounding box center [32, 141] width 24 height 19
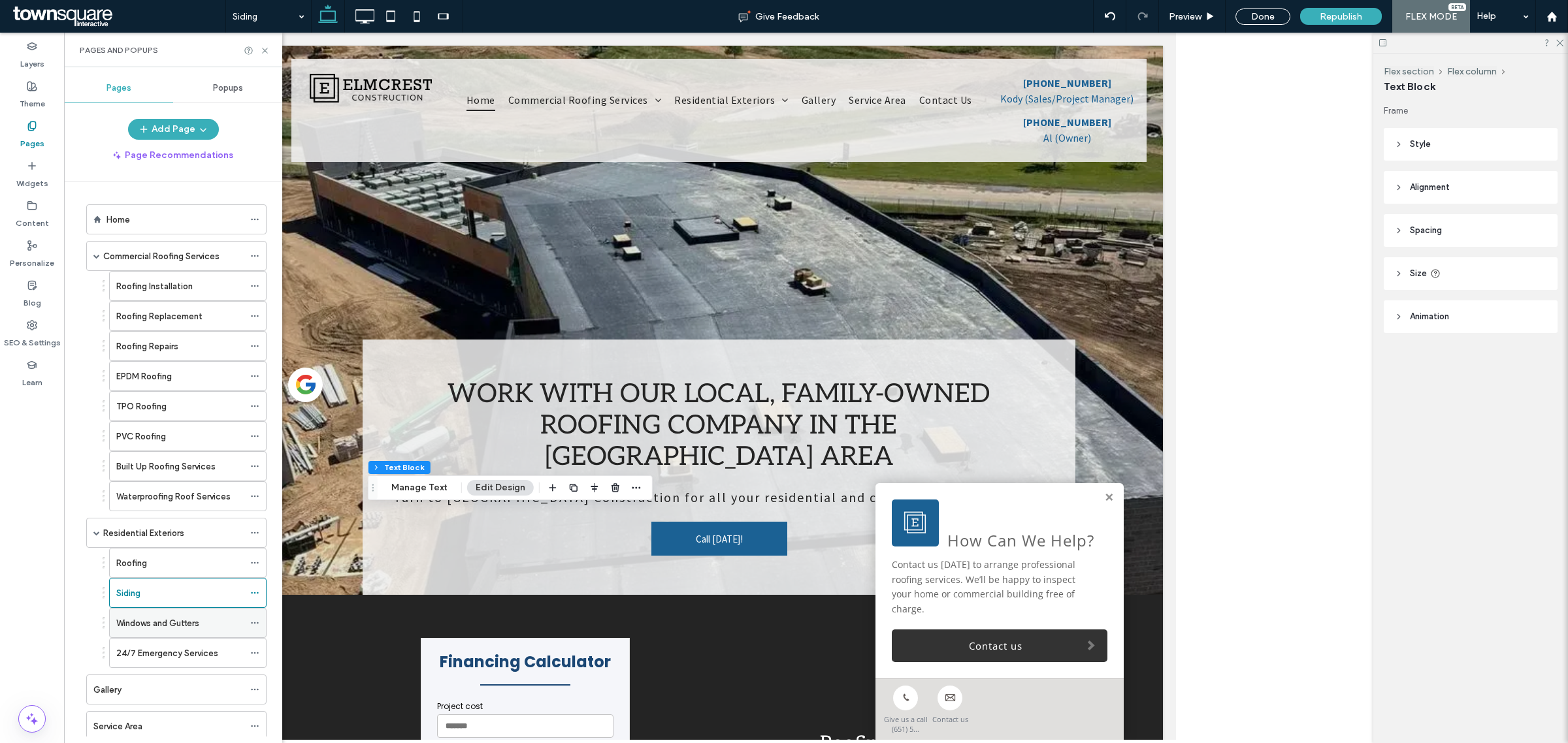
click at [174, 630] on label "Windows and Gutters" at bounding box center [157, 623] width 83 height 23
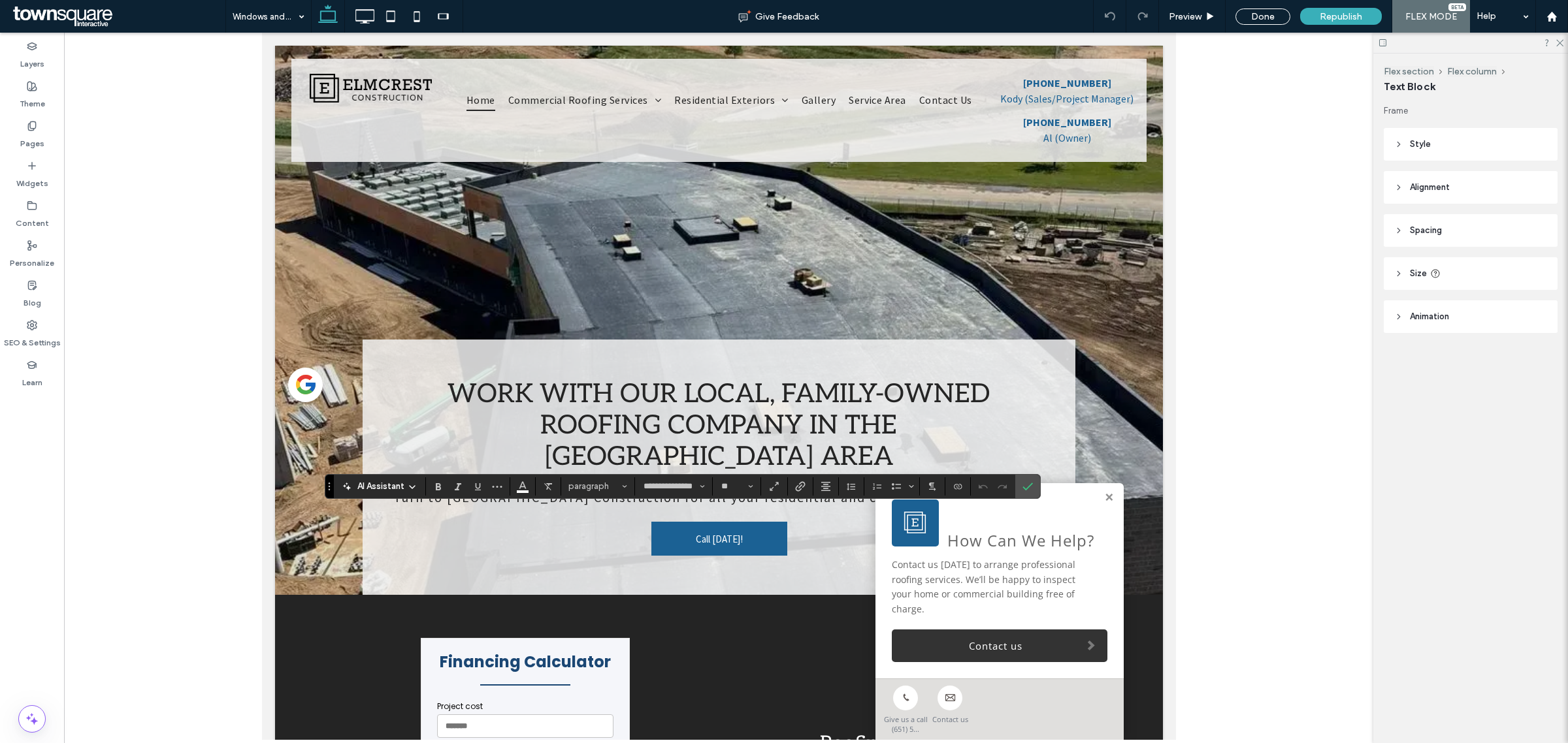
click at [373, 479] on div "AI Assistant" at bounding box center [380, 485] width 86 height 16
click at [381, 489] on span "AI Assistant" at bounding box center [381, 487] width 47 height 13
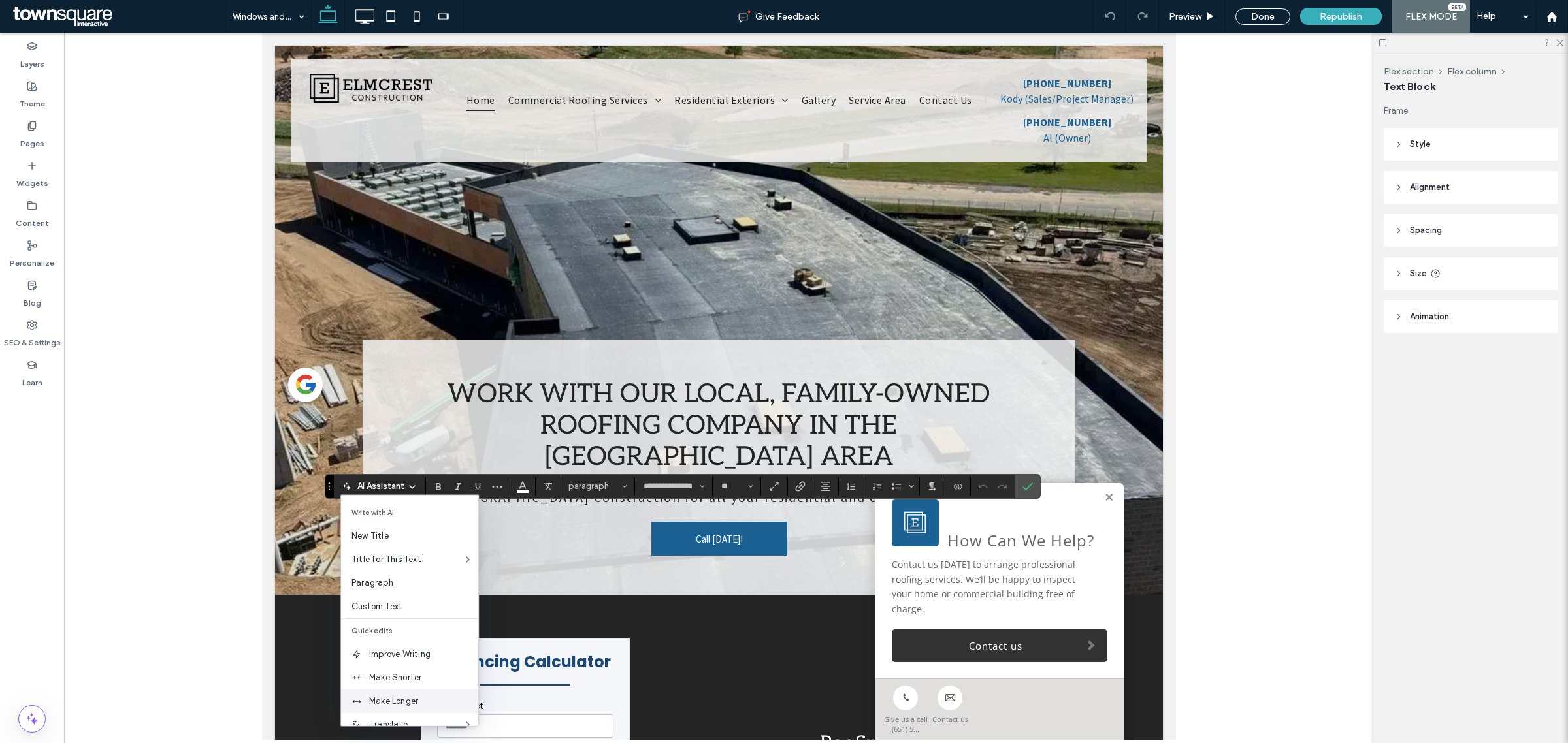
click at [419, 700] on span "Make Longer" at bounding box center [424, 702] width 109 height 13
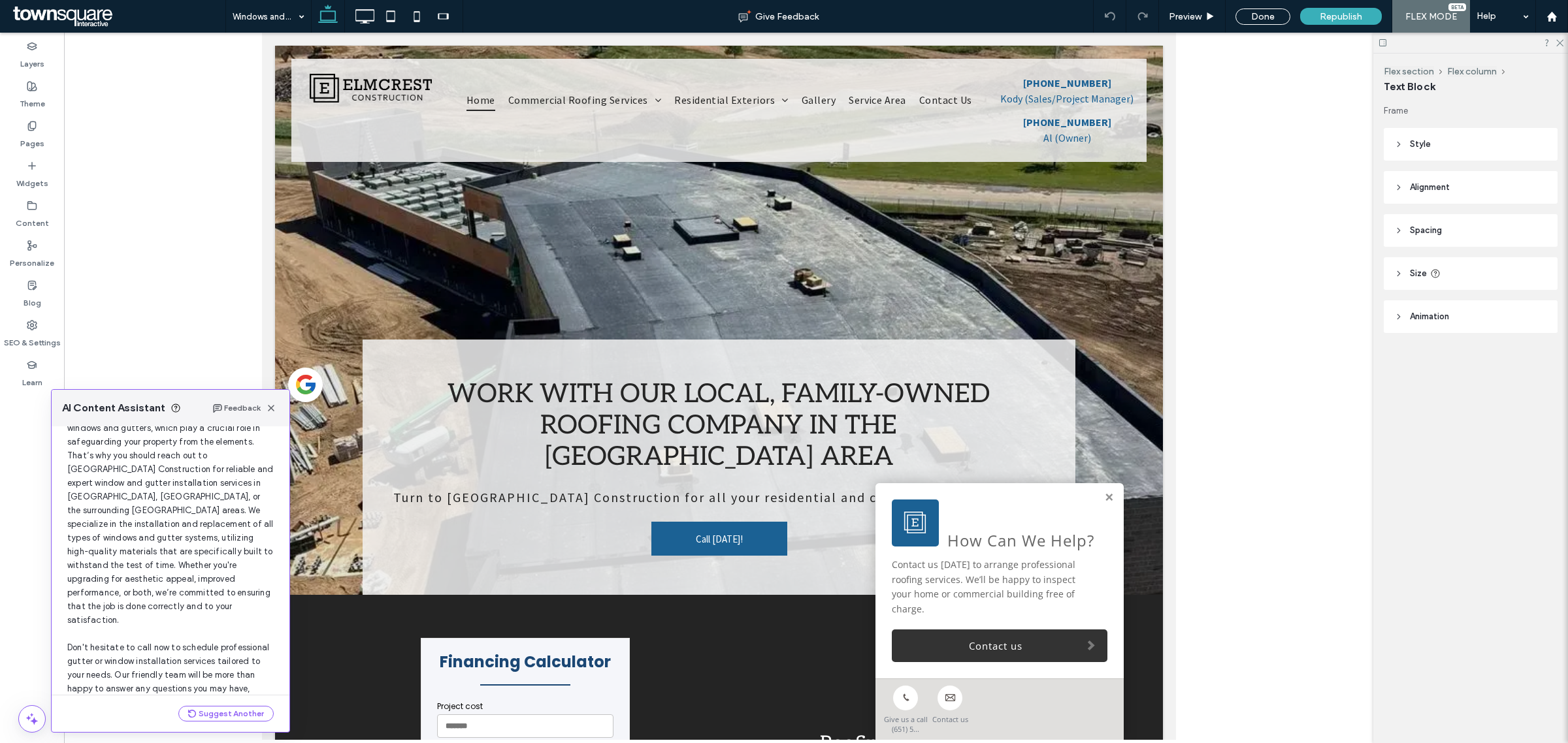
scroll to position [128, 0]
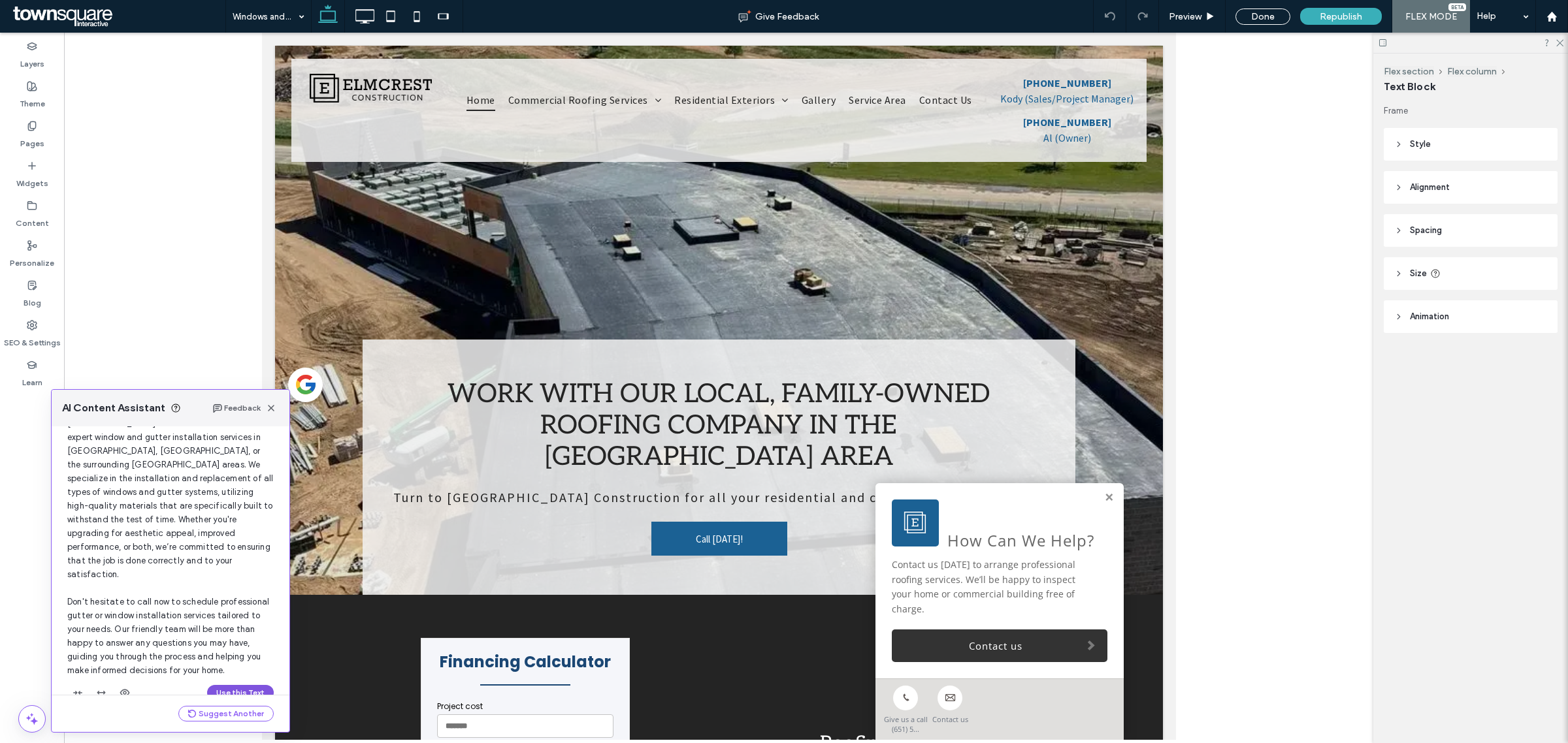
click at [246, 685] on button "Use this Text" at bounding box center [240, 693] width 66 height 16
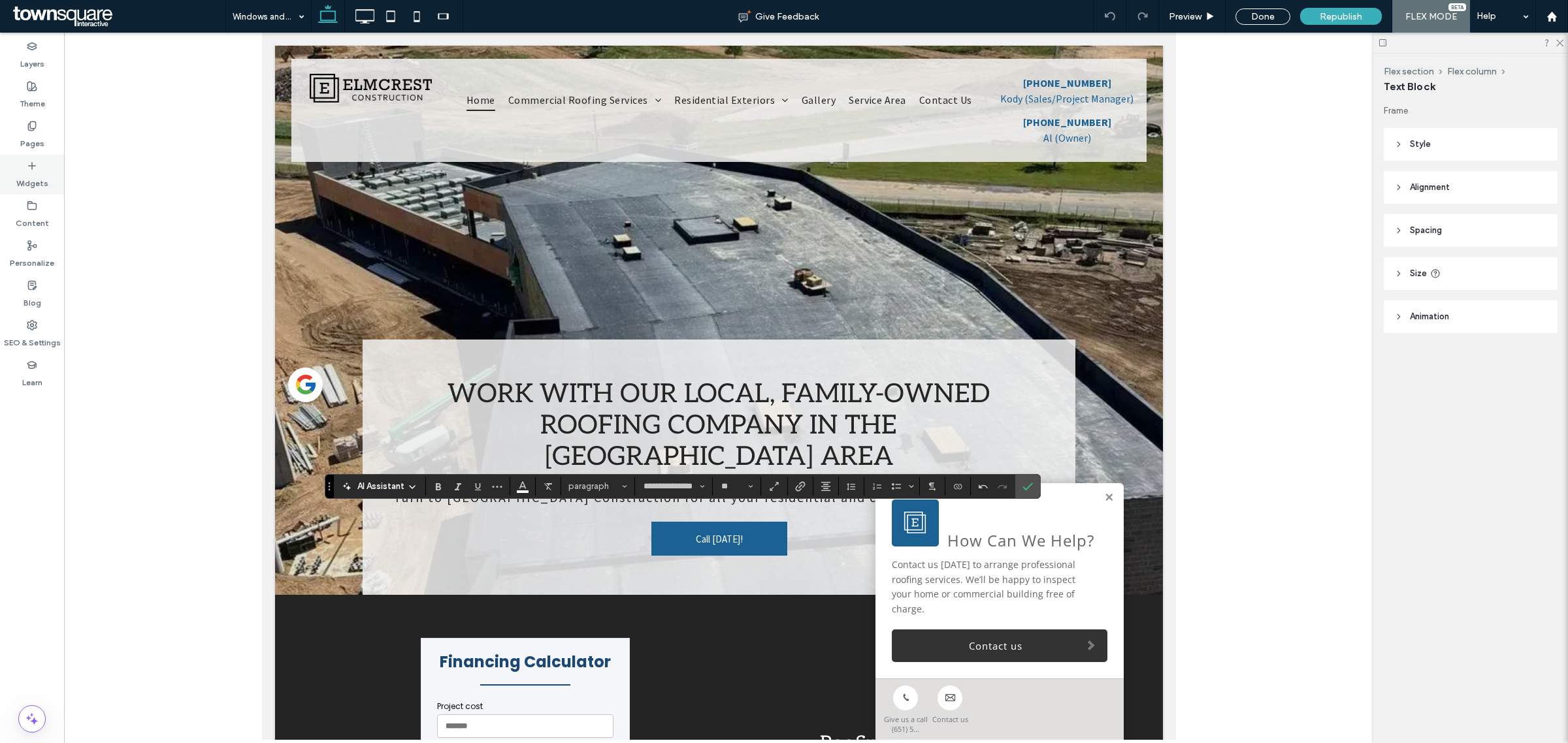
click at [35, 147] on label "Pages" at bounding box center [32, 141] width 24 height 19
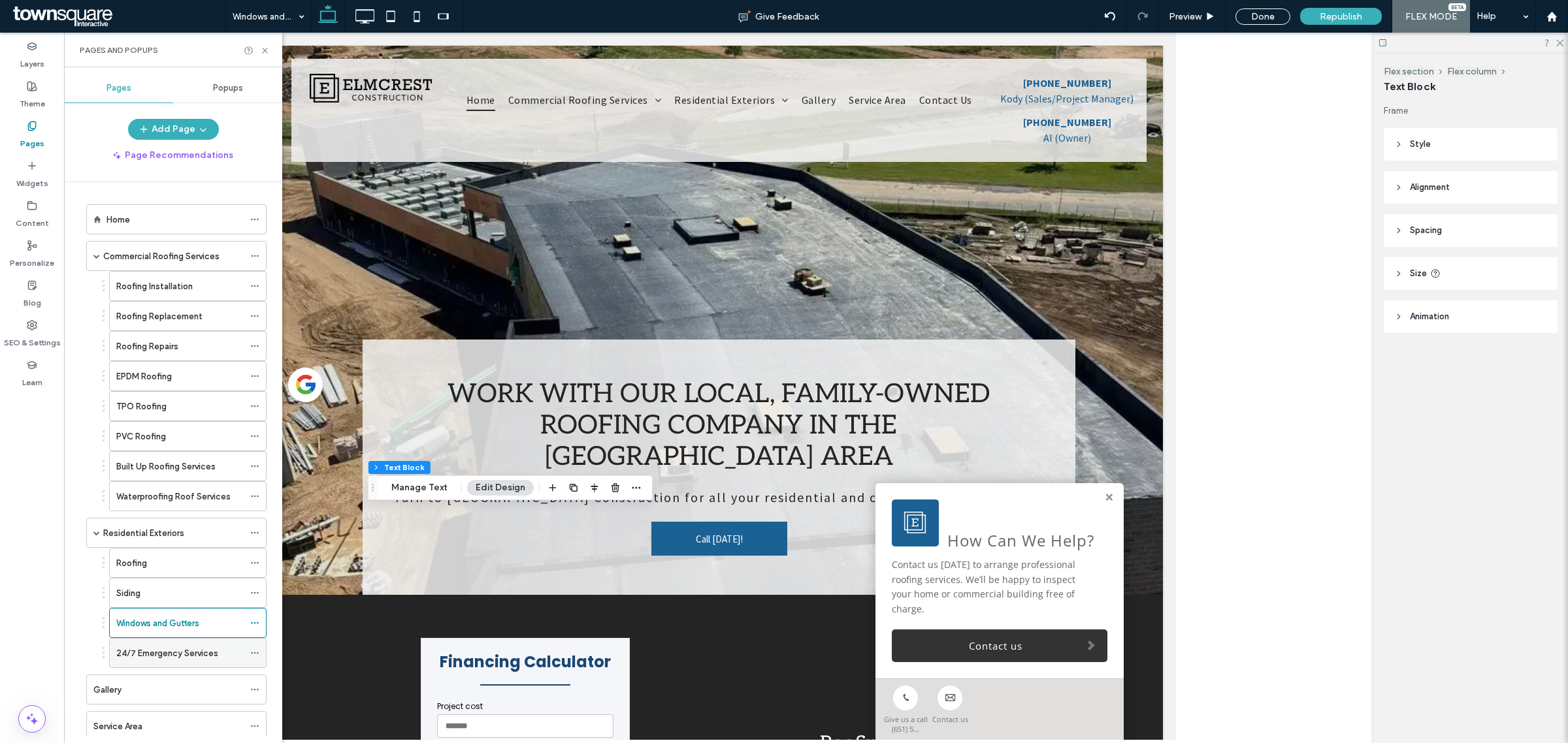
click at [167, 653] on label "24/7 Emergency Services" at bounding box center [167, 653] width 102 height 23
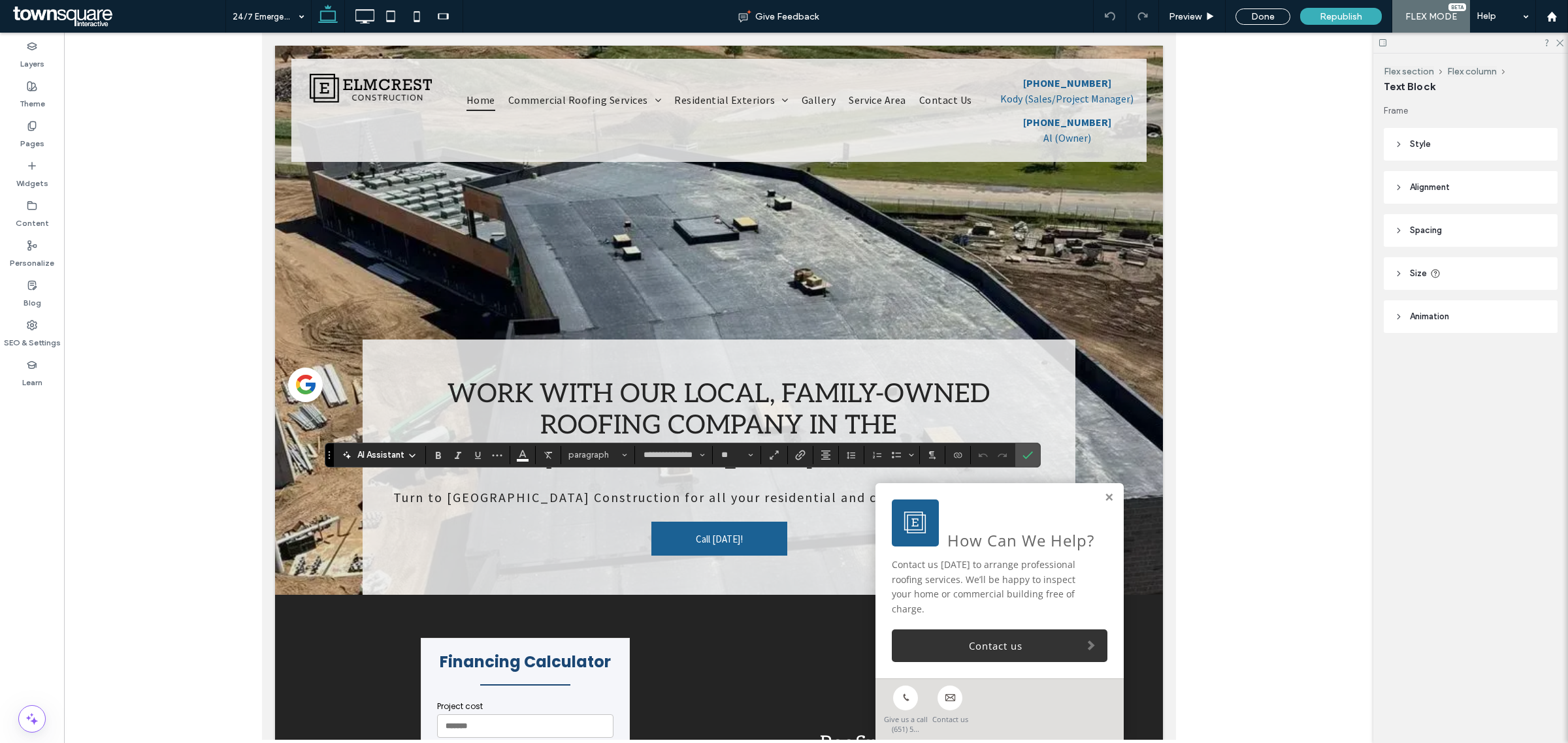
click at [389, 449] on span "AI Assistant" at bounding box center [381, 455] width 47 height 13
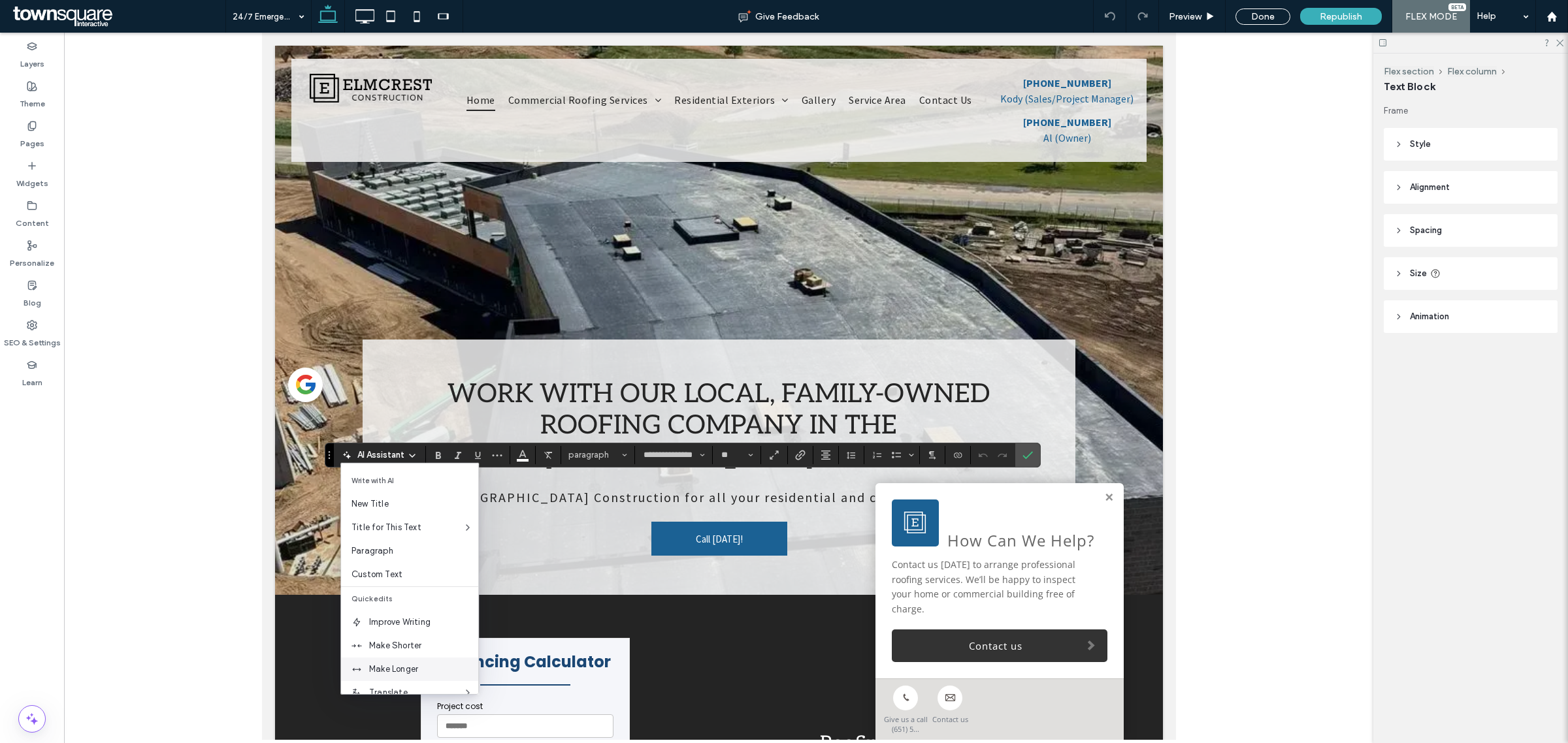
click at [409, 663] on span "Make Longer" at bounding box center [424, 669] width 109 height 13
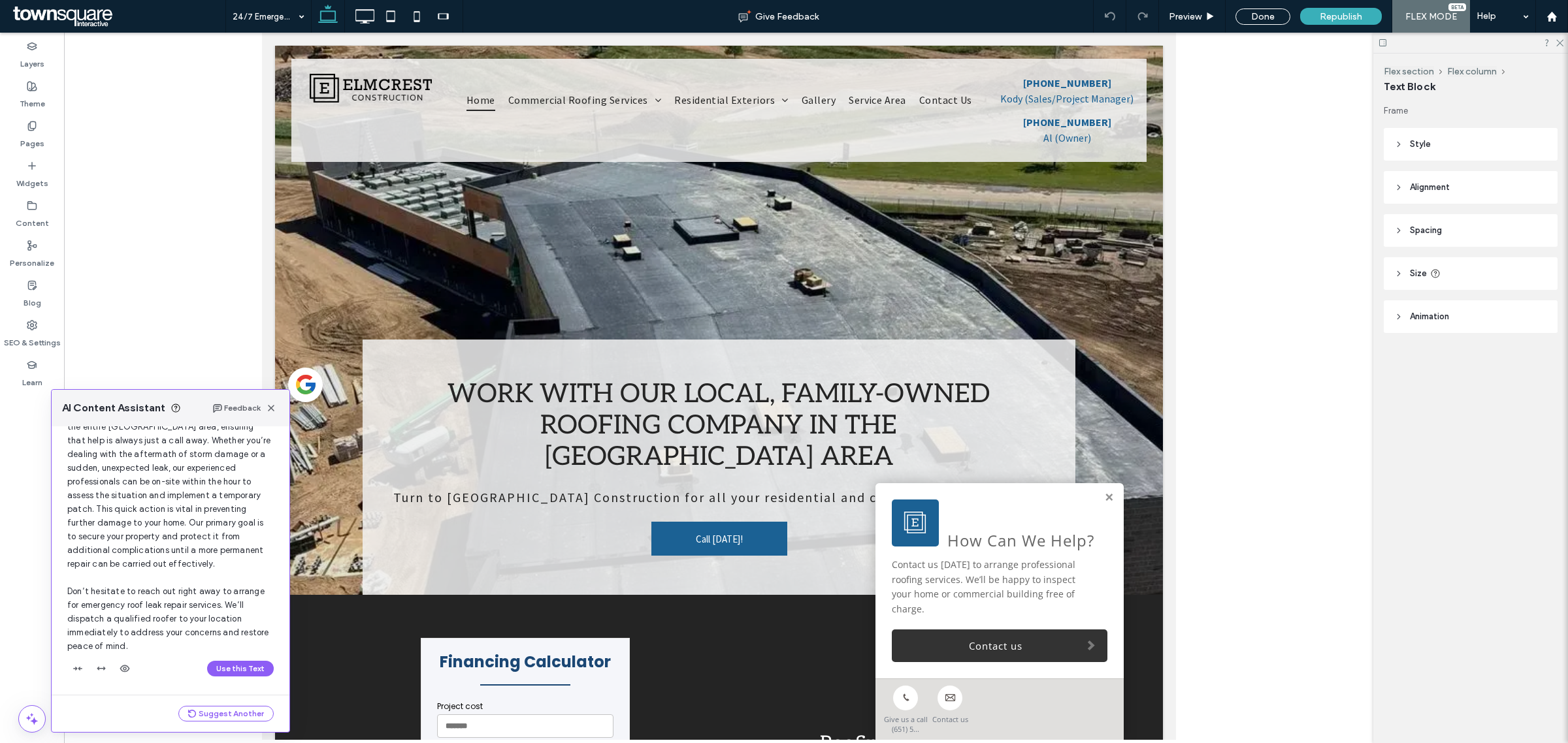
scroll to position [155, 0]
click at [213, 664] on div "Use this Text" at bounding box center [170, 669] width 207 height 21
click at [211, 663] on button "Use this Text" at bounding box center [240, 669] width 66 height 16
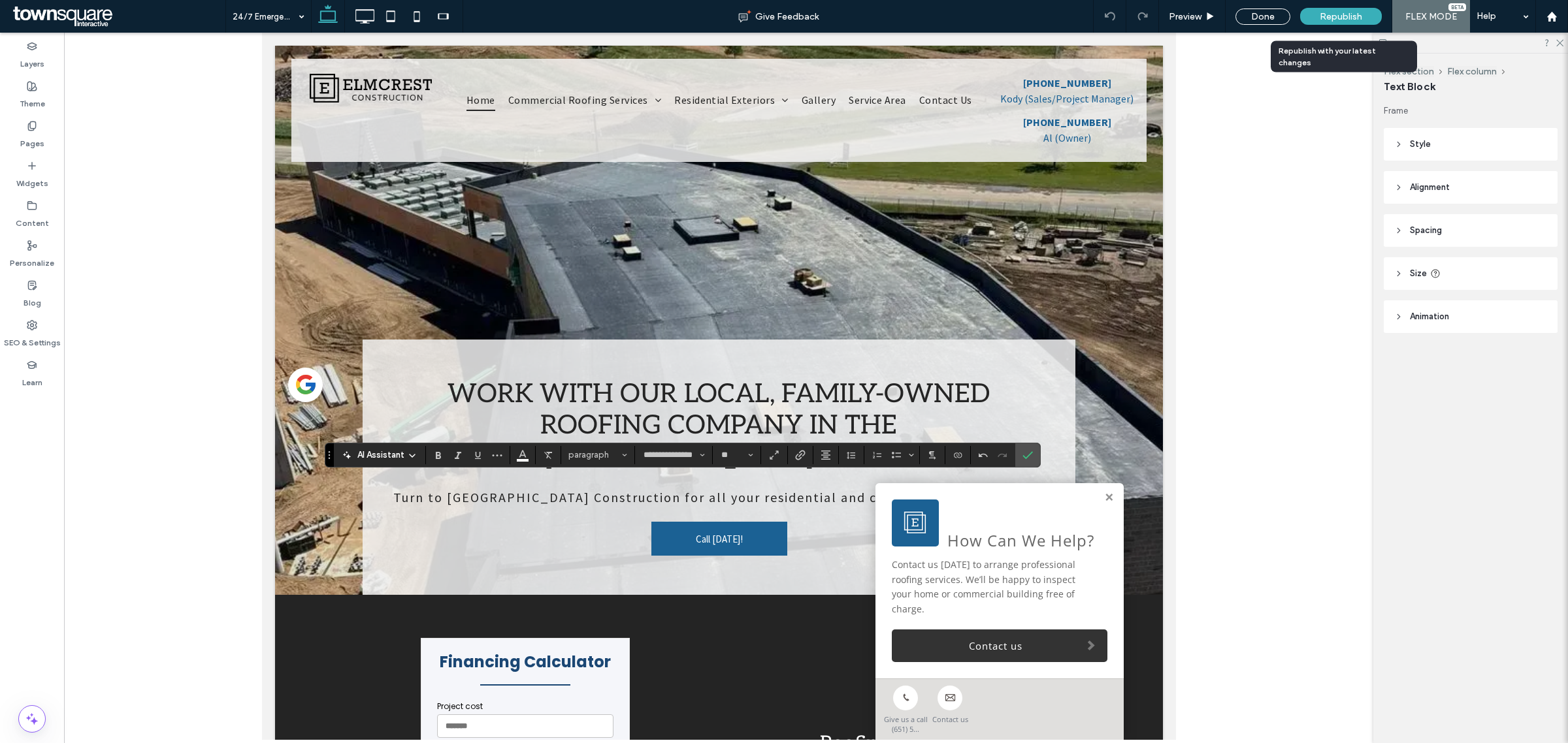
click at [1350, 15] on span "Republish" at bounding box center [1341, 17] width 43 height 11
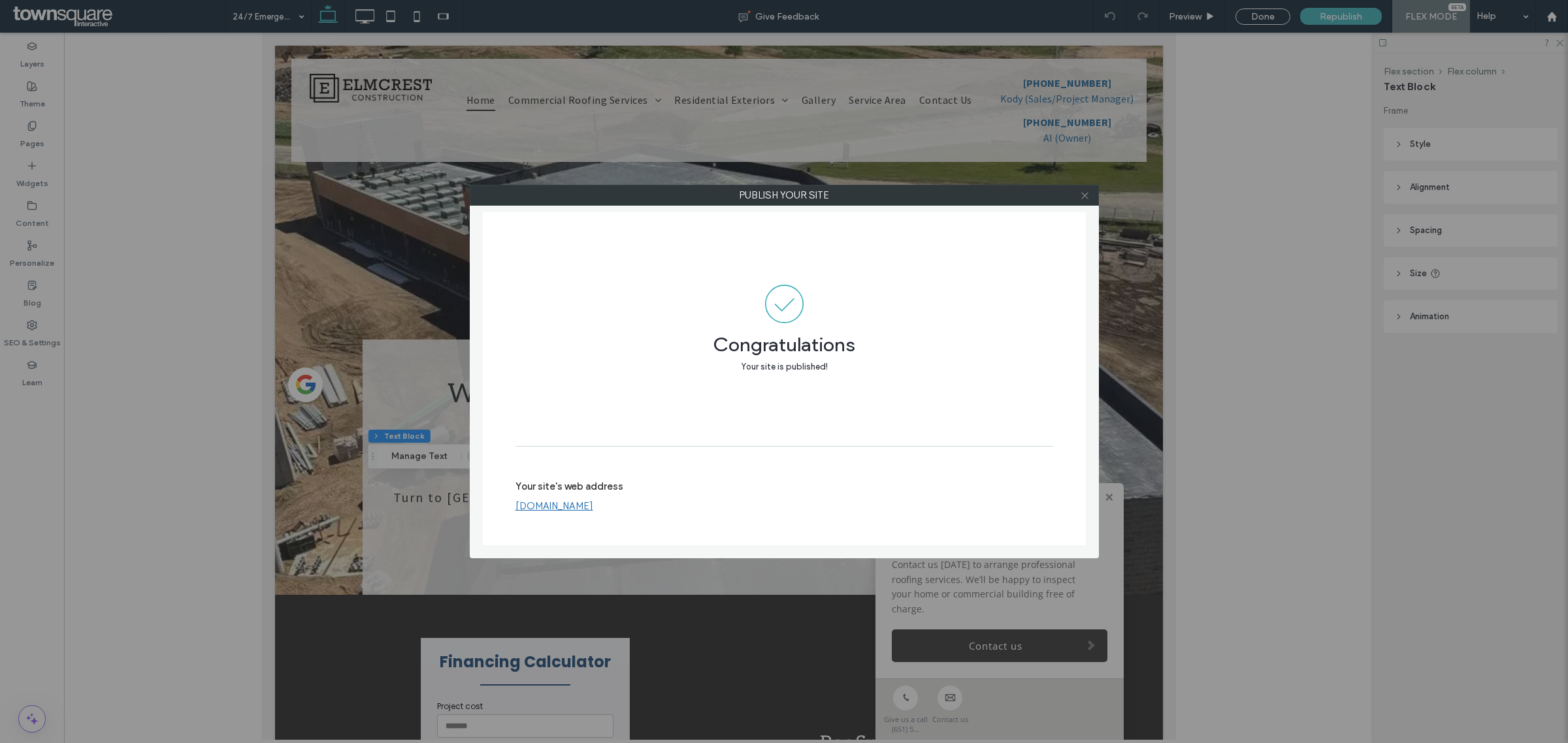
click at [1080, 194] on icon at bounding box center [1085, 195] width 10 height 10
